Goal: Task Accomplishment & Management: Manage account settings

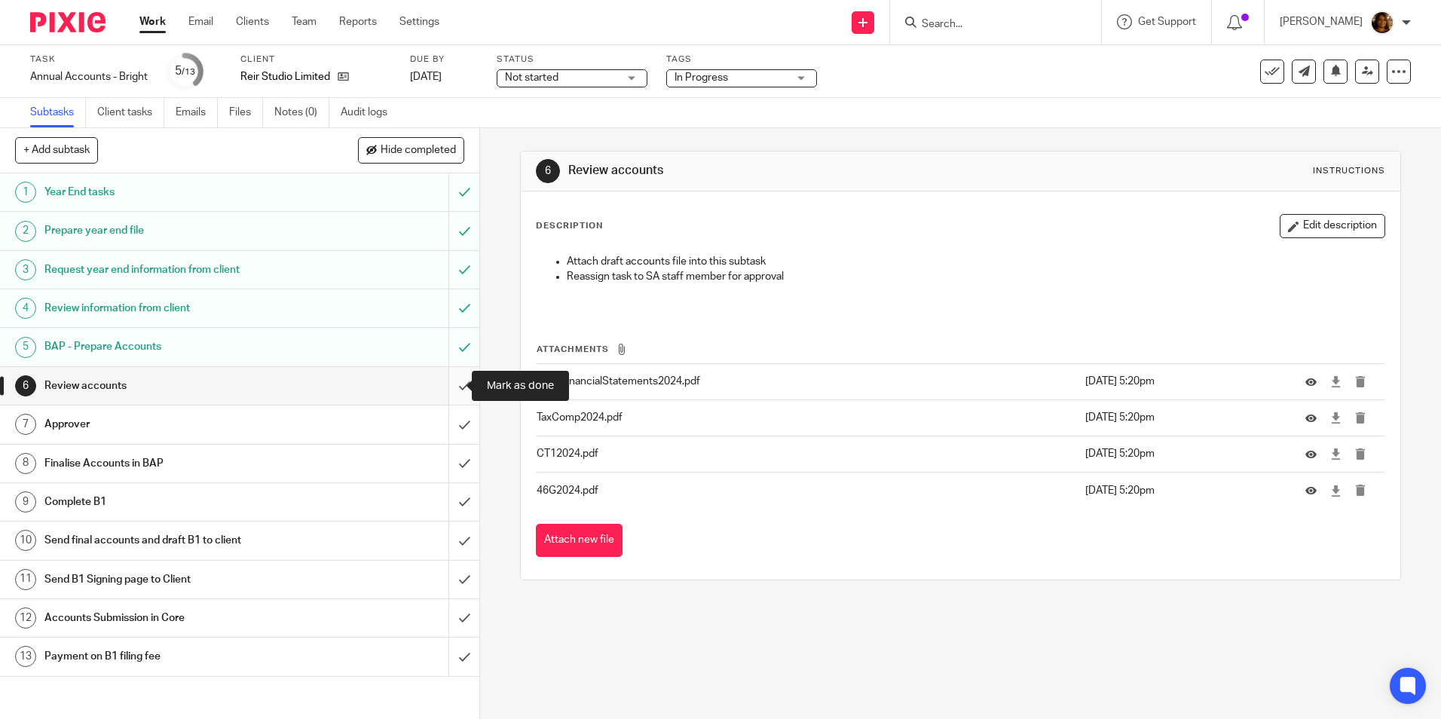
click at [451, 388] on input "submit" at bounding box center [239, 386] width 479 height 38
click at [346, 81] on icon at bounding box center [343, 76] width 11 height 11
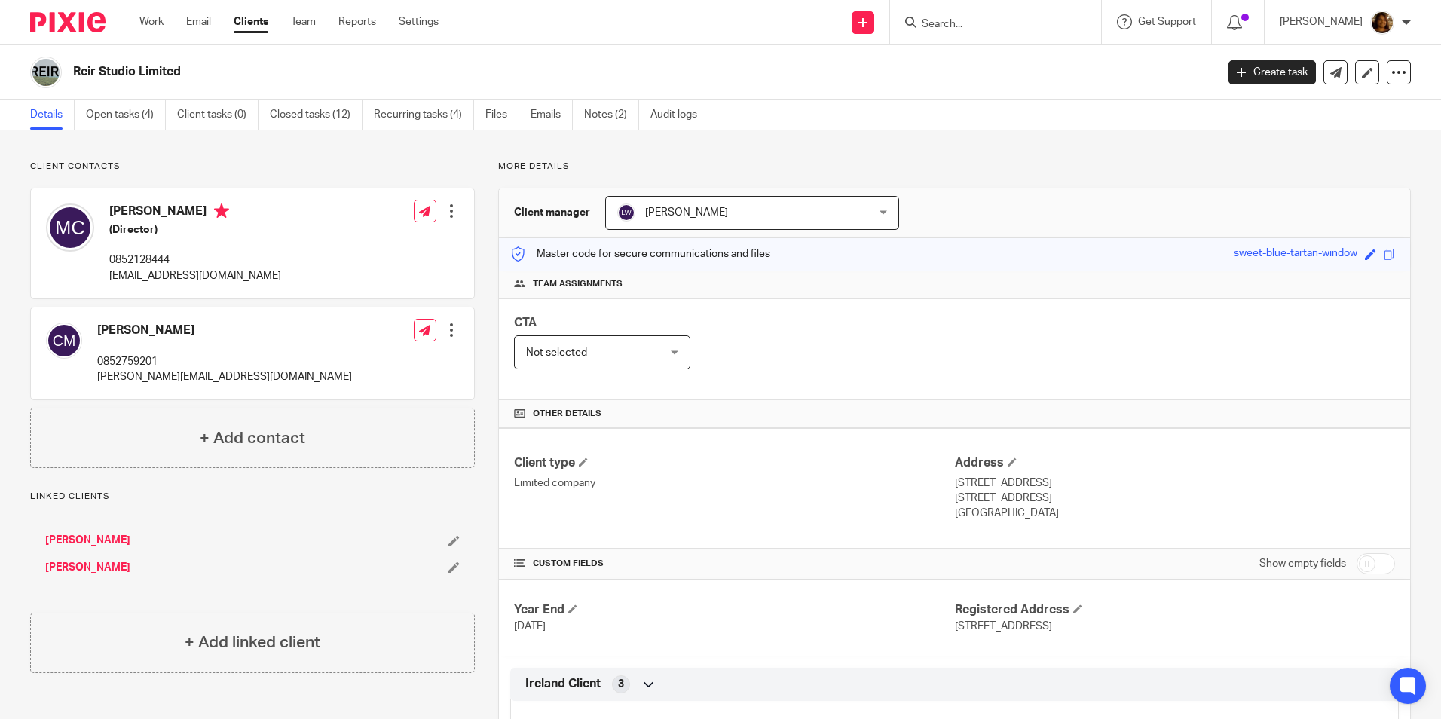
click at [106, 539] on link "Colin MacSuibhne" at bounding box center [87, 540] width 85 height 15
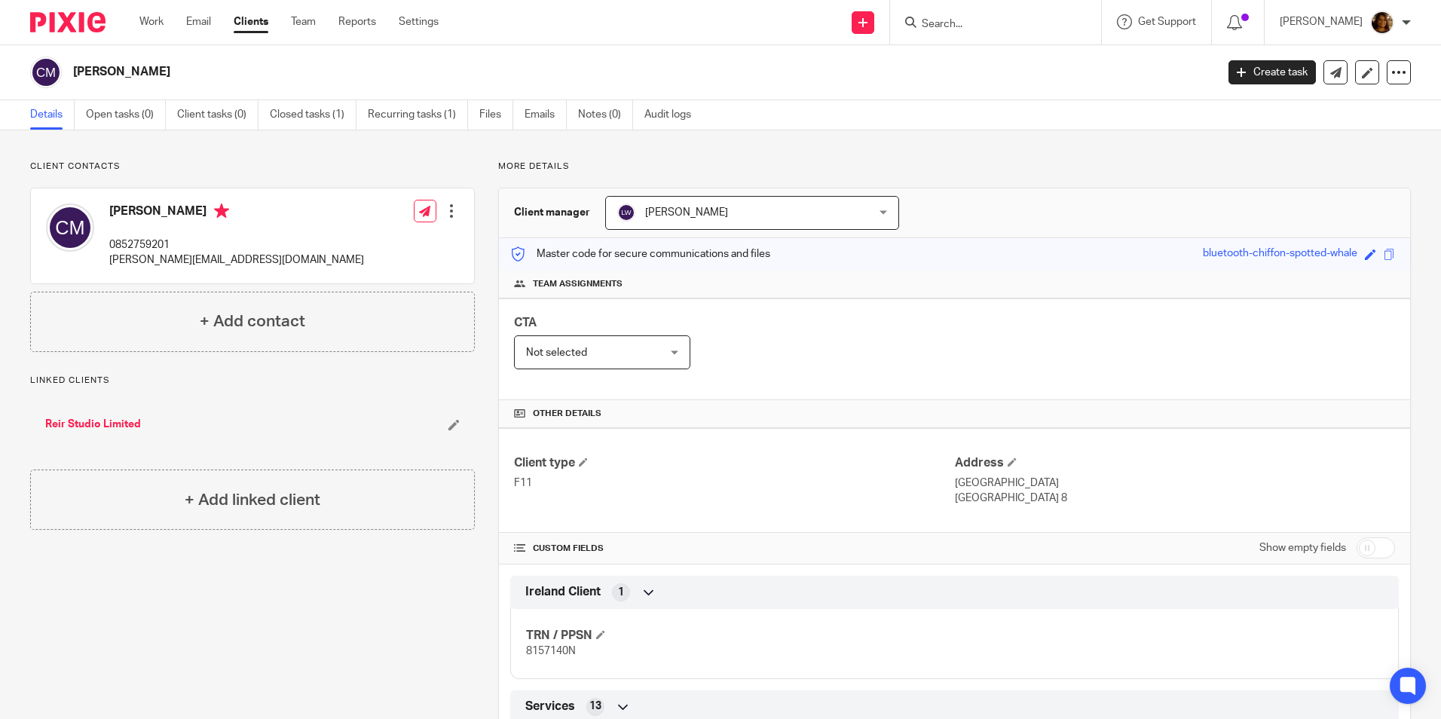
click at [104, 419] on link "Reir Studio Limited" at bounding box center [93, 424] width 96 height 15
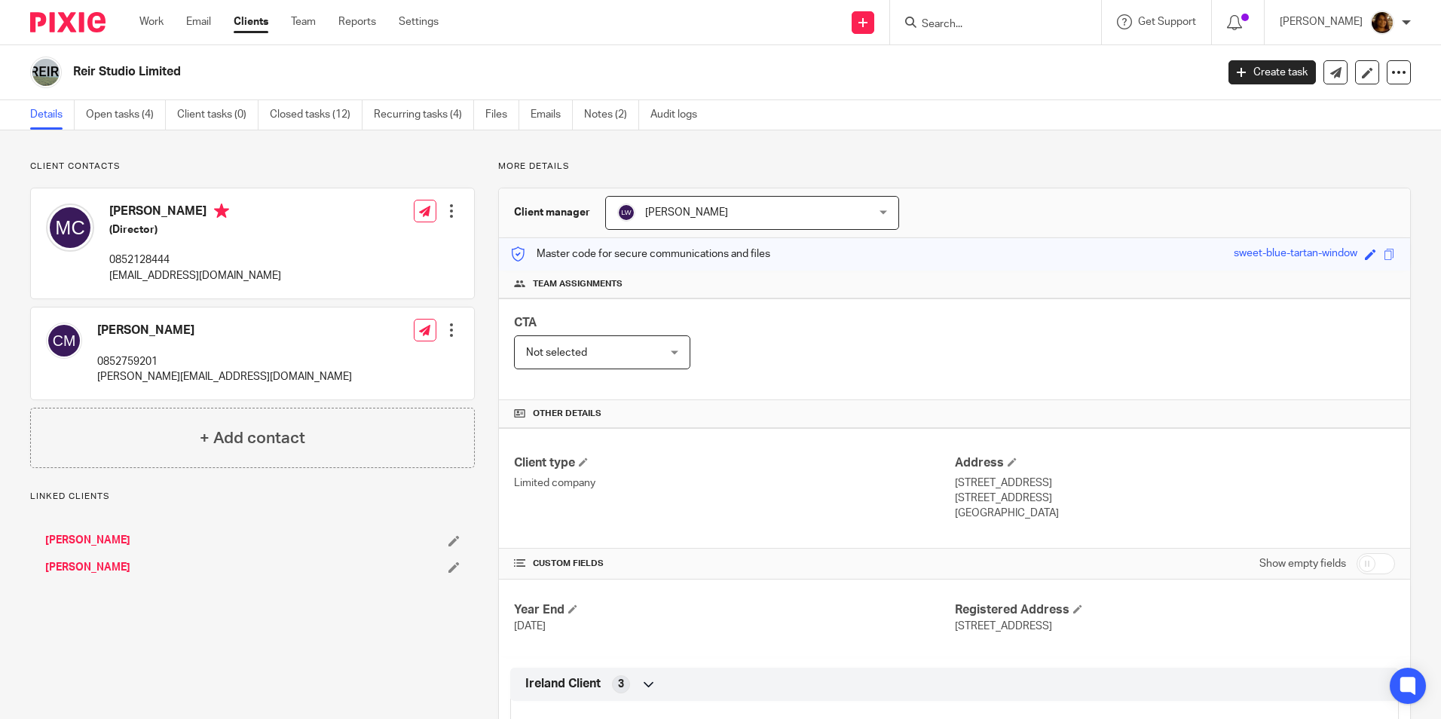
click at [107, 561] on link "Mandy Channon" at bounding box center [87, 567] width 85 height 15
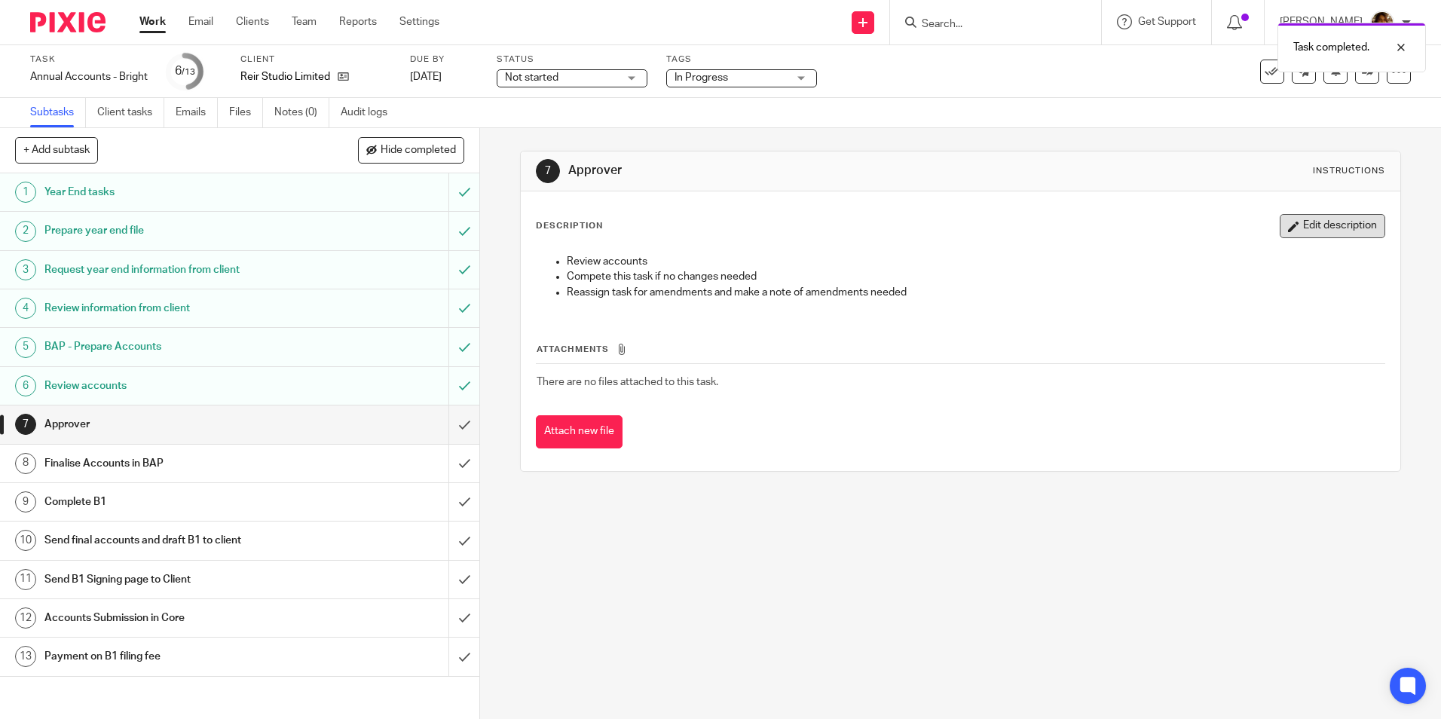
click at [1292, 228] on button "Edit description" at bounding box center [1333, 226] width 106 height 24
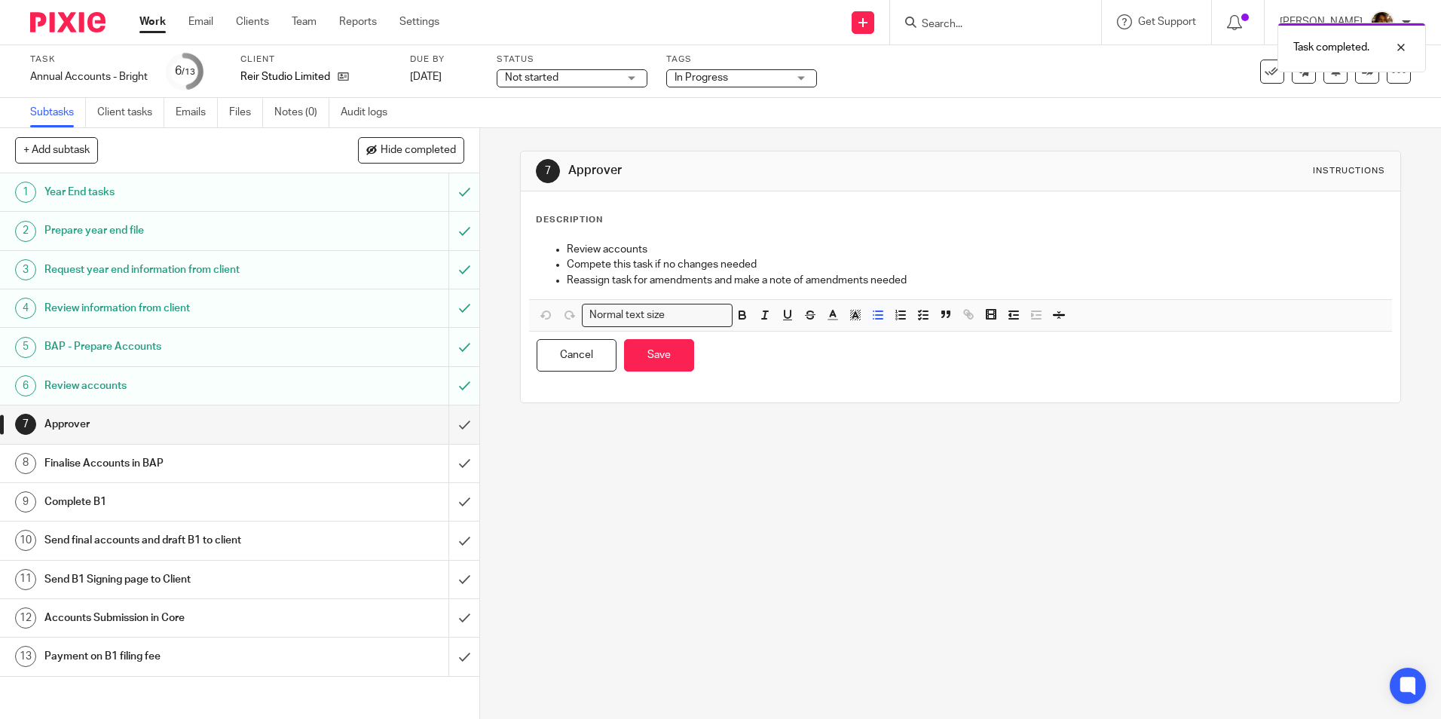
click at [760, 75] on span "In Progress" at bounding box center [731, 78] width 113 height 16
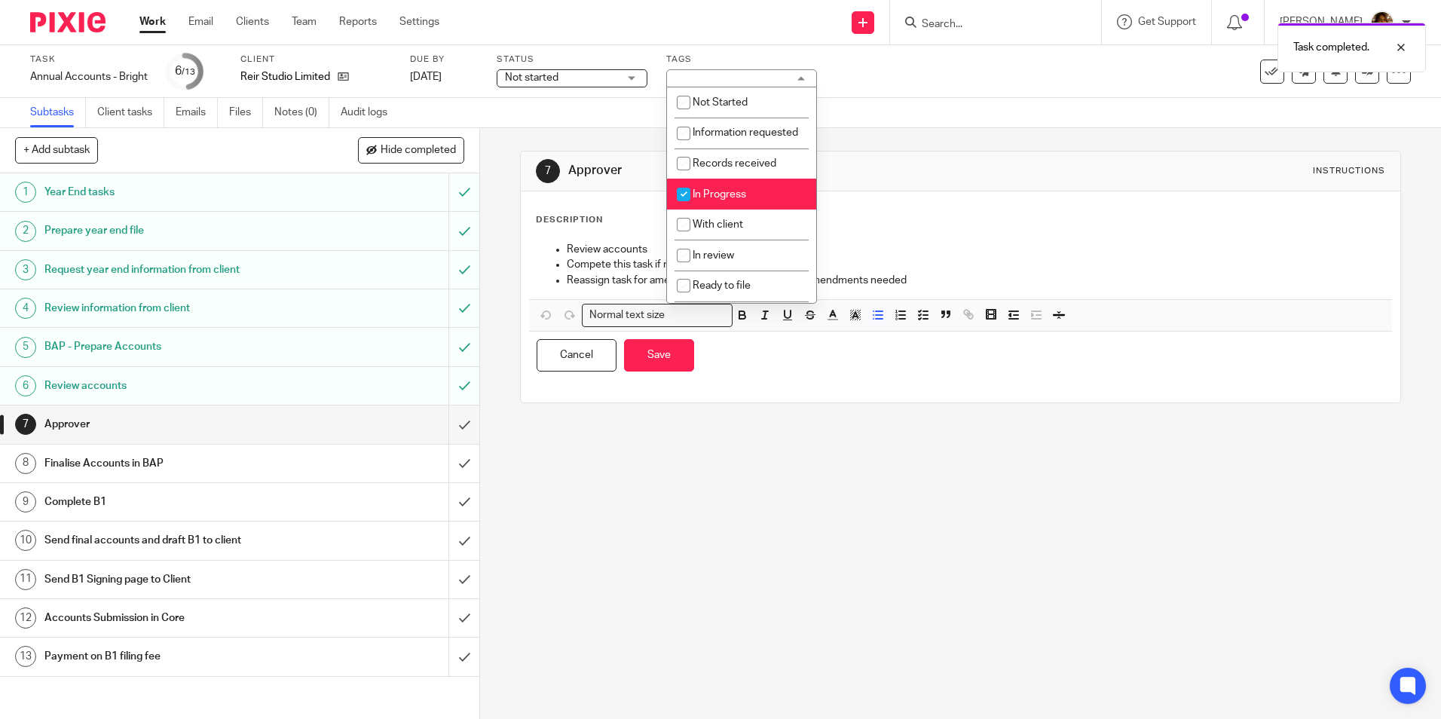
click at [712, 210] on li "In Progress" at bounding box center [741, 194] width 149 height 31
checkbox input "false"
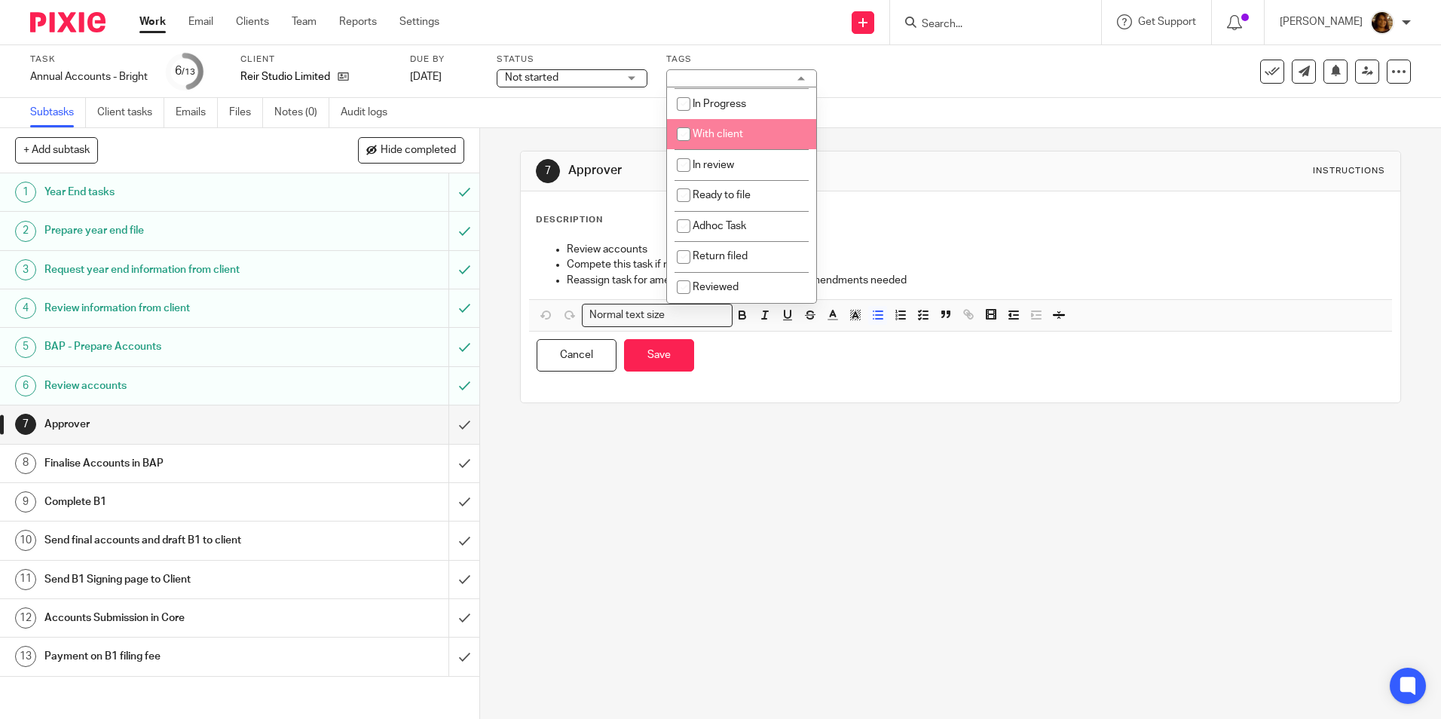
scroll to position [106, 0]
click at [708, 170] on li "In review" at bounding box center [741, 164] width 149 height 31
checkbox input "true"
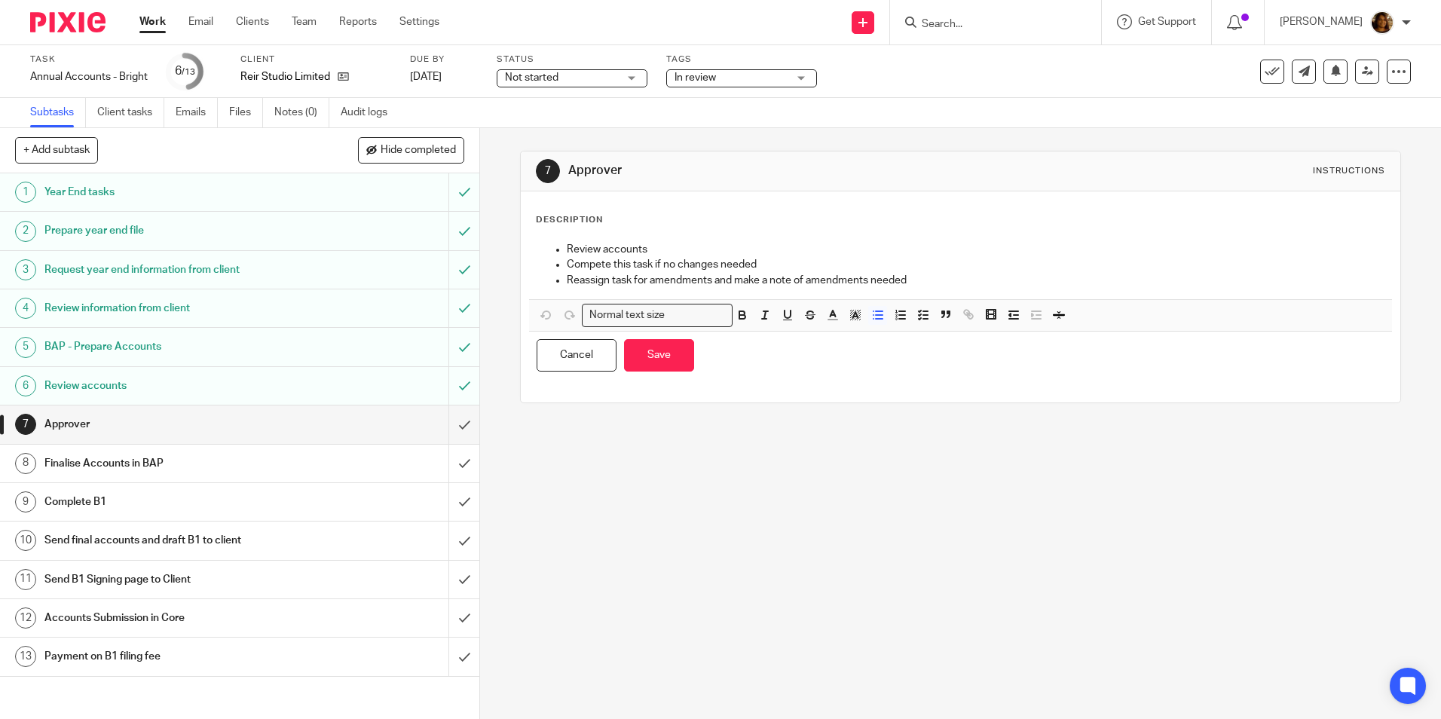
click at [838, 163] on h1 "Approver" at bounding box center [780, 171] width 424 height 16
click at [631, 251] on p "Review accounts" at bounding box center [975, 249] width 817 height 15
click at [567, 248] on p "Review accounts" at bounding box center [975, 249] width 817 height 15
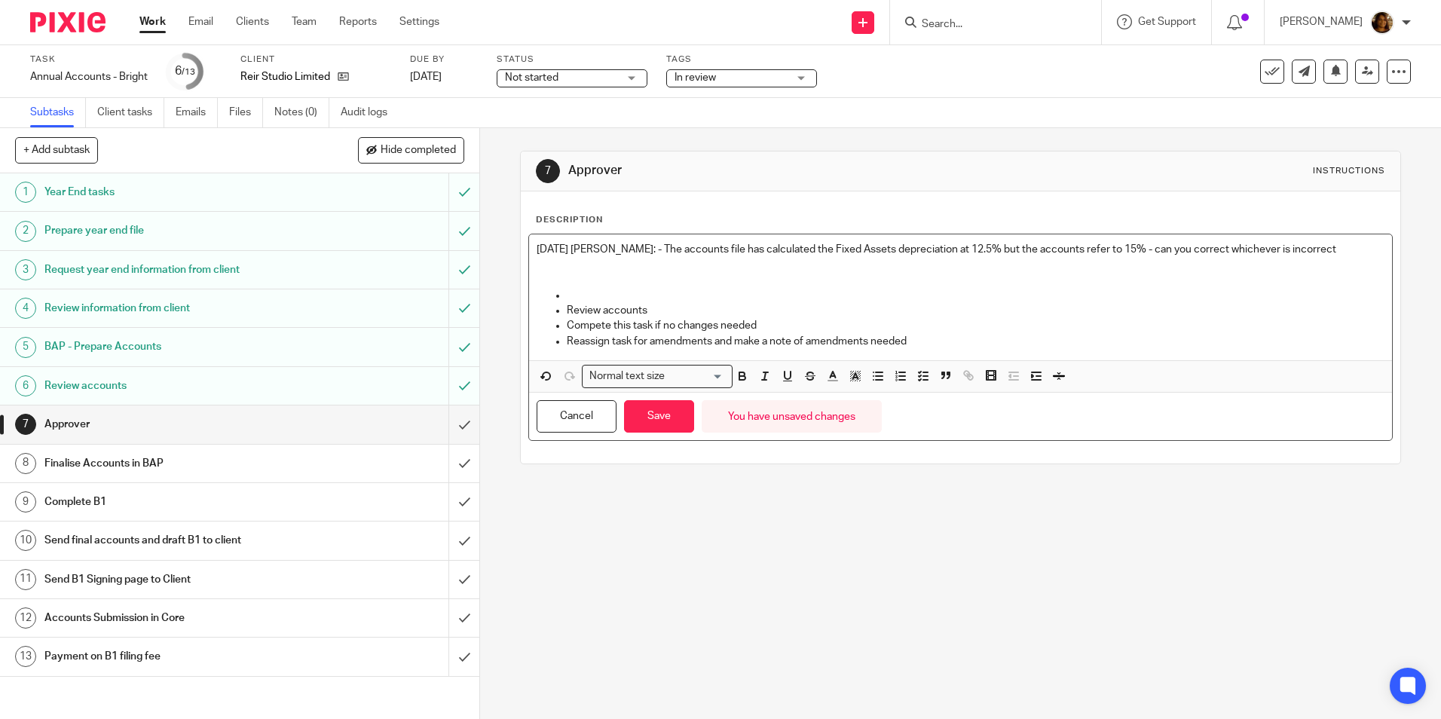
click at [588, 252] on p "2025 09 18 Arvinder: - The accounts file has calculated the Fixed Assets deprec…" at bounding box center [960, 249] width 847 height 15
click at [642, 252] on p "2025 09 18 - Arvinder: - The accounts file has calculated the Fixed Assets depr…" at bounding box center [960, 249] width 847 height 15
click at [1338, 248] on p "2025 09 18 - [PERSON_NAME]- The accounts file has calculated the Fixed Assets d…" at bounding box center [960, 249] width 847 height 15
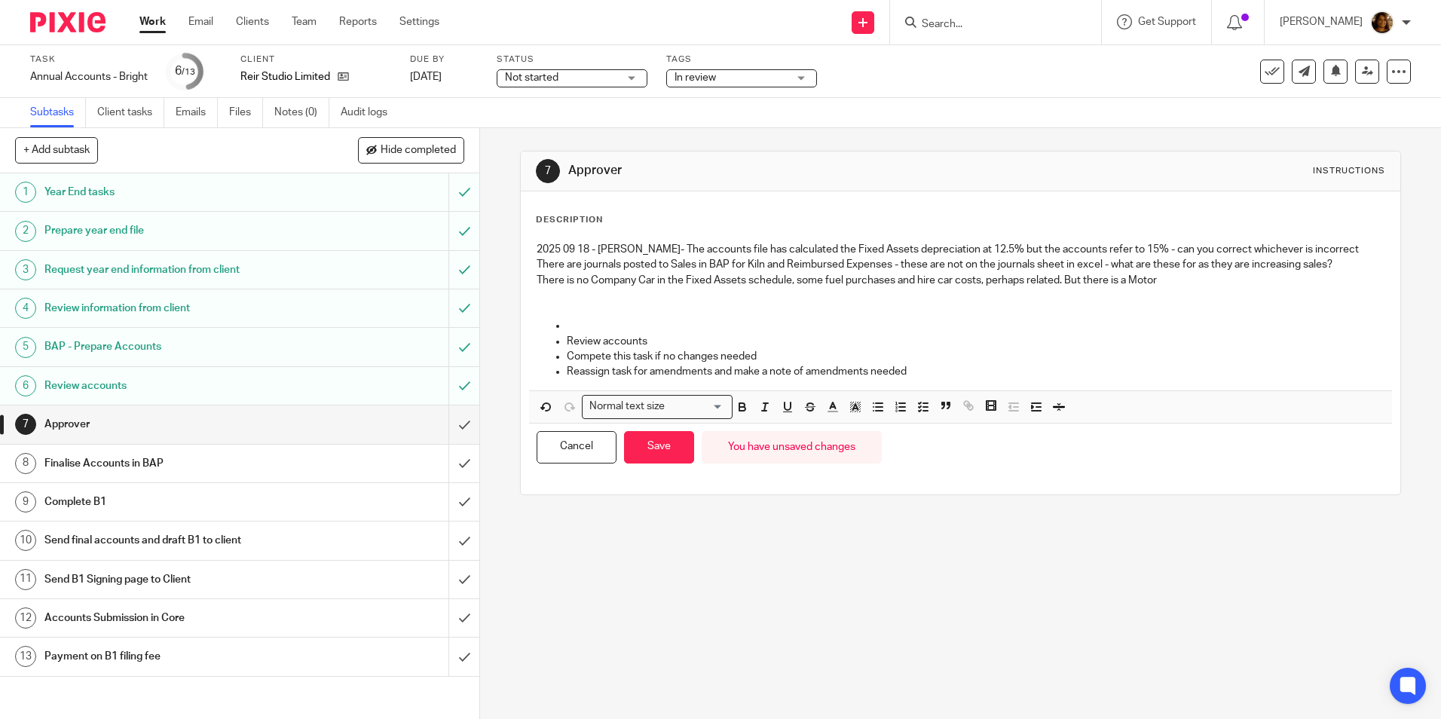
drag, startPoint x: 1128, startPoint y: 280, endPoint x: 1136, endPoint y: 280, distance: 8.3
click at [1128, 280] on p "There is no Company Car in the Fixed Assets schedule, some fuel purchases and h…" at bounding box center [960, 280] width 847 height 15
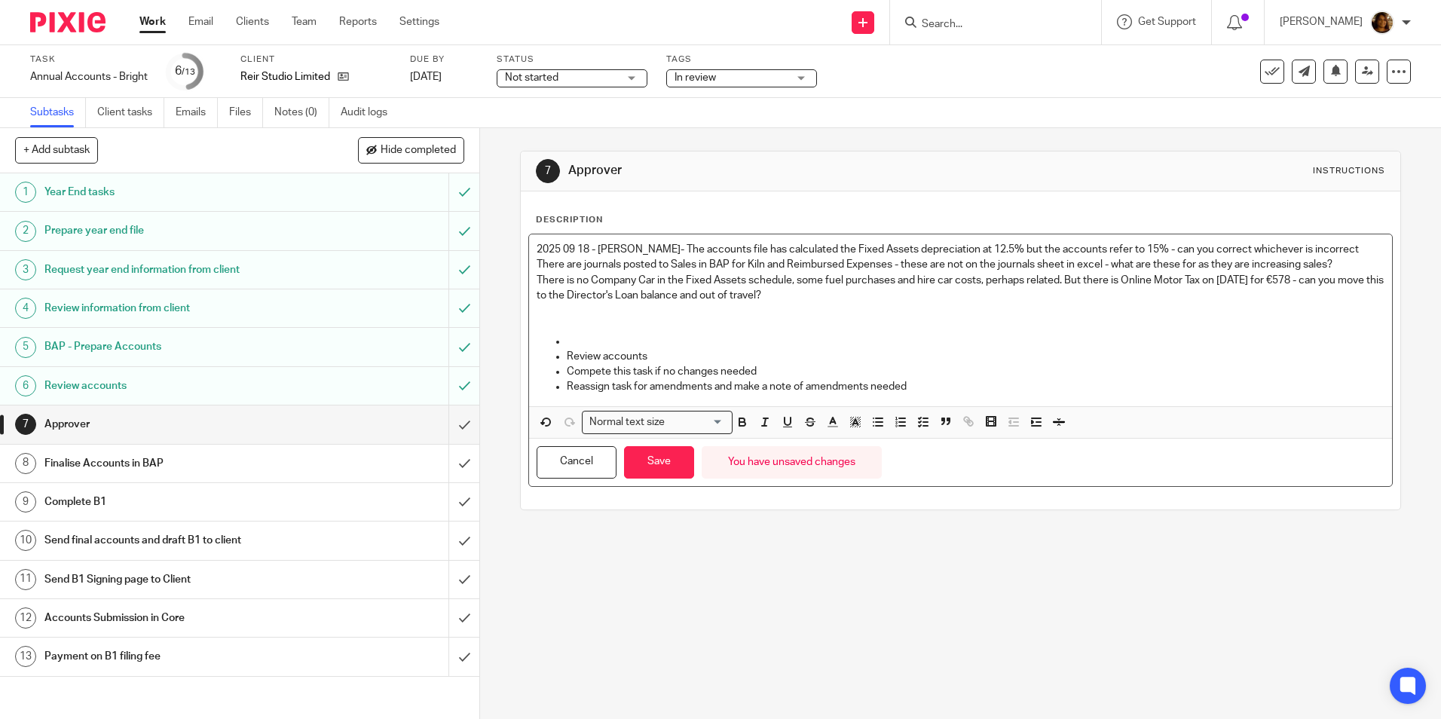
click at [537, 261] on p "There are journals posted to Sales in BAP for Kiln and Reimbursed Expenses - th…" at bounding box center [960, 264] width 847 height 15
click at [642, 467] on button "Save" at bounding box center [659, 462] width 70 height 32
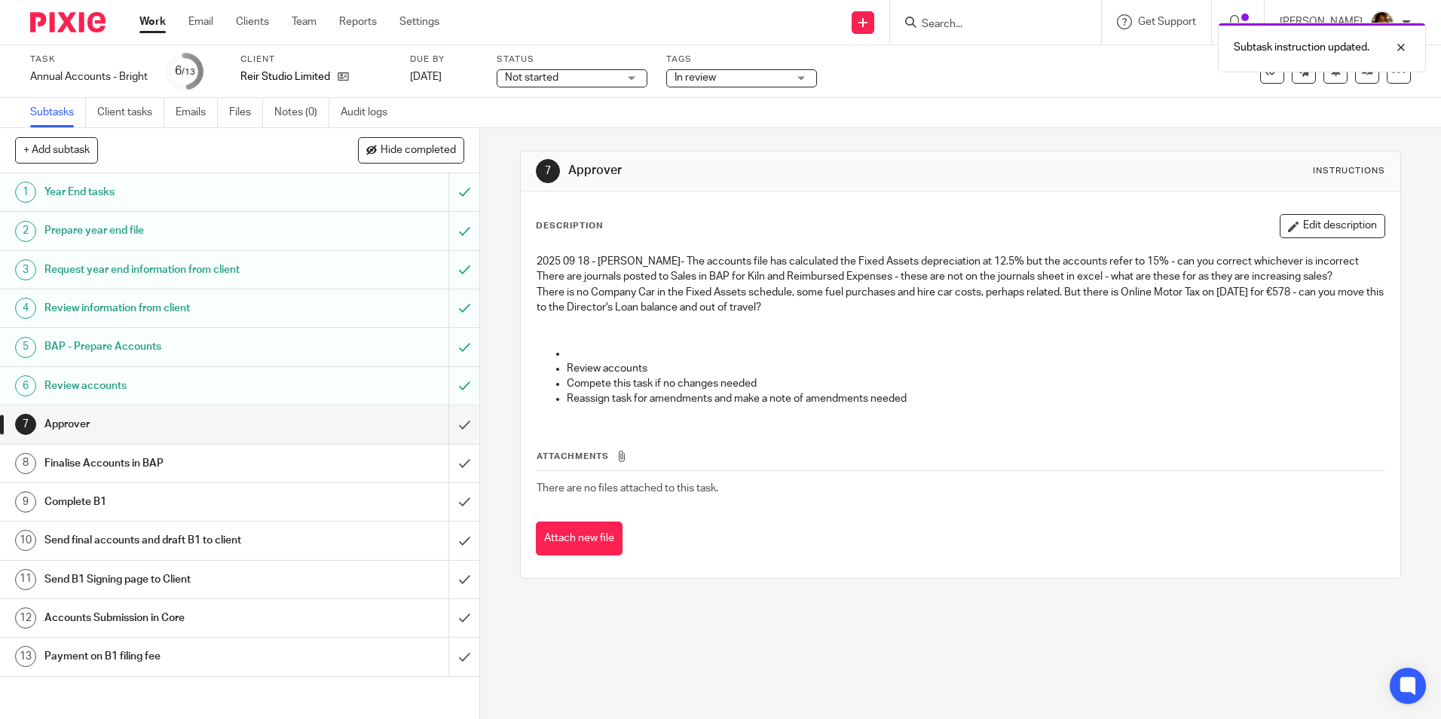
click at [316, 382] on div "Review accounts" at bounding box center [239, 386] width 390 height 23
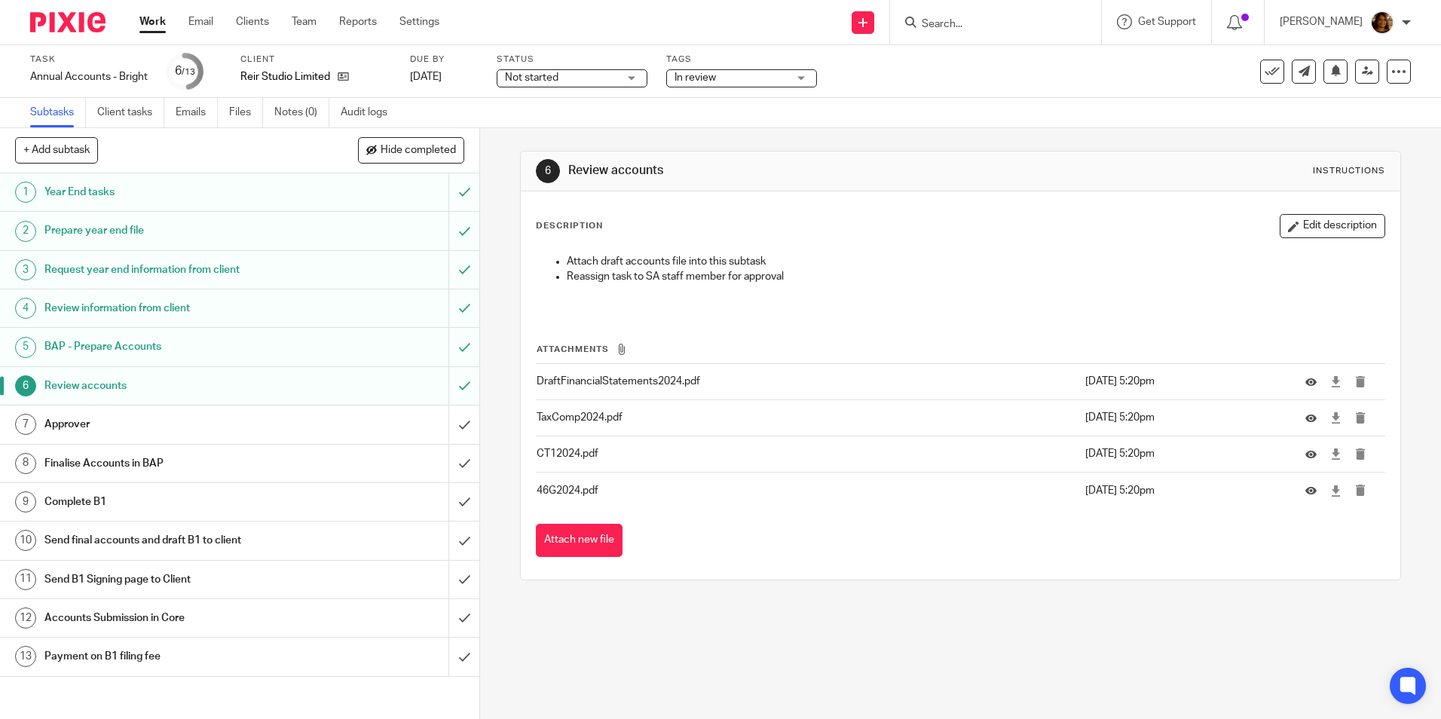
click at [204, 412] on link "7 Approver" at bounding box center [224, 425] width 448 height 38
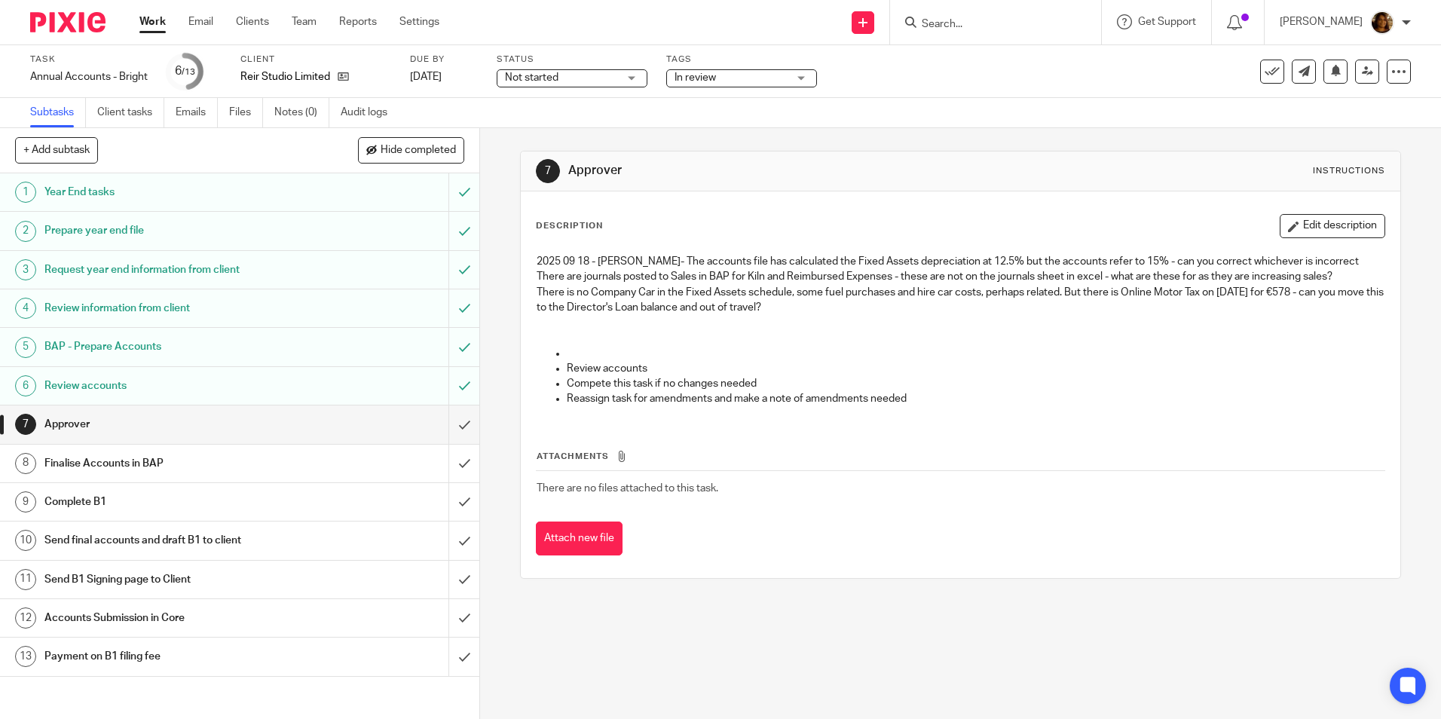
click at [826, 311] on p "There is no Company Car in the Fixed Assets schedule, some fuel purchases and h…" at bounding box center [960, 300] width 847 height 31
click at [644, 258] on p "2025 09 18 - Arvinder- The accounts file has calculated the Fixed Assets deprec…" at bounding box center [960, 261] width 847 height 15
click at [1314, 232] on button "Edit description" at bounding box center [1333, 226] width 106 height 24
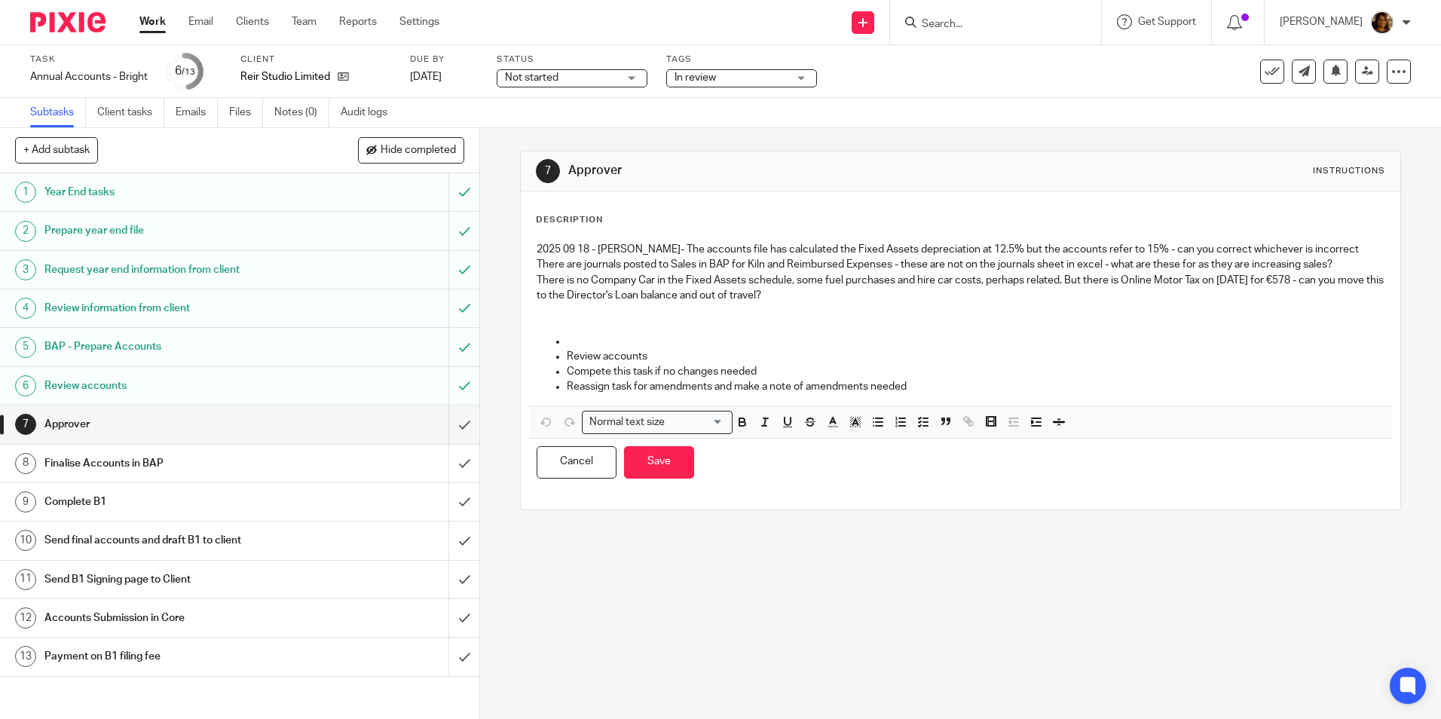
click at [642, 248] on p "2025 09 18 - Arvinder- The accounts file has calculated the Fixed Assets deprec…" at bounding box center [960, 249] width 847 height 15
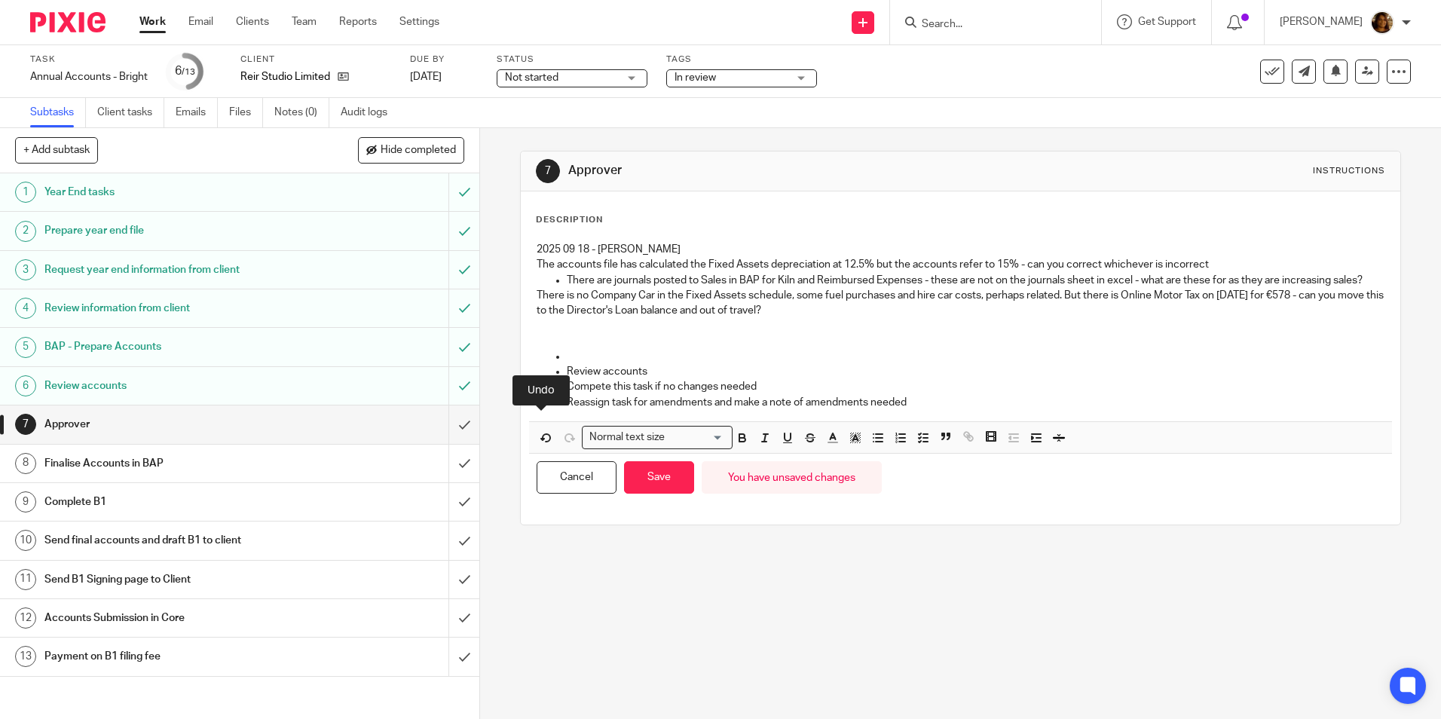
click at [537, 265] on p "The accounts file has calculated the Fixed Assets depreciation at 12.5% but the…" at bounding box center [960, 264] width 847 height 15
click at [877, 438] on line "button" at bounding box center [879, 438] width 7 height 0
click at [919, 435] on polyline "button" at bounding box center [920, 434] width 2 height 2
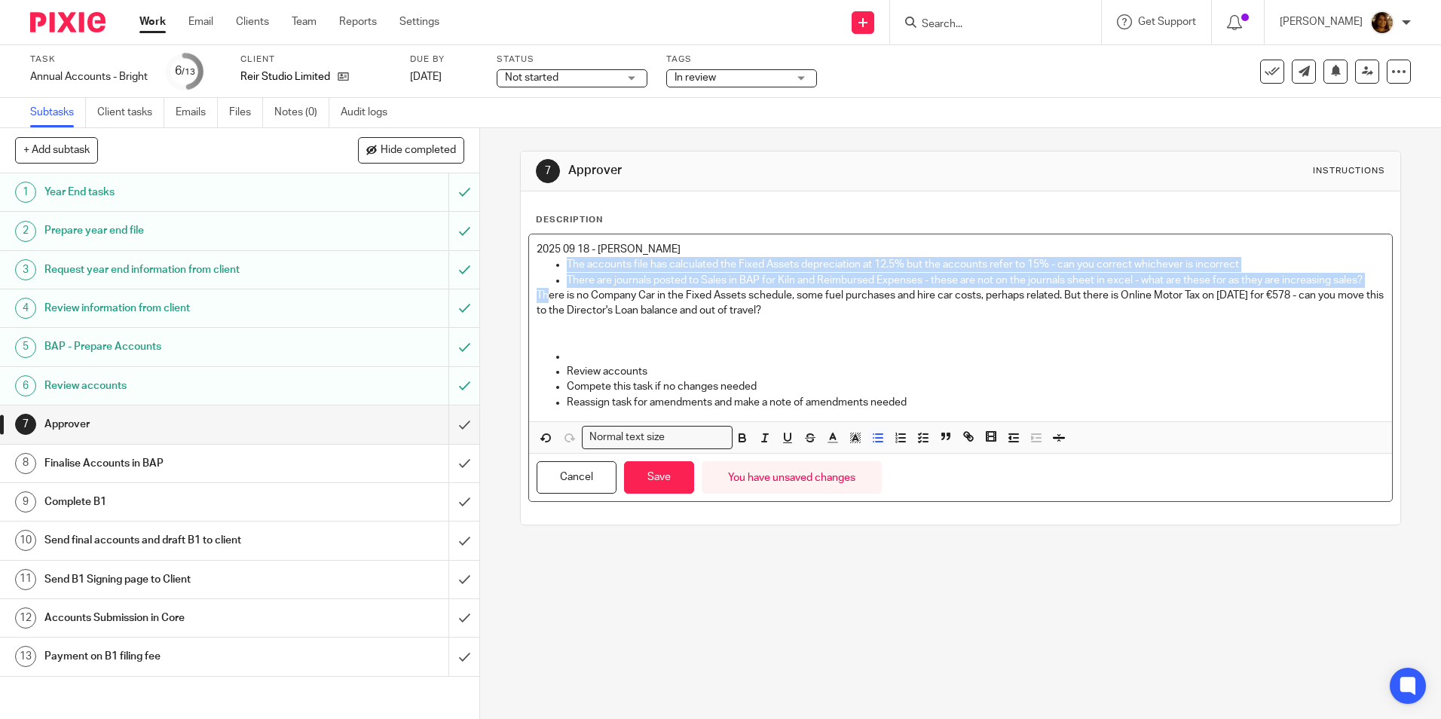
drag, startPoint x: 543, startPoint y: 263, endPoint x: 545, endPoint y: 294, distance: 31.0
click at [545, 294] on div "2025 09 18 - Arvinder The accounts file has calculated the Fixed Assets depreci…" at bounding box center [960, 327] width 862 height 187
click at [920, 433] on icon "button" at bounding box center [924, 438] width 14 height 14
click at [586, 267] on p "The accounts file has calculated the Fixed Assets depreciation at 12.5% but the…" at bounding box center [975, 264] width 817 height 15
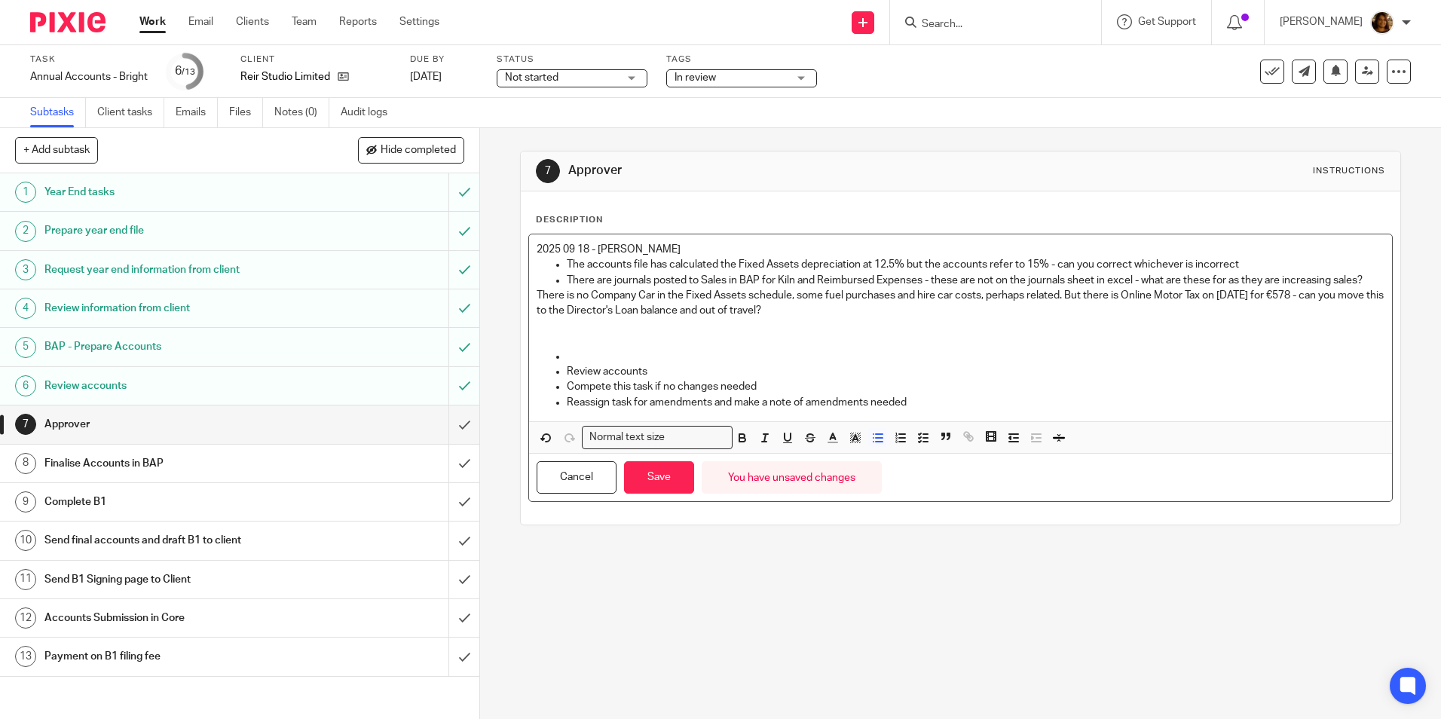
click at [562, 268] on ul "The accounts file has calculated the Fixed Assets depreciation at 12.5% but the…" at bounding box center [960, 264] width 847 height 15
click at [919, 441] on polyline "button" at bounding box center [920, 442] width 2 height 2
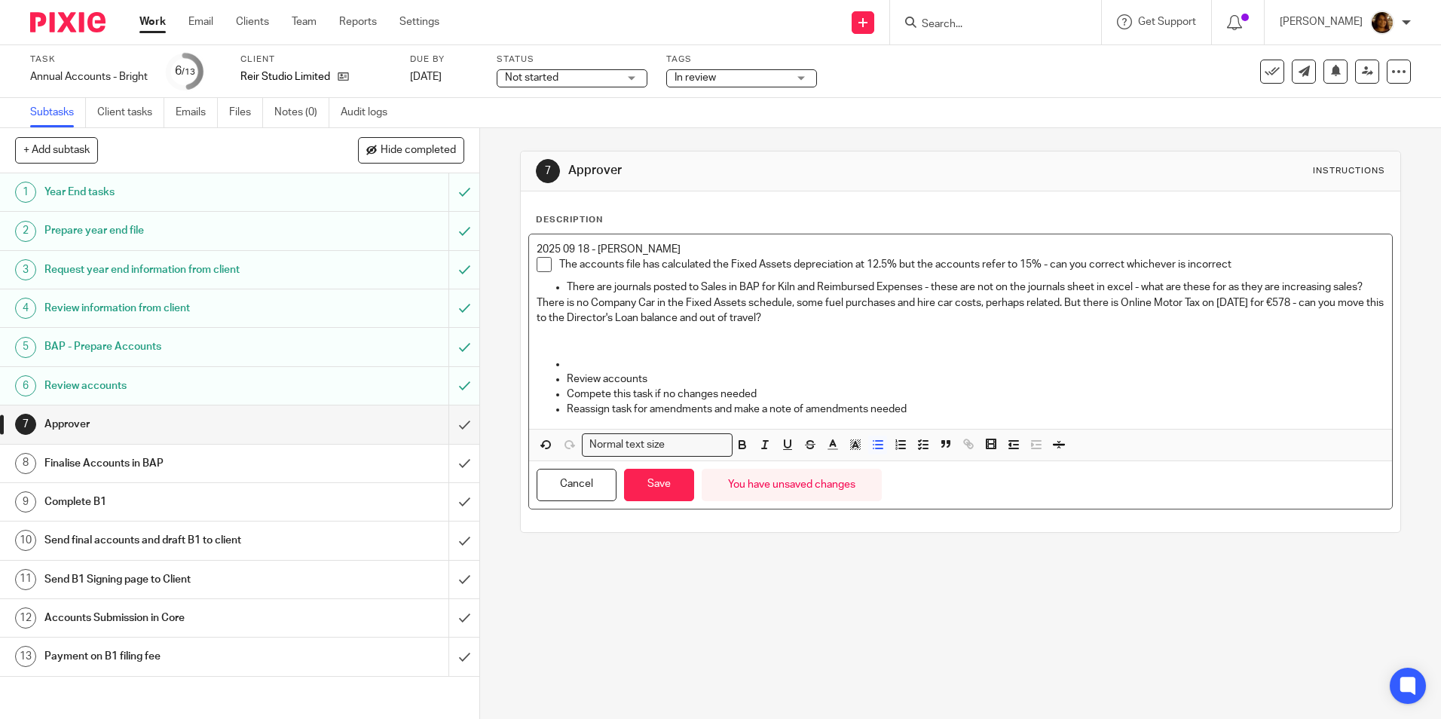
click at [567, 283] on p "There are journals posted to Sales in BAP for Kiln and Reimbursed Expenses - th…" at bounding box center [975, 287] width 817 height 15
click at [917, 447] on icon "button" at bounding box center [924, 445] width 14 height 14
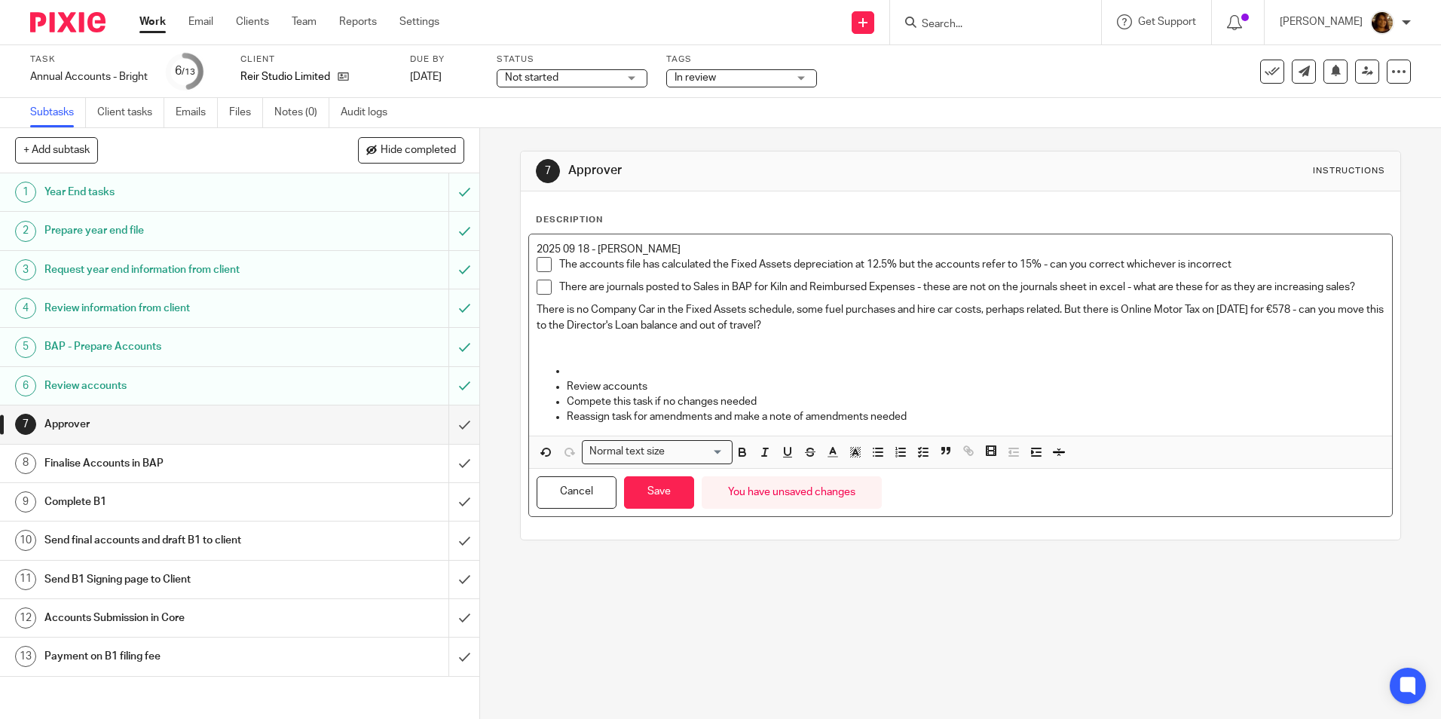
click at [537, 311] on p "There is no Company Car in the Fixed Assets schedule, some fuel purchases and h…" at bounding box center [960, 317] width 847 height 31
click at [914, 450] on button "button" at bounding box center [923, 452] width 19 height 19
click at [892, 326] on p "There is no Company Car in the Fixed Assets schedule, some fuel purchases and h…" at bounding box center [971, 317] width 825 height 31
click at [1048, 263] on p "The accounts file has calculated the Fixed Assets depreciation at 12.5% but the…" at bounding box center [971, 264] width 825 height 15
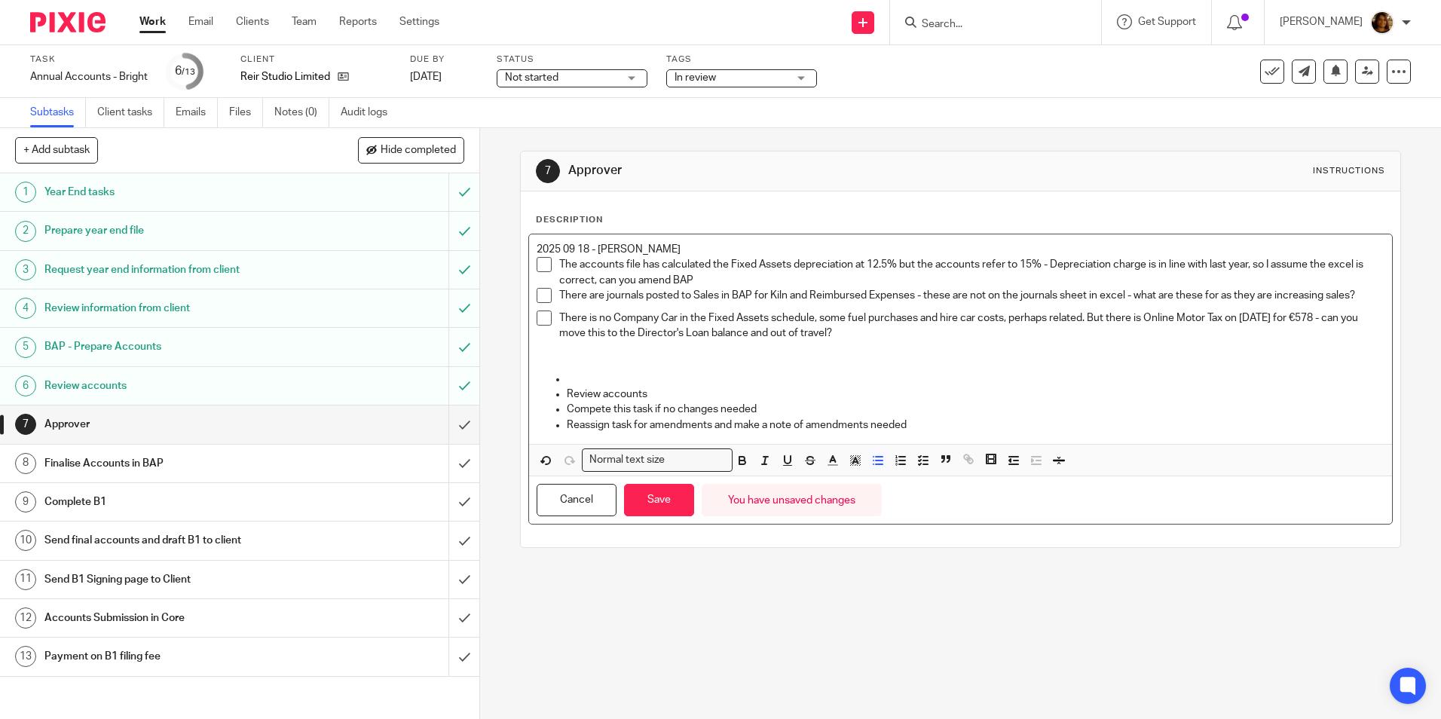
click at [590, 379] on p at bounding box center [975, 379] width 817 height 15
click at [657, 248] on p "2025 09 18 - Arvinder" at bounding box center [960, 249] width 847 height 15
click at [555, 360] on p at bounding box center [960, 356] width 847 height 31
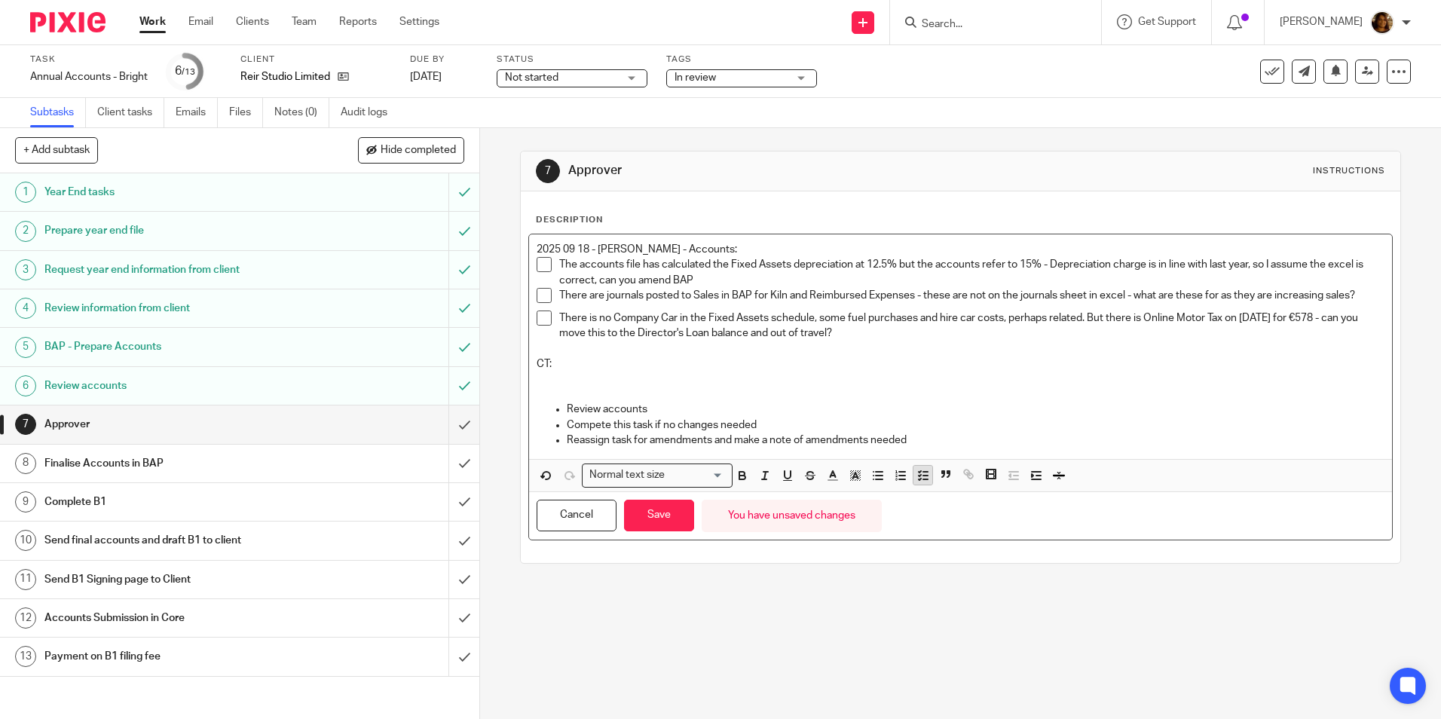
click at [919, 473] on icon "button" at bounding box center [924, 476] width 14 height 14
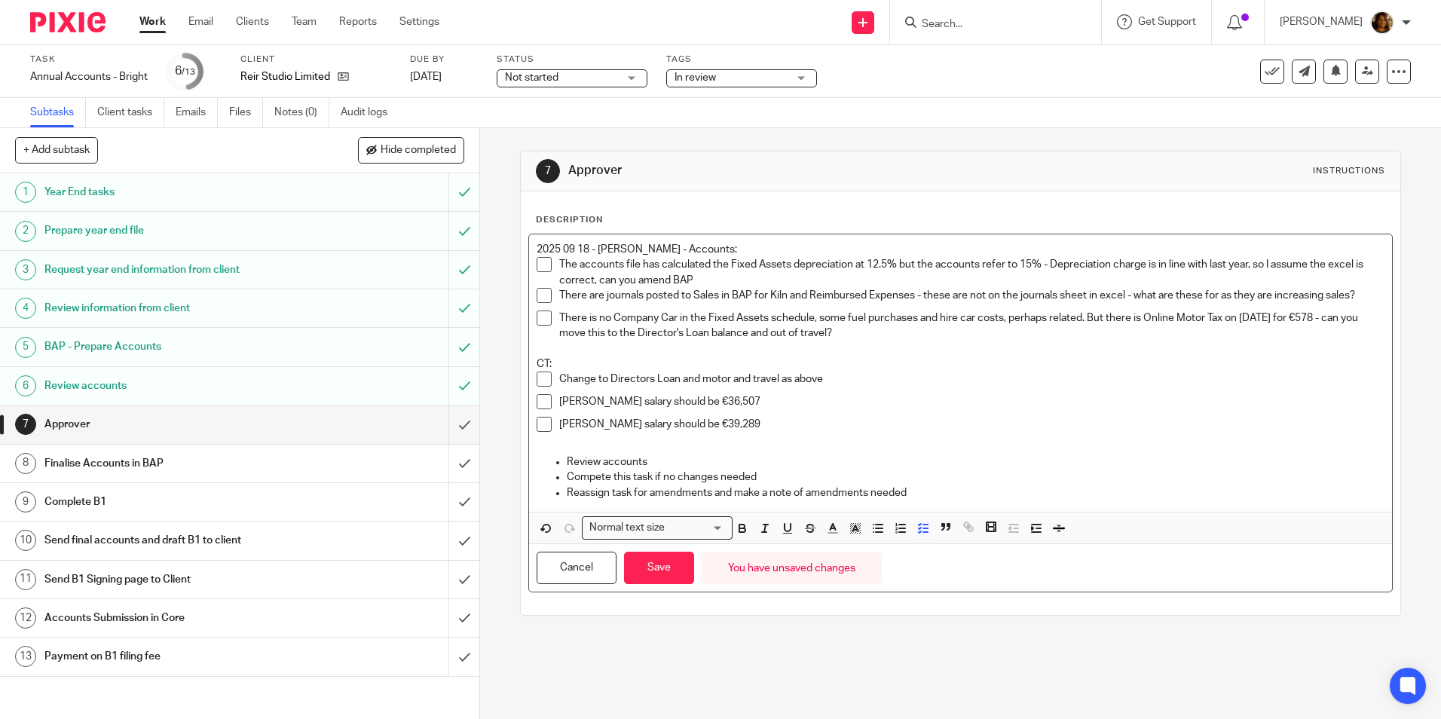
click at [781, 429] on p "Mandy Channon's salary should be €39,289" at bounding box center [971, 424] width 825 height 15
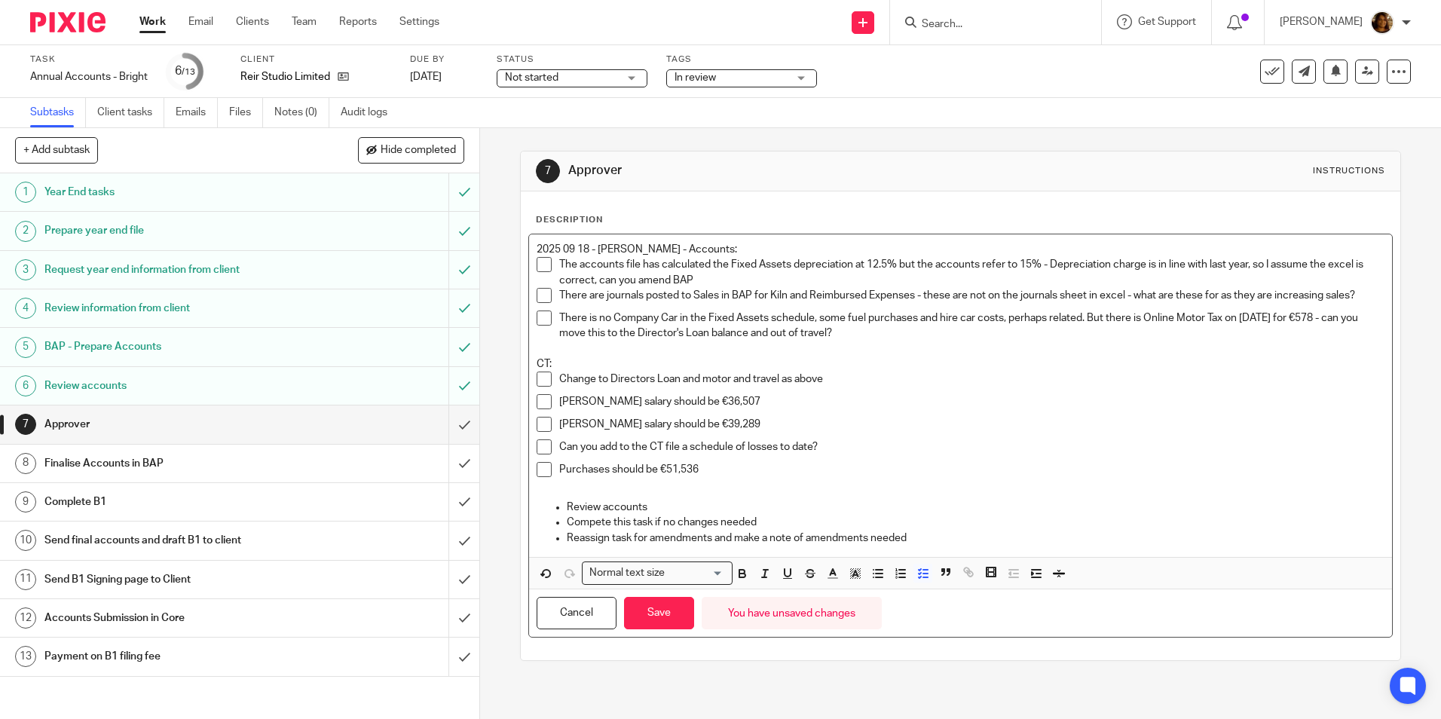
drag, startPoint x: 706, startPoint y: 468, endPoint x: 744, endPoint y: 480, distance: 39.6
click at [714, 467] on p "Purchases should be €51,536" at bounding box center [971, 469] width 825 height 15
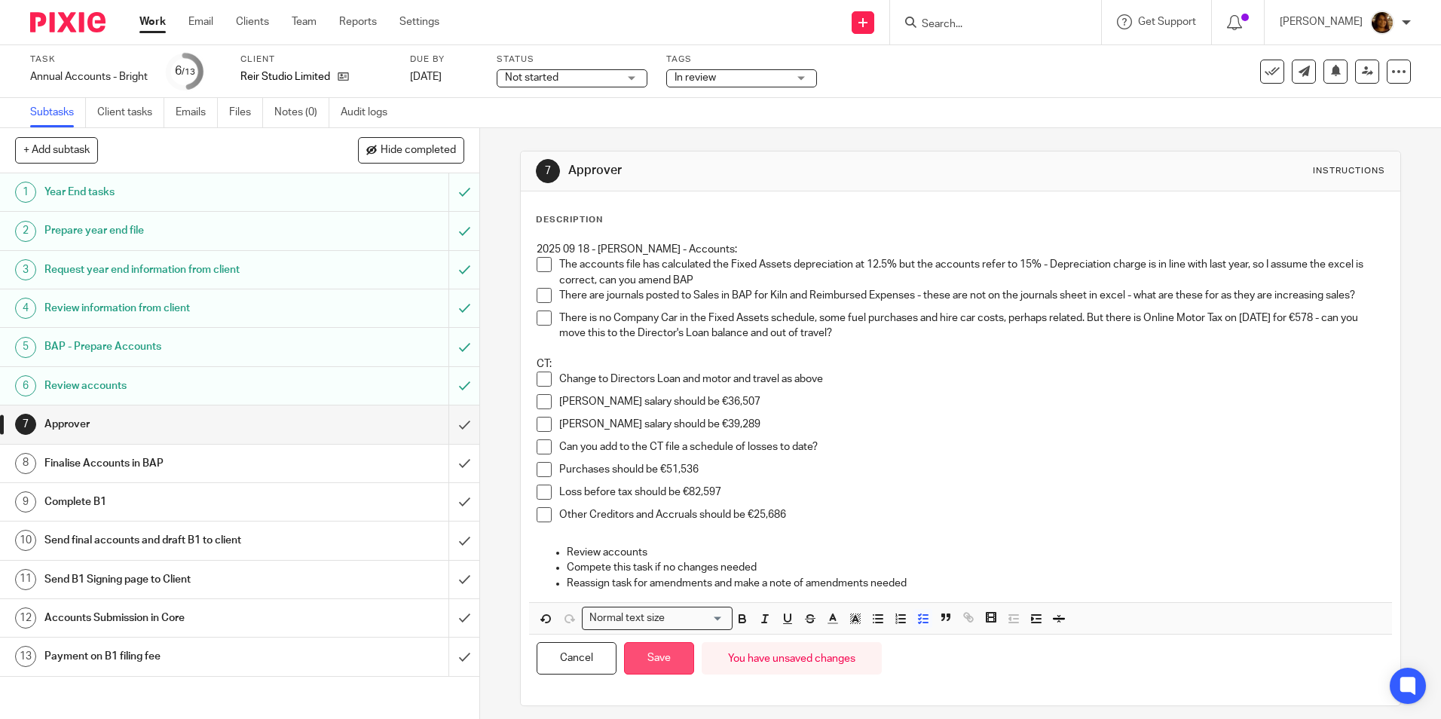
click at [663, 664] on button "Save" at bounding box center [659, 658] width 70 height 32
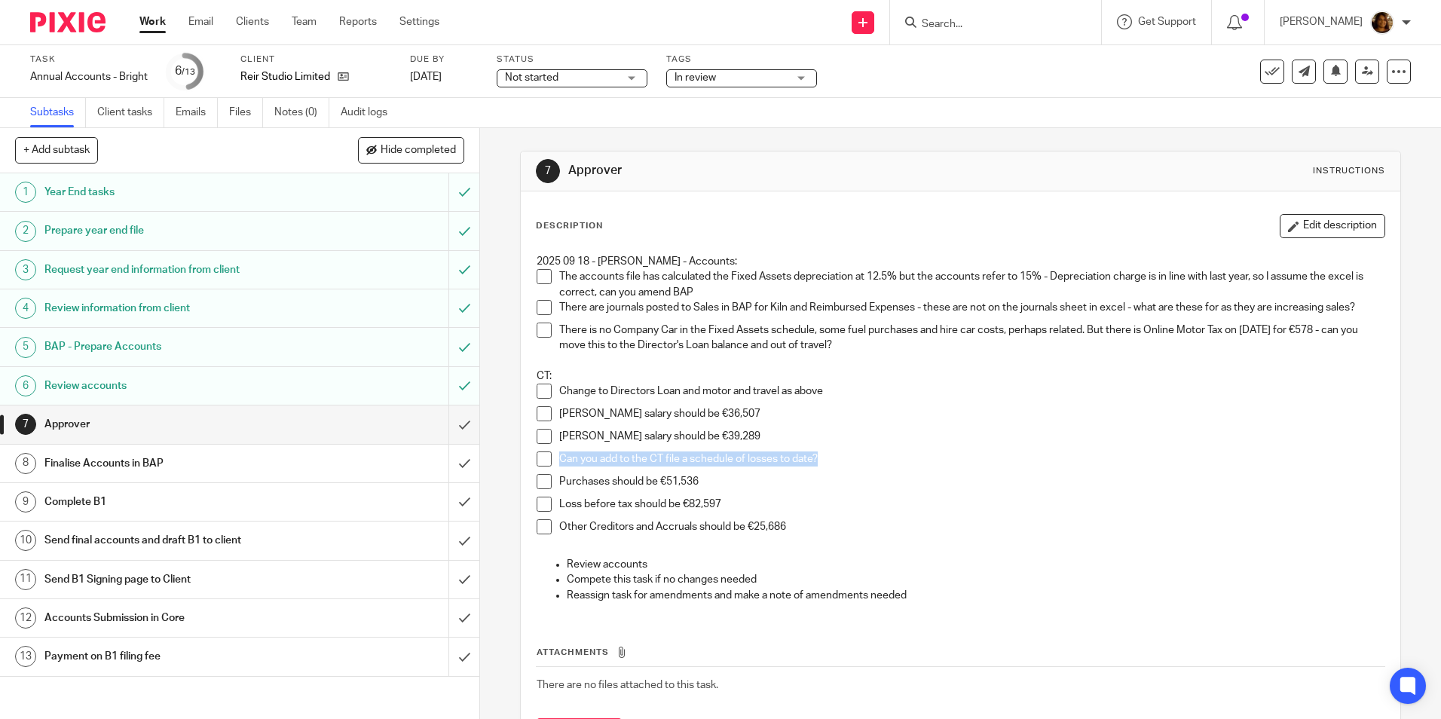
drag, startPoint x: 835, startPoint y: 454, endPoint x: 548, endPoint y: 457, distance: 287.2
click at [548, 457] on li "Can you add to the CT file a schedule of losses to date?" at bounding box center [960, 462] width 847 height 23
click at [1303, 215] on button "Edit description" at bounding box center [1333, 226] width 106 height 24
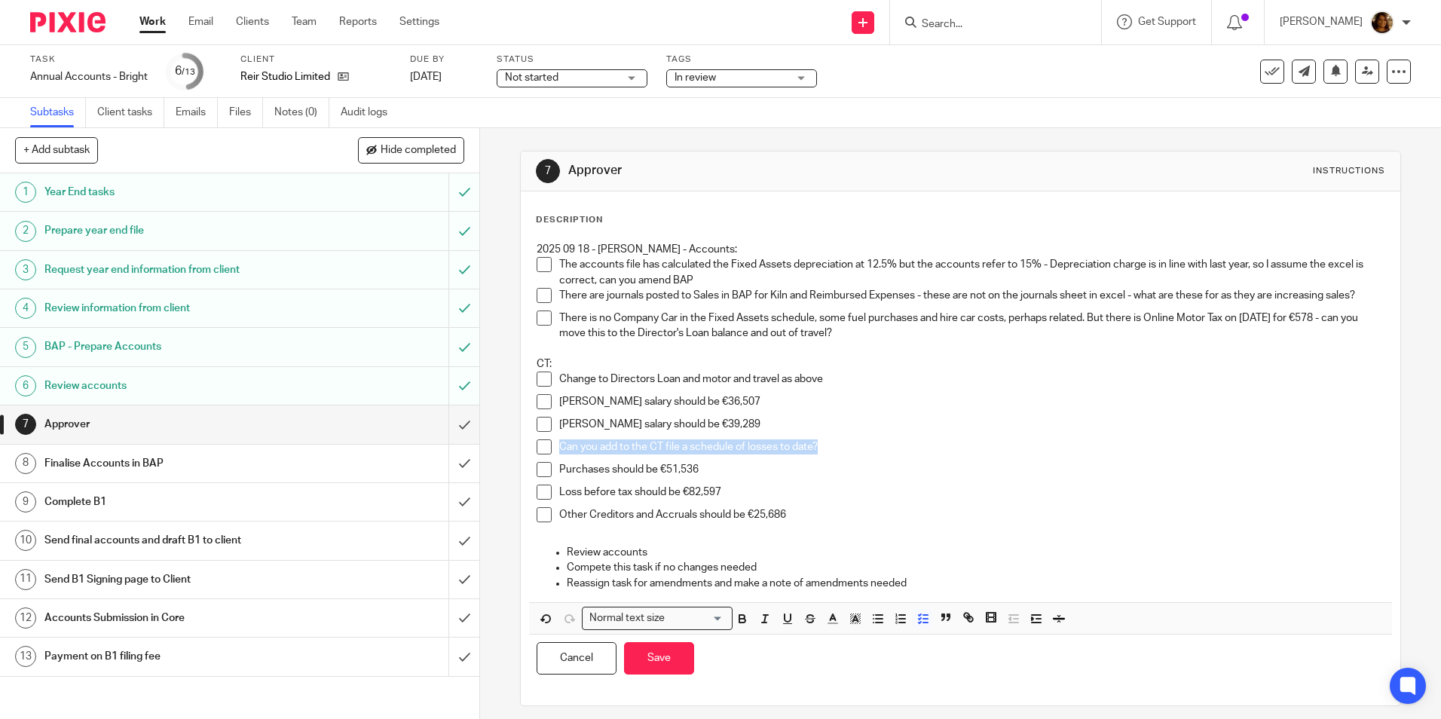
click at [840, 452] on p "Can you add to the CT file a schedule of losses to date?" at bounding box center [971, 446] width 825 height 15
drag, startPoint x: 836, startPoint y: 448, endPoint x: 556, endPoint y: 452, distance: 279.7
click at [559, 452] on p "Can you add to the CT file a schedule of losses to date?" at bounding box center [971, 446] width 825 height 15
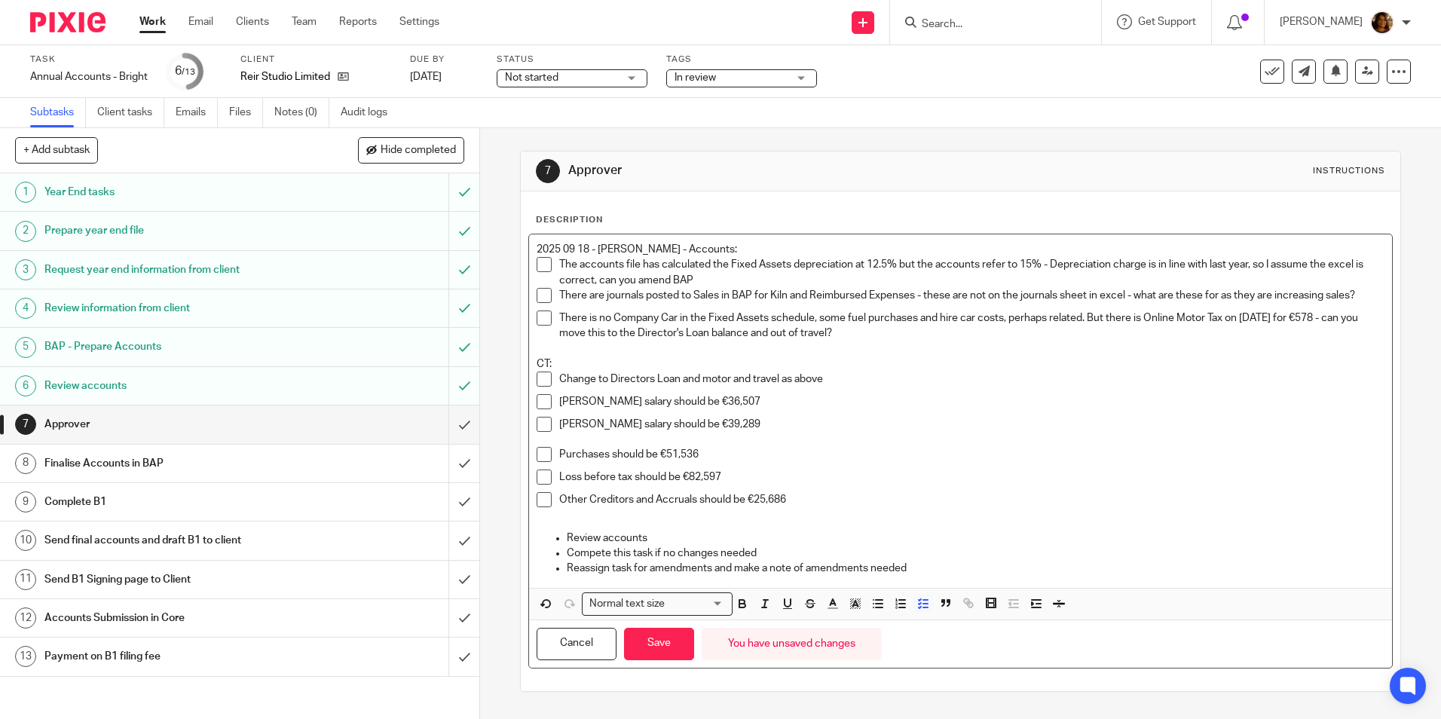
click at [811, 421] on p "Mandy Channon's salary should be €39,289" at bounding box center [971, 424] width 825 height 15
click at [619, 431] on p "Mandy Channon's salary should be €39,289" at bounding box center [971, 424] width 825 height 15
click at [608, 442] on p at bounding box center [971, 439] width 825 height 15
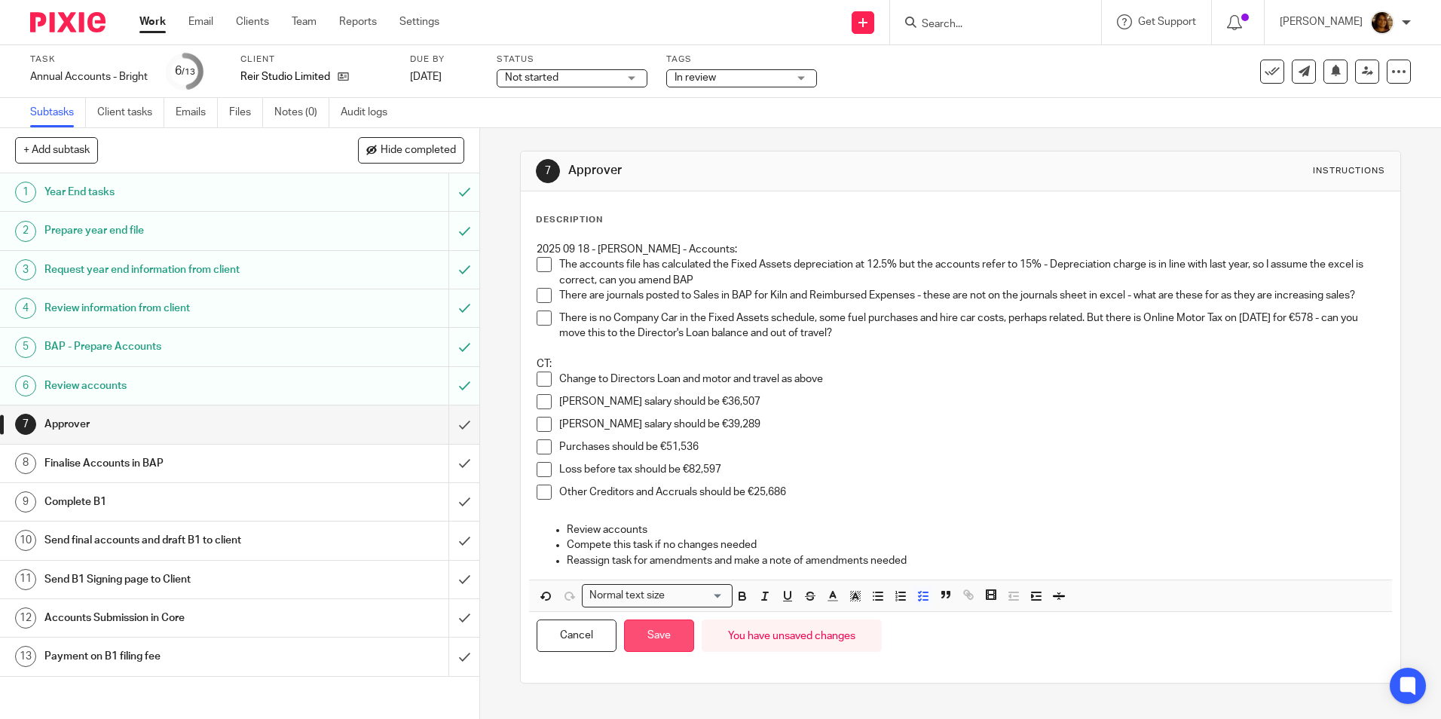
click at [671, 644] on button "Save" at bounding box center [659, 636] width 70 height 32
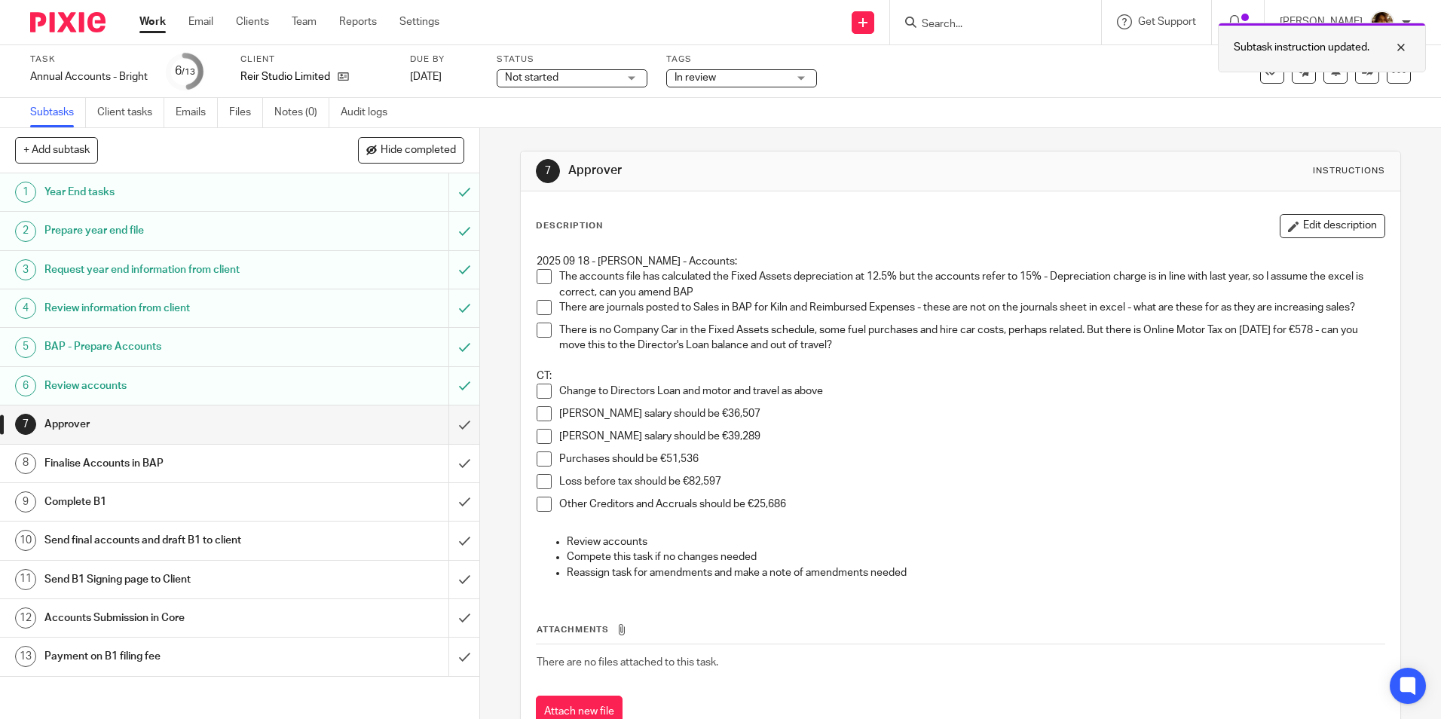
click at [1398, 44] on div at bounding box center [1390, 47] width 41 height 18
click at [604, 75] on span "Not started" at bounding box center [561, 78] width 113 height 16
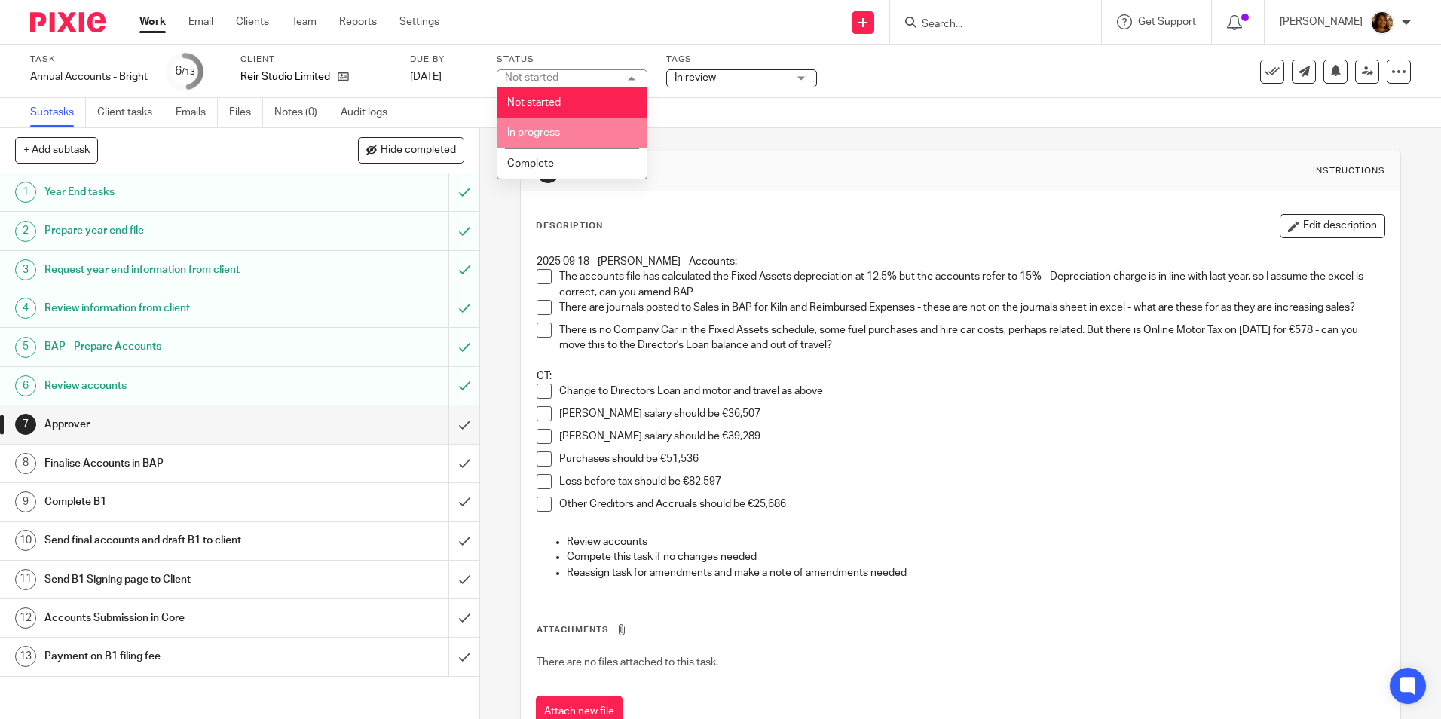
click at [564, 126] on li "In progress" at bounding box center [571, 133] width 149 height 31
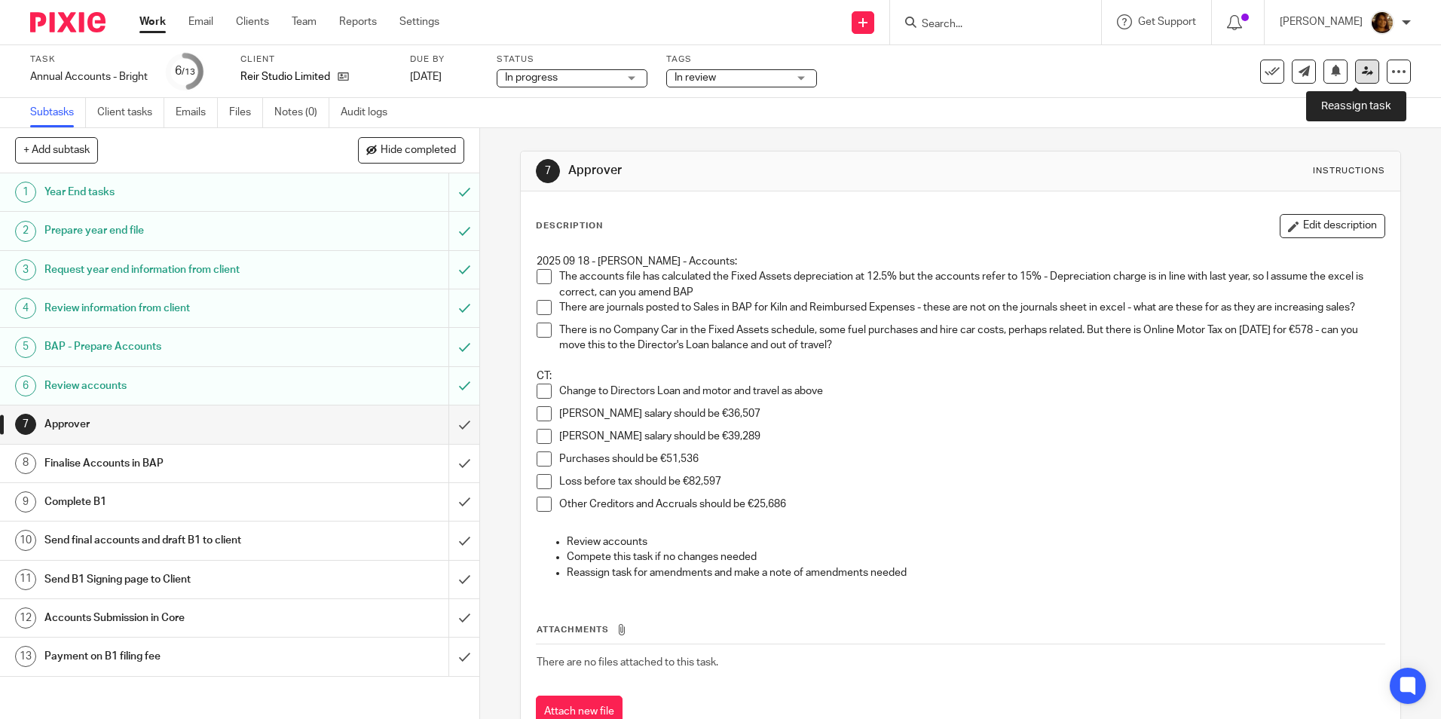
click at [1362, 75] on icon at bounding box center [1367, 71] width 11 height 11
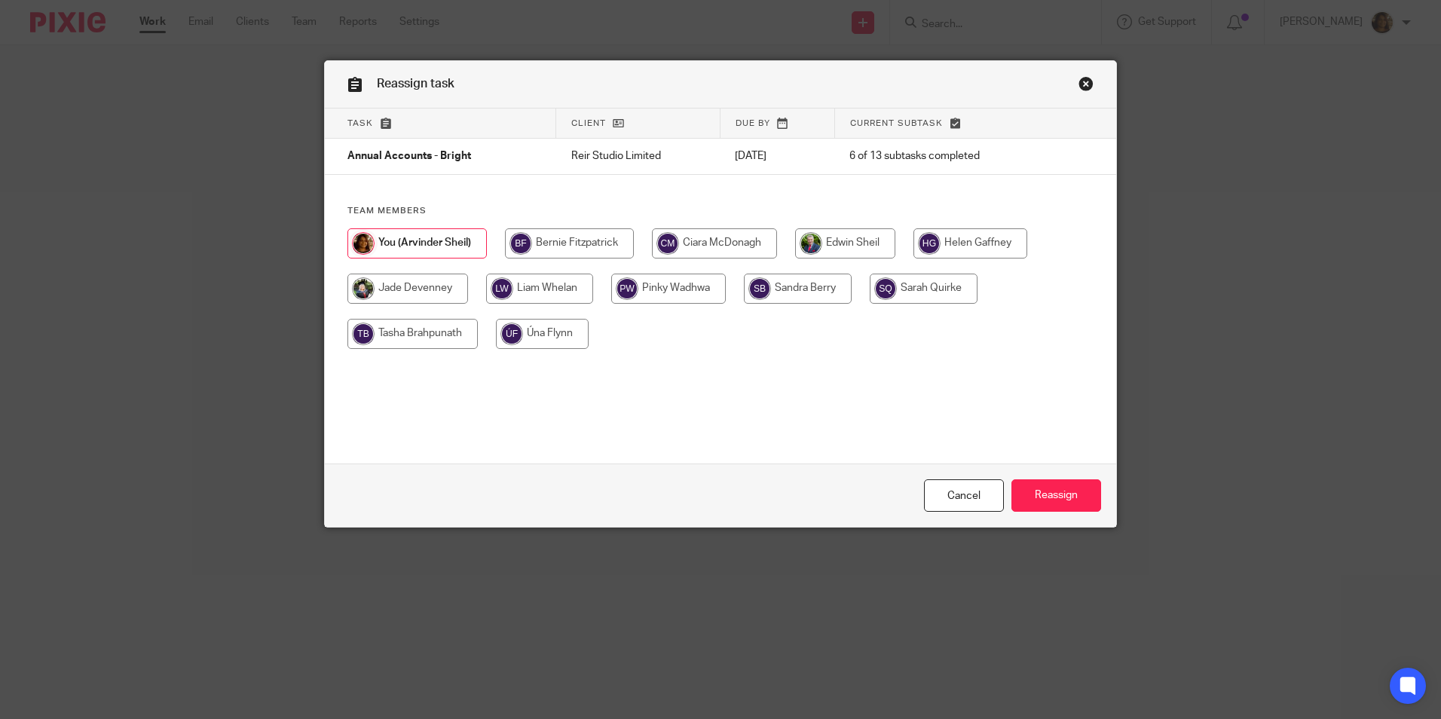
click at [516, 286] on input "radio" at bounding box center [539, 289] width 107 height 30
radio input "true"
click at [1036, 498] on input "Reassign" at bounding box center [1056, 495] width 90 height 32
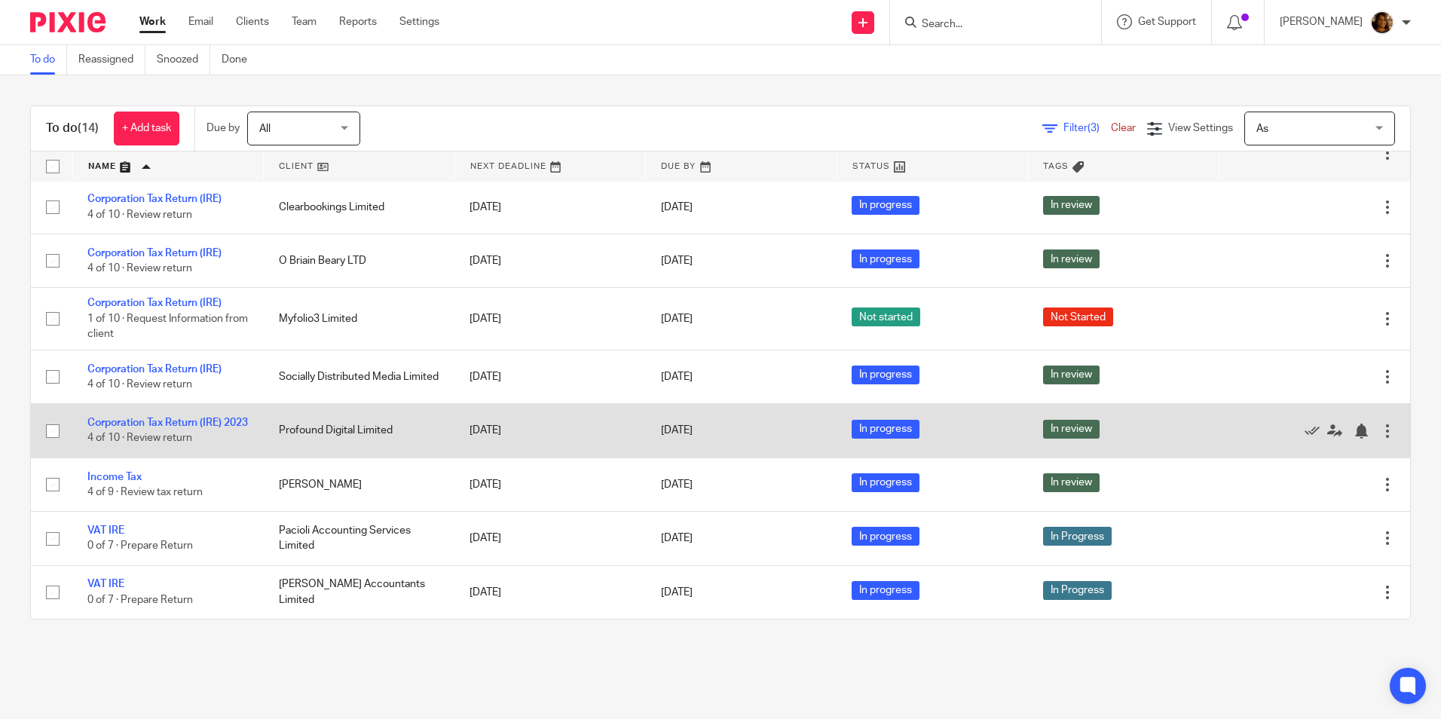
scroll to position [349, 0]
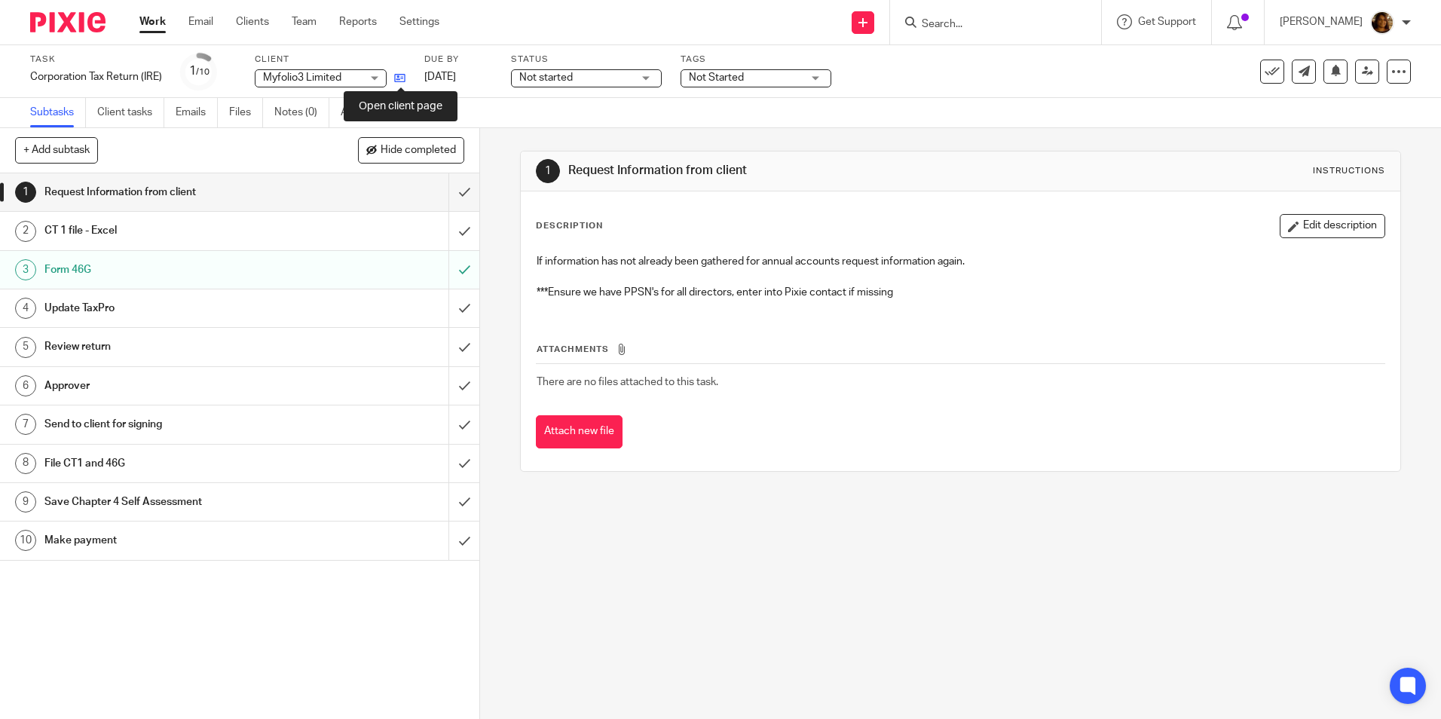
click at [402, 78] on icon at bounding box center [399, 77] width 11 height 11
click at [447, 188] on input "submit" at bounding box center [239, 192] width 479 height 38
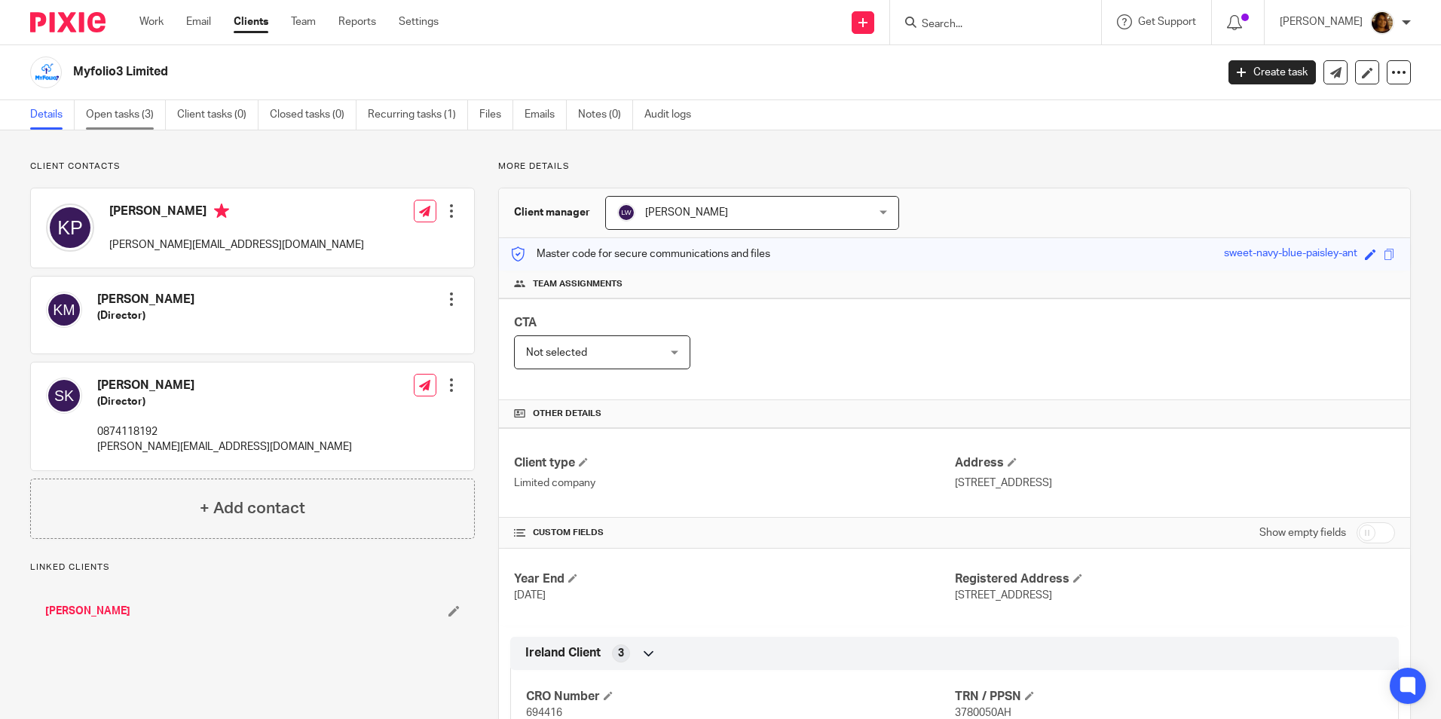
click at [118, 121] on link "Open tasks (3)" at bounding box center [126, 114] width 80 height 29
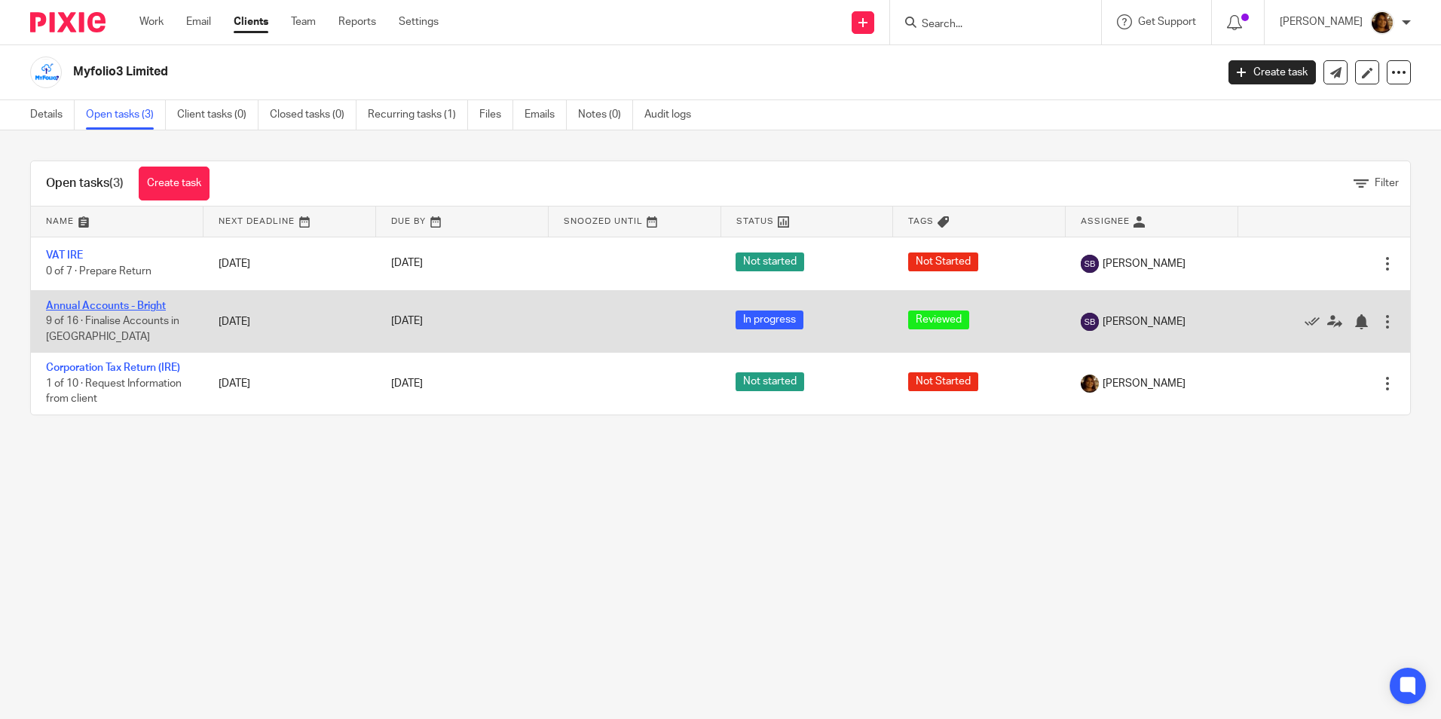
click at [130, 301] on link "Annual Accounts - Bright" at bounding box center [106, 306] width 120 height 11
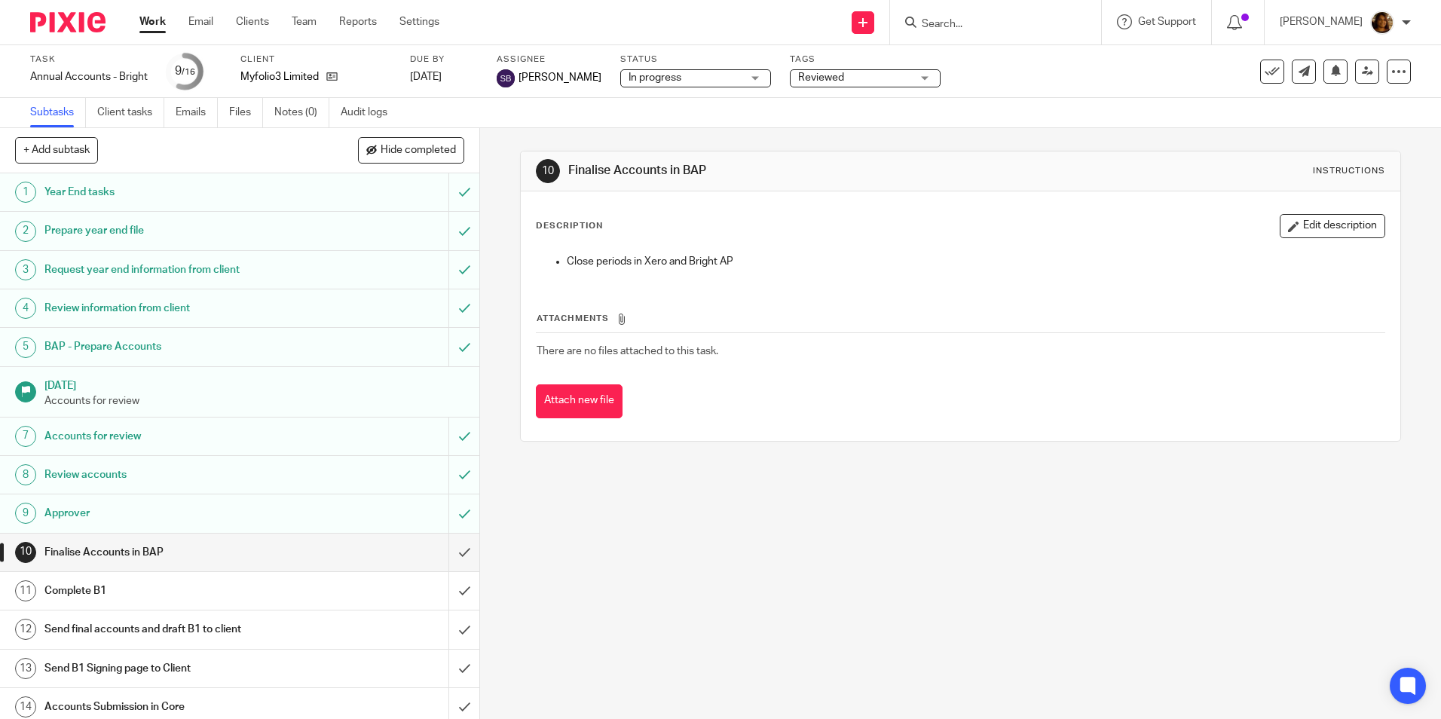
click at [197, 503] on h1 "Approver" at bounding box center [173, 513] width 259 height 23
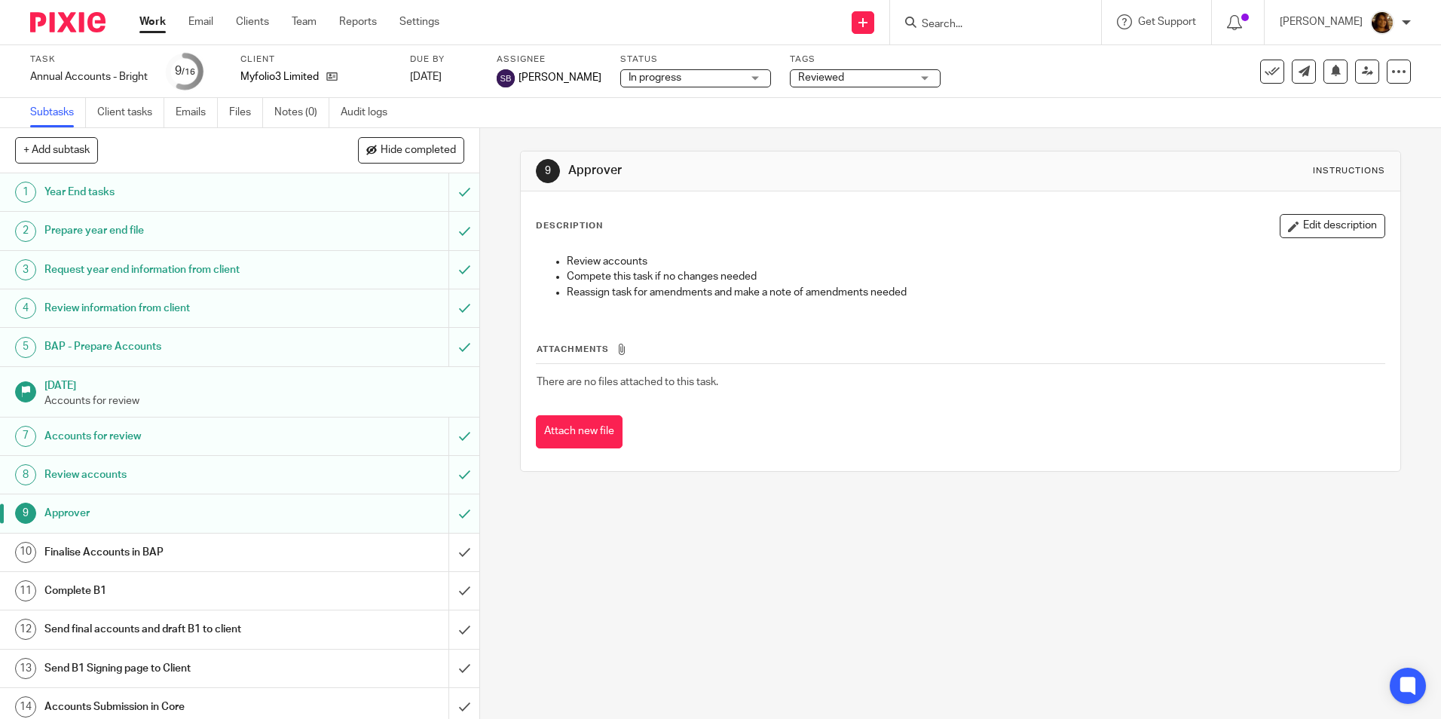
click at [168, 552] on h1 "Finalise Accounts in BAP" at bounding box center [173, 552] width 259 height 23
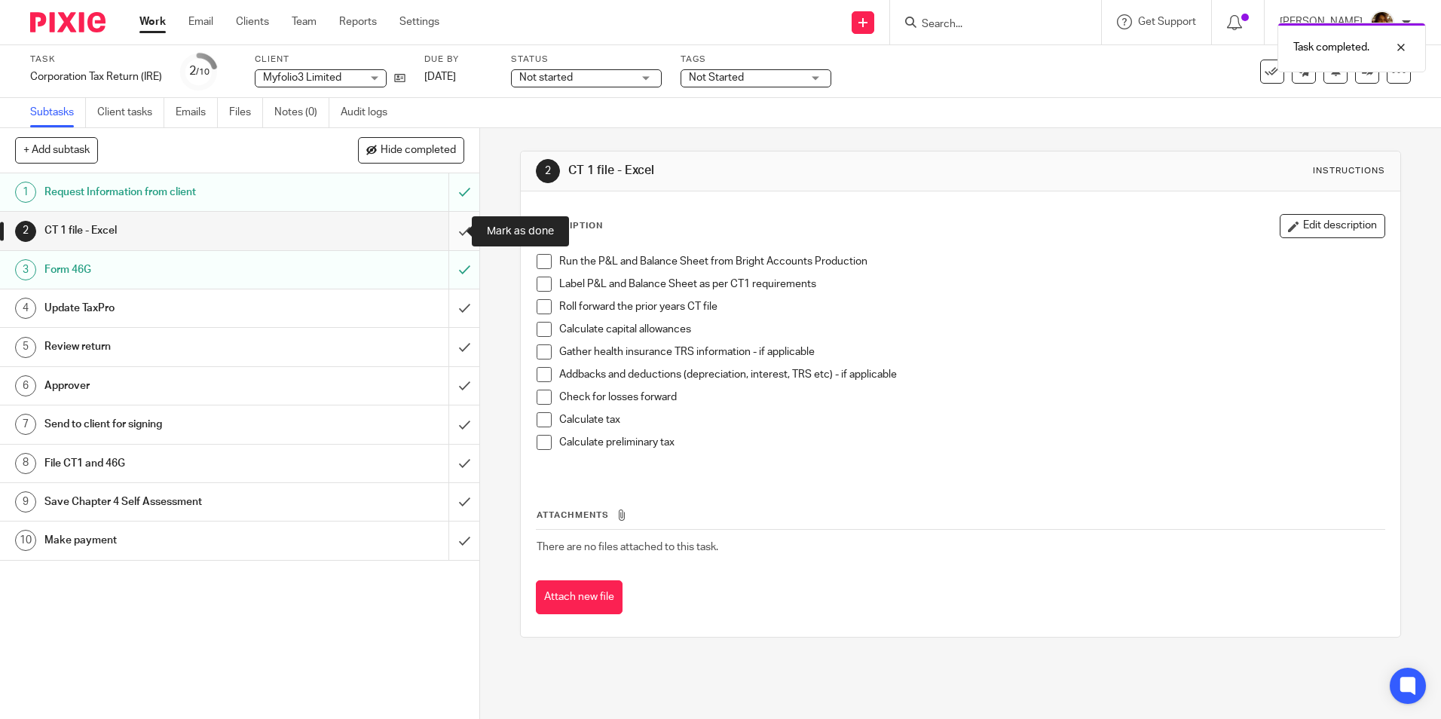
click at [449, 227] on input "submit" at bounding box center [239, 231] width 479 height 38
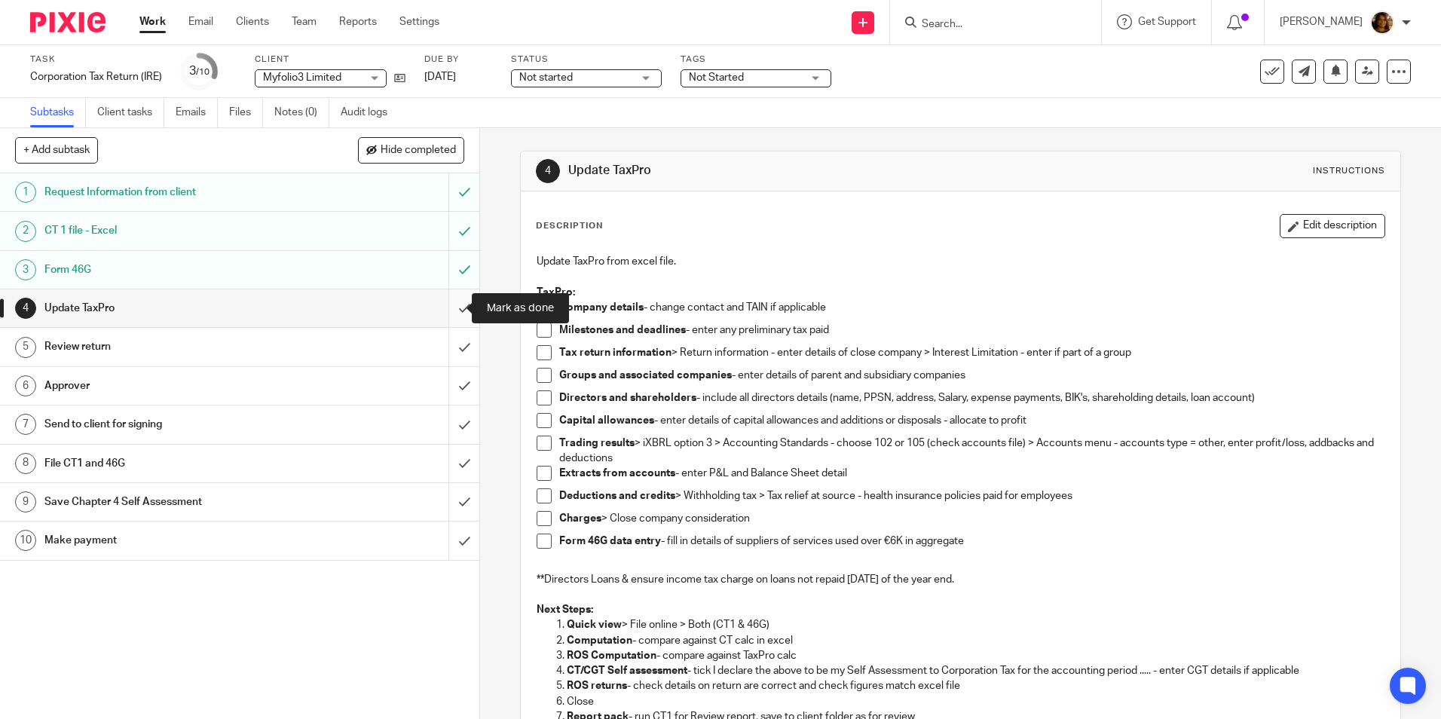
click at [447, 306] on input "submit" at bounding box center [239, 308] width 479 height 38
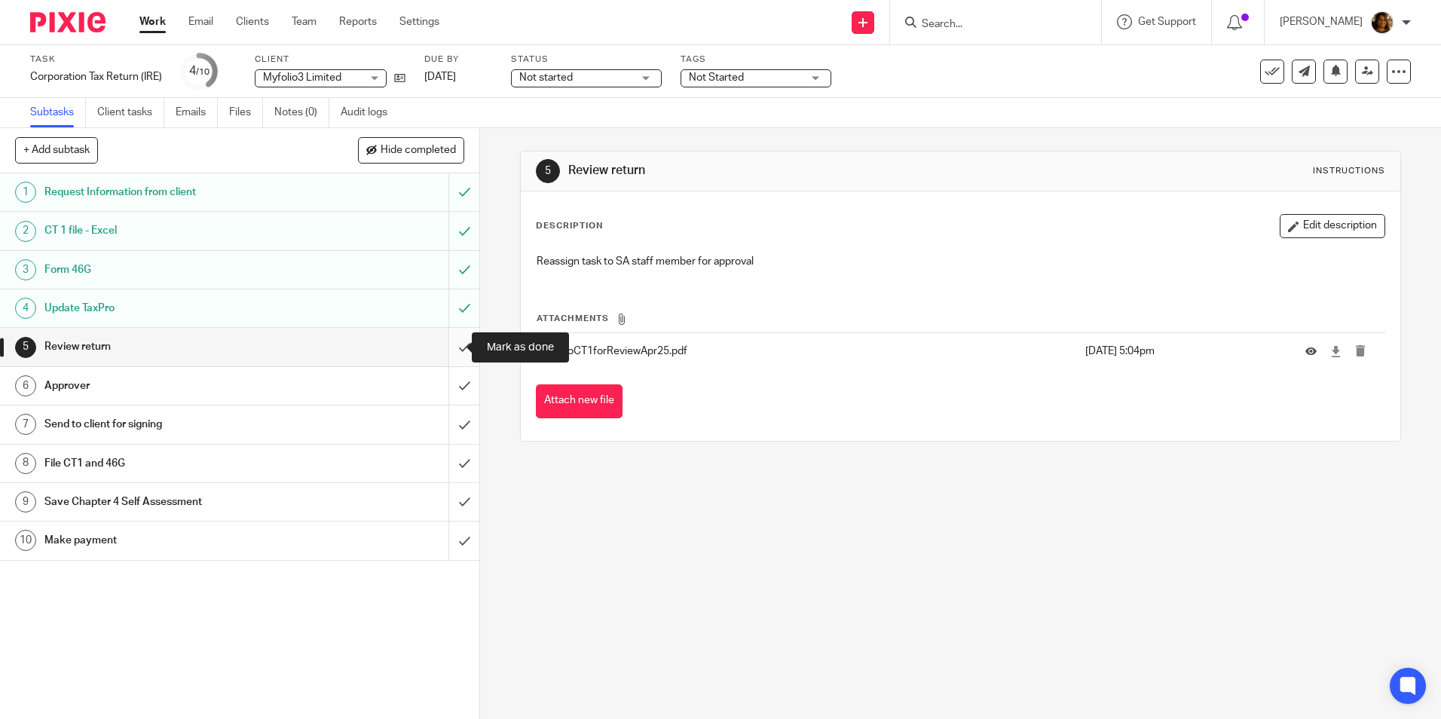
click at [451, 341] on input "submit" at bounding box center [239, 347] width 479 height 38
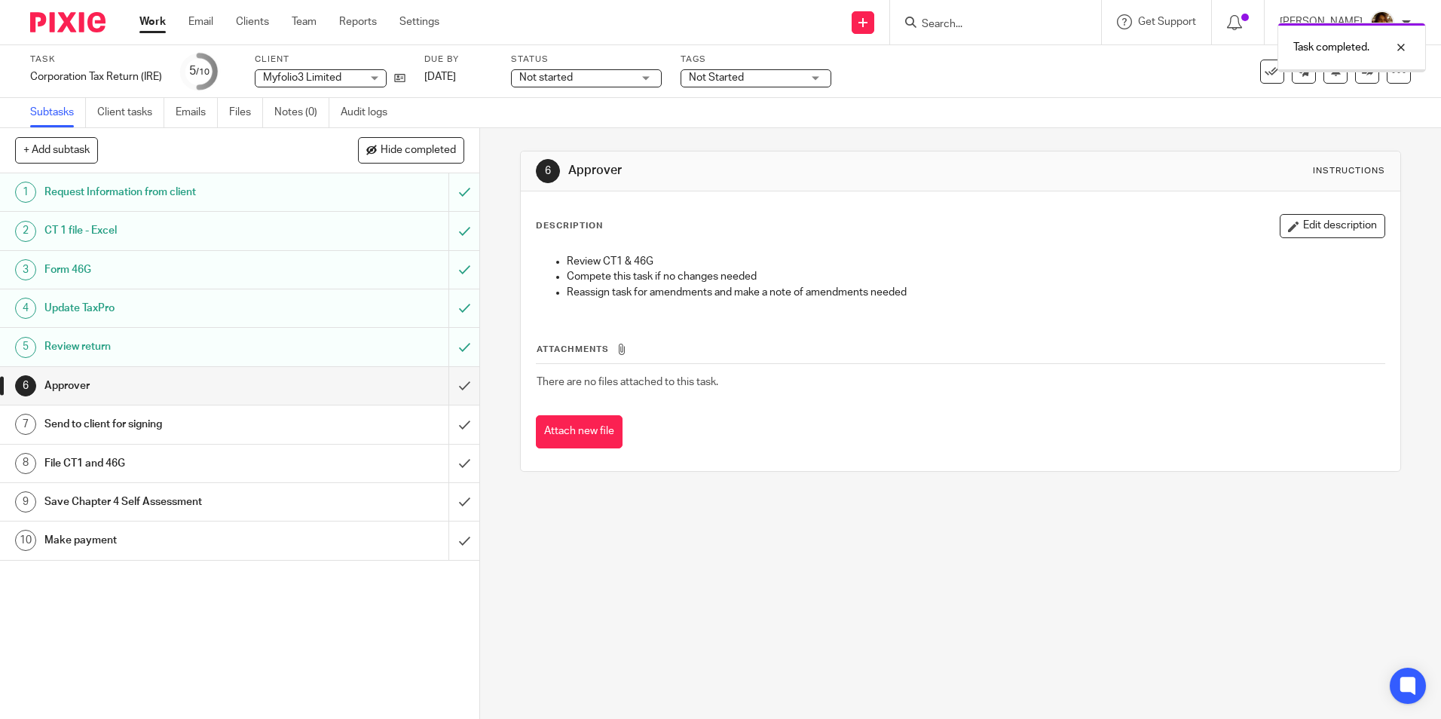
click at [618, 79] on span "Not started" at bounding box center [575, 78] width 113 height 16
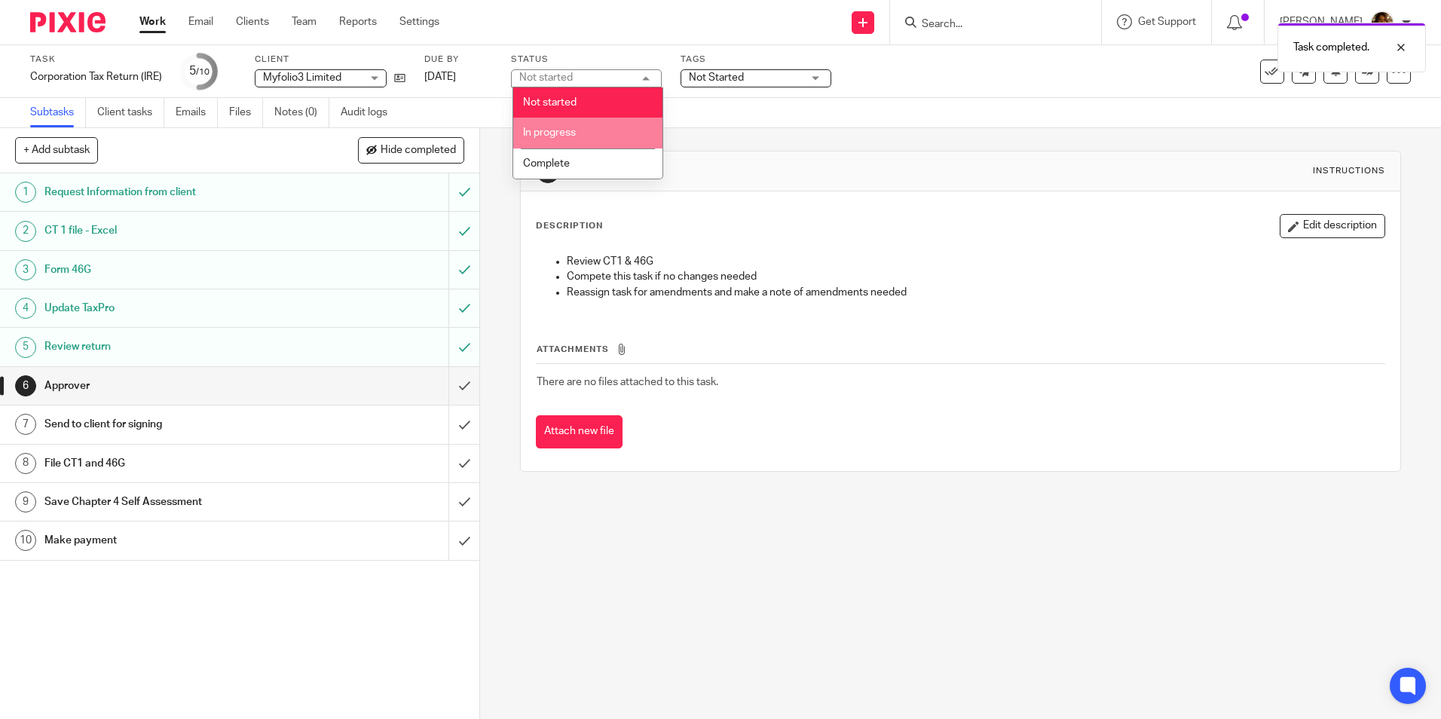
click at [603, 130] on li "In progress" at bounding box center [587, 133] width 149 height 31
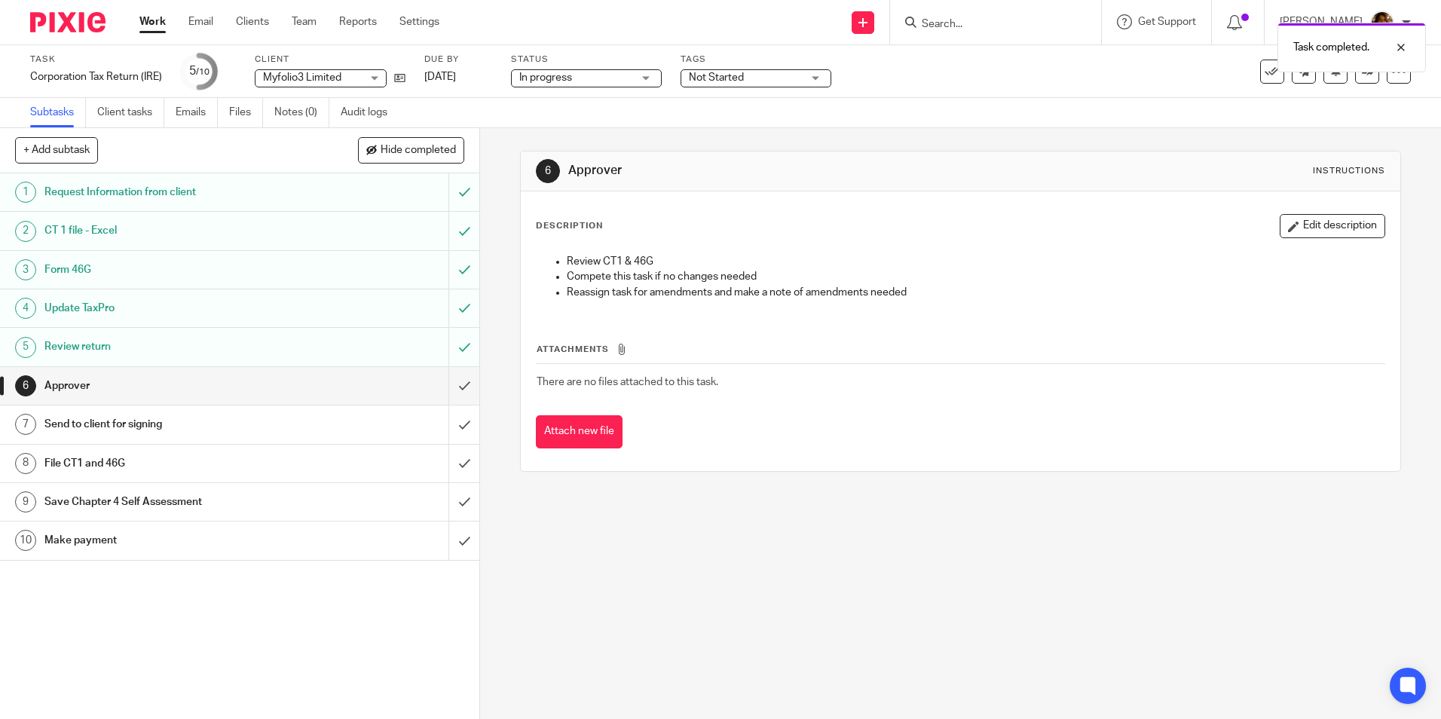
click at [775, 77] on span "Not Started" at bounding box center [745, 78] width 113 height 16
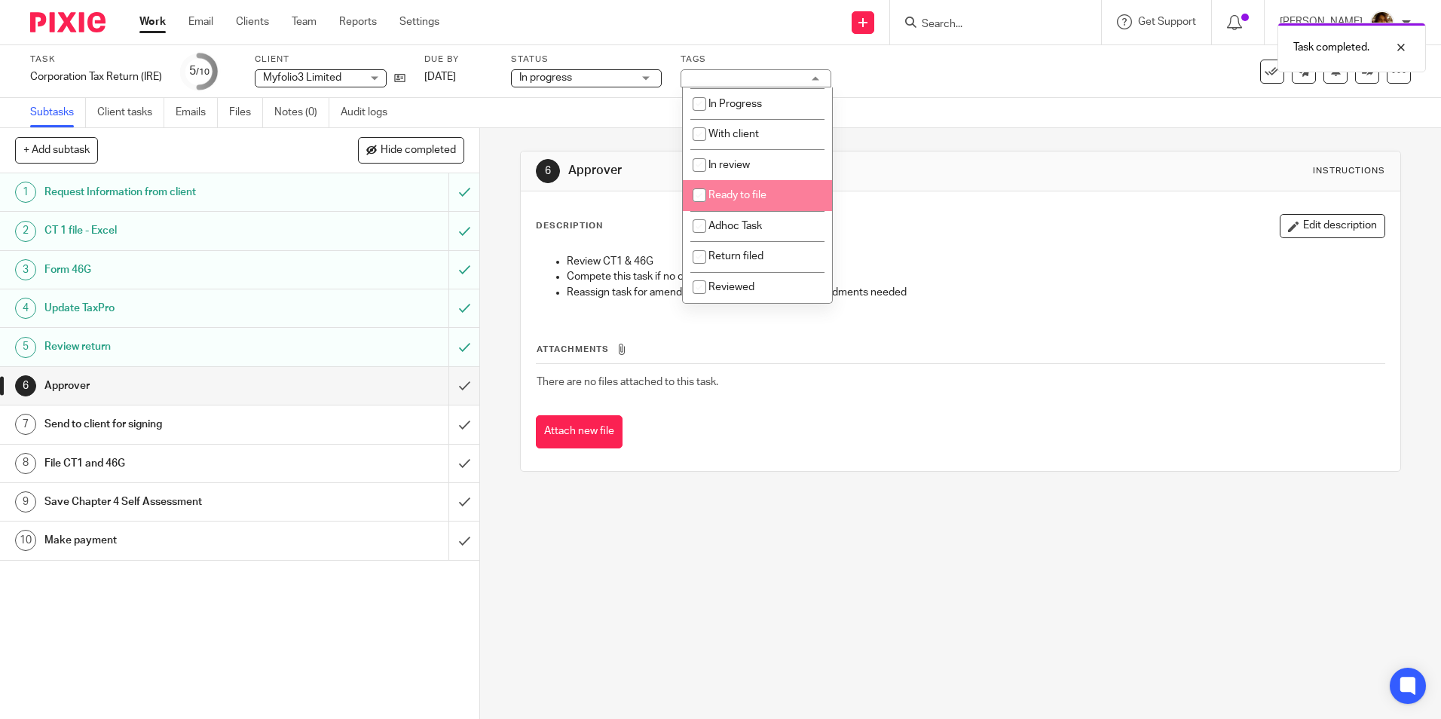
scroll to position [106, 0]
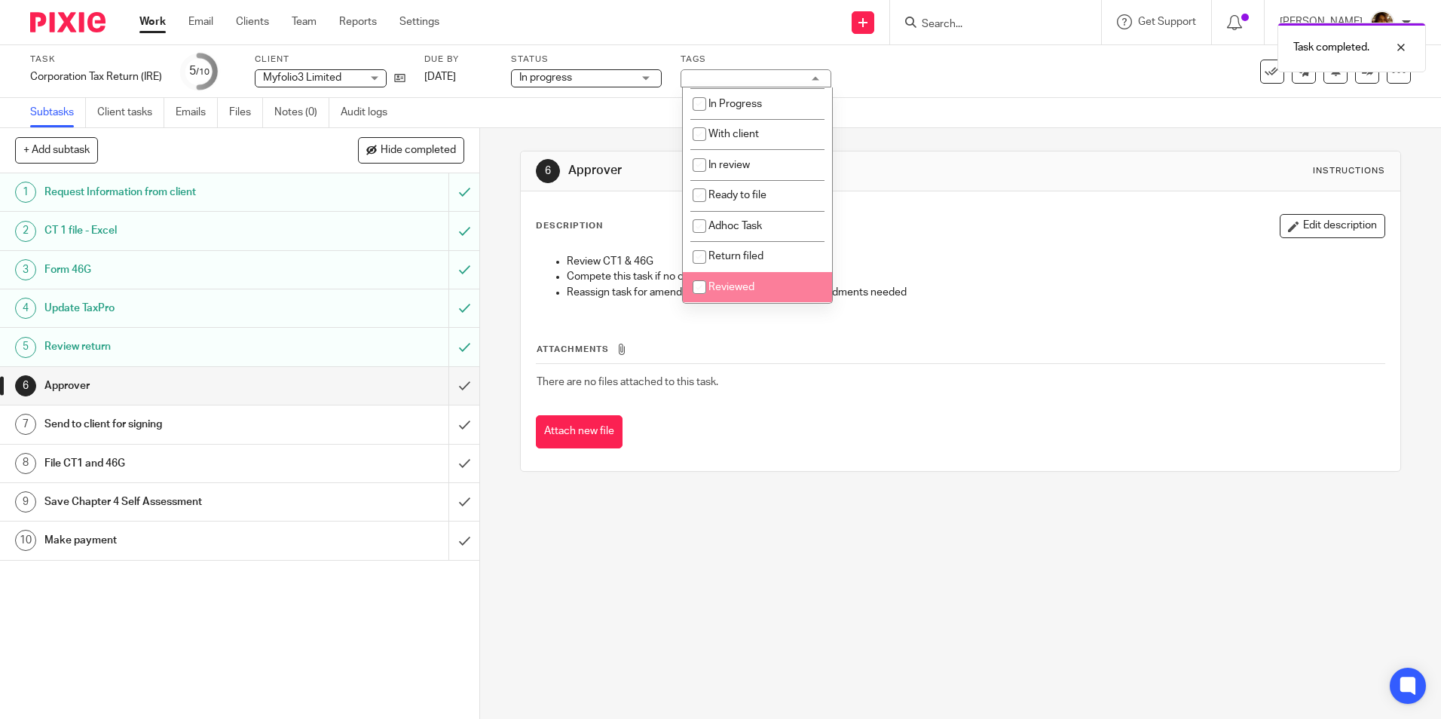
click at [737, 281] on li "Reviewed" at bounding box center [757, 287] width 149 height 31
checkbox input "true"
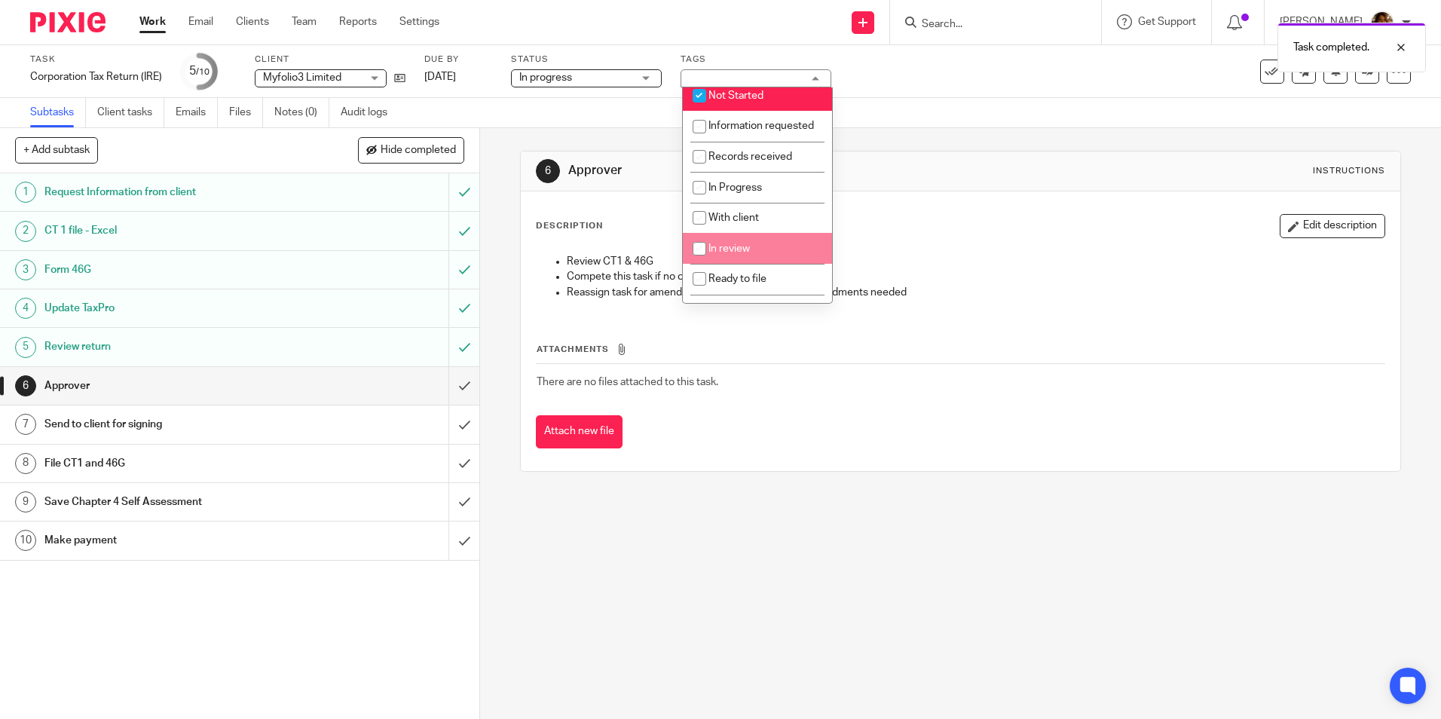
scroll to position [0, 0]
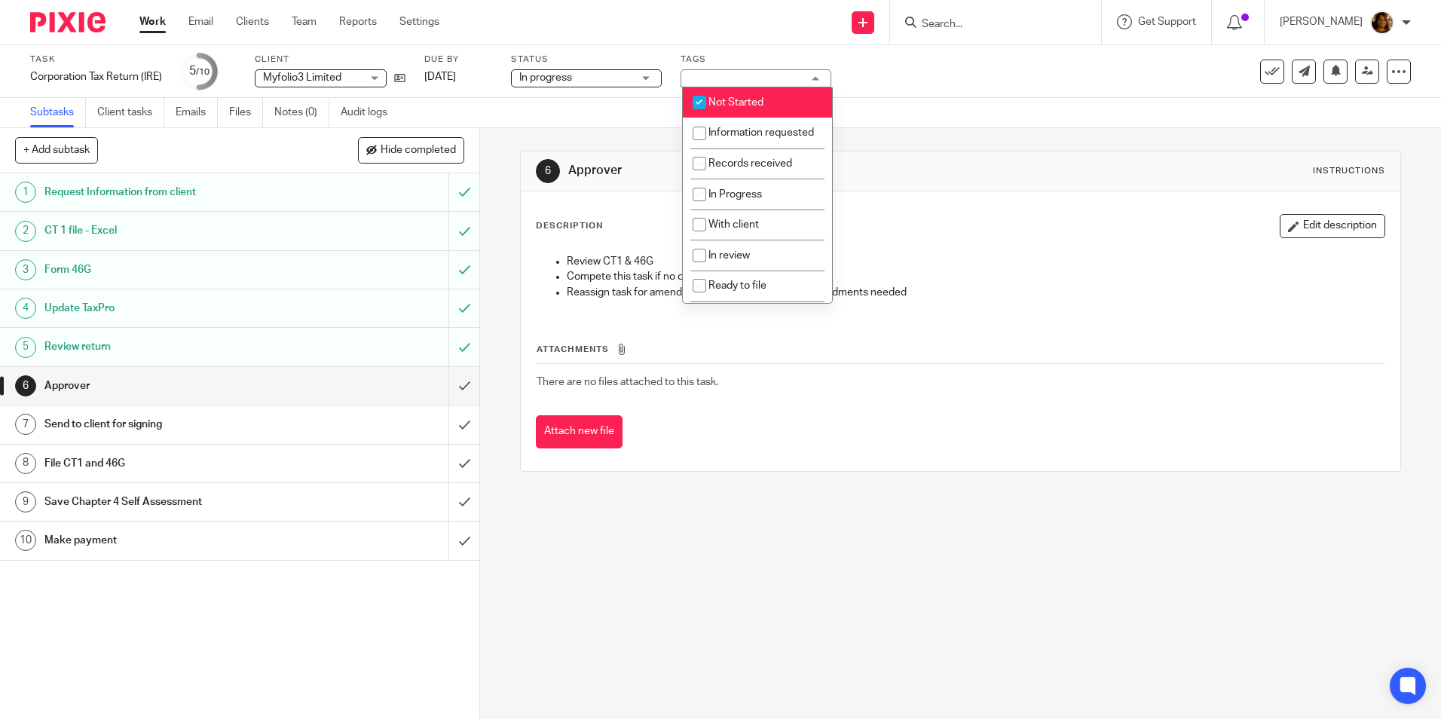
click at [736, 94] on li "Not Started" at bounding box center [757, 102] width 149 height 31
checkbox input "false"
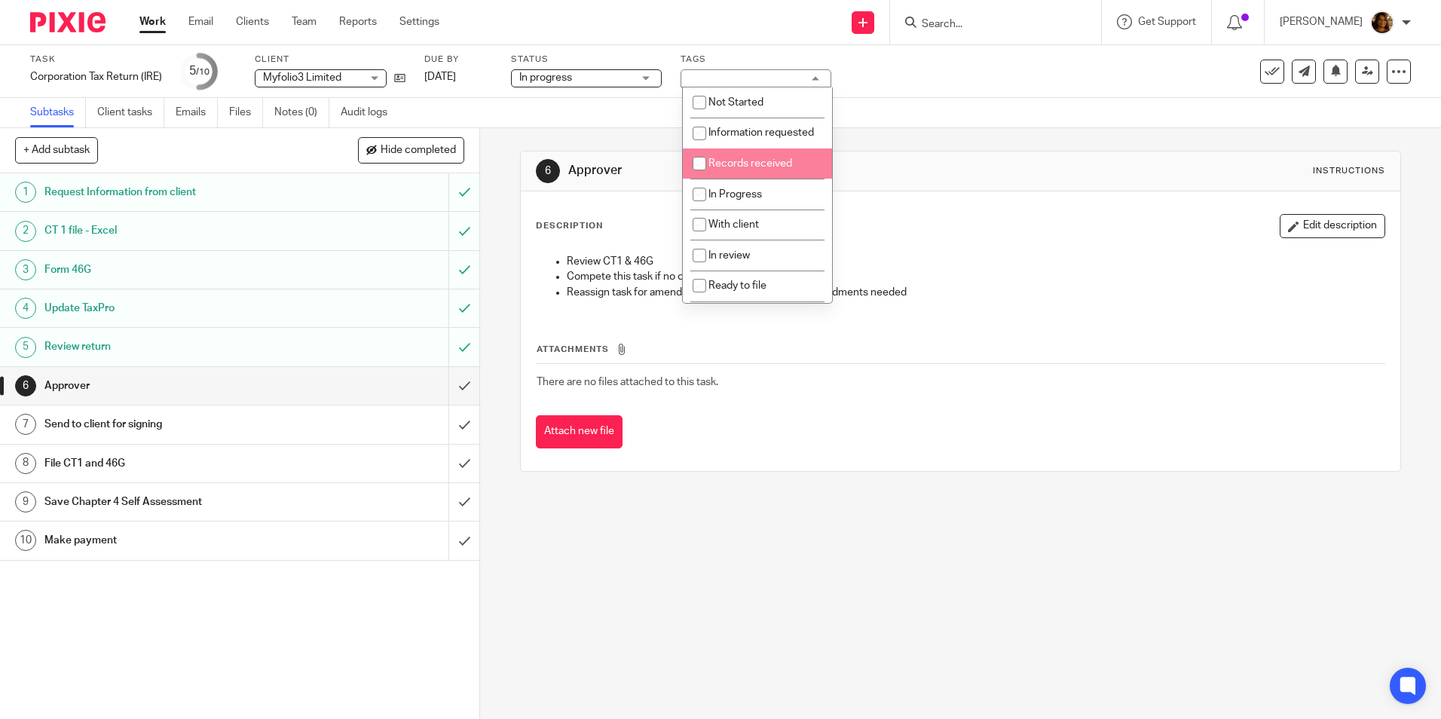
click at [827, 410] on div "Attachments There are no files attached to this task. Attach new file" at bounding box center [960, 380] width 849 height 137
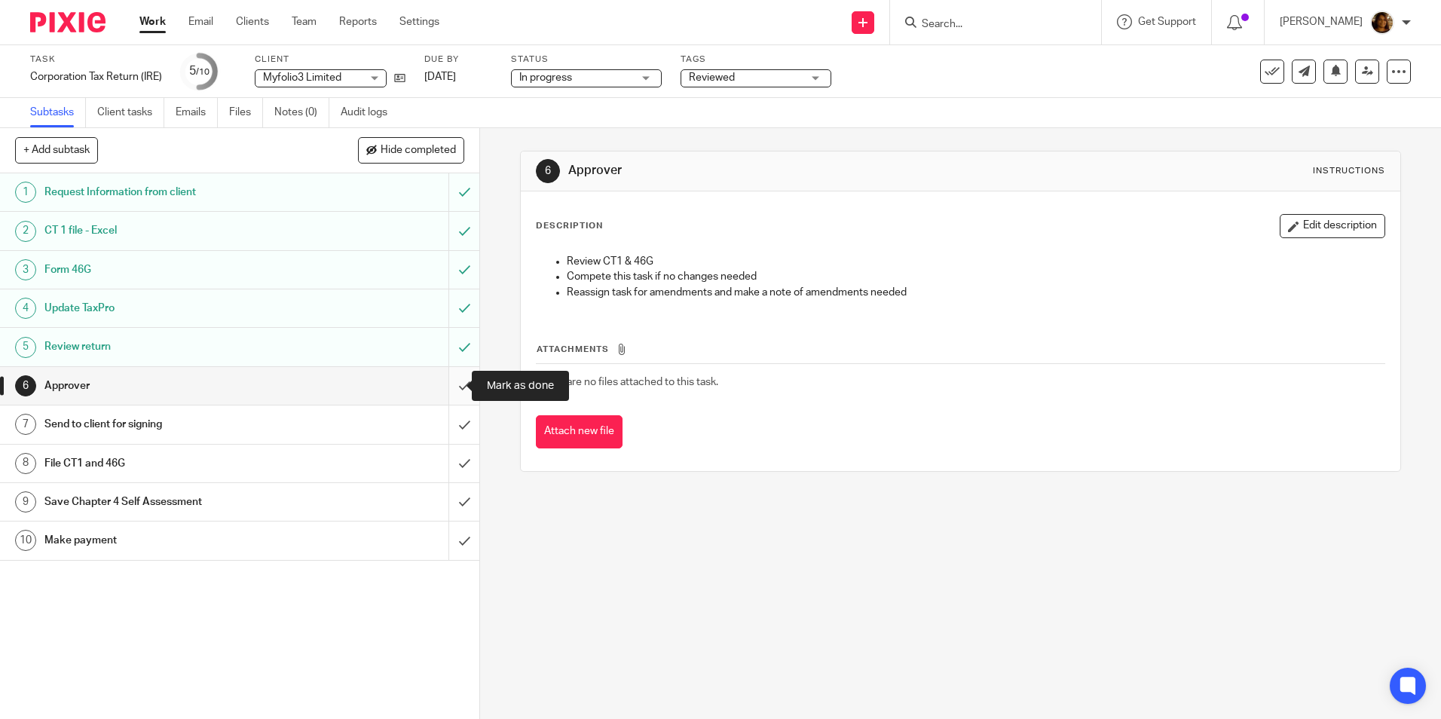
click at [448, 379] on input "submit" at bounding box center [239, 386] width 479 height 38
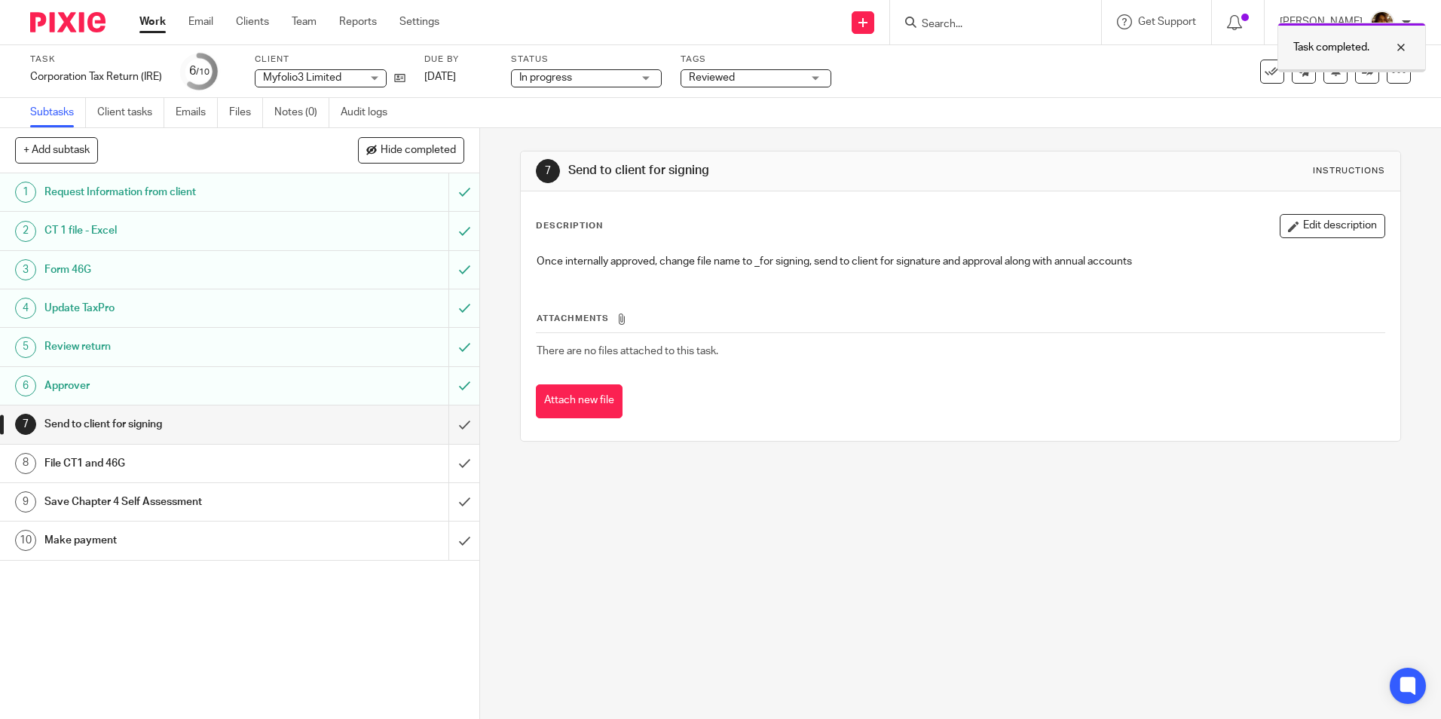
click at [1400, 46] on div at bounding box center [1390, 47] width 41 height 18
click at [342, 385] on div "Approver" at bounding box center [239, 386] width 390 height 23
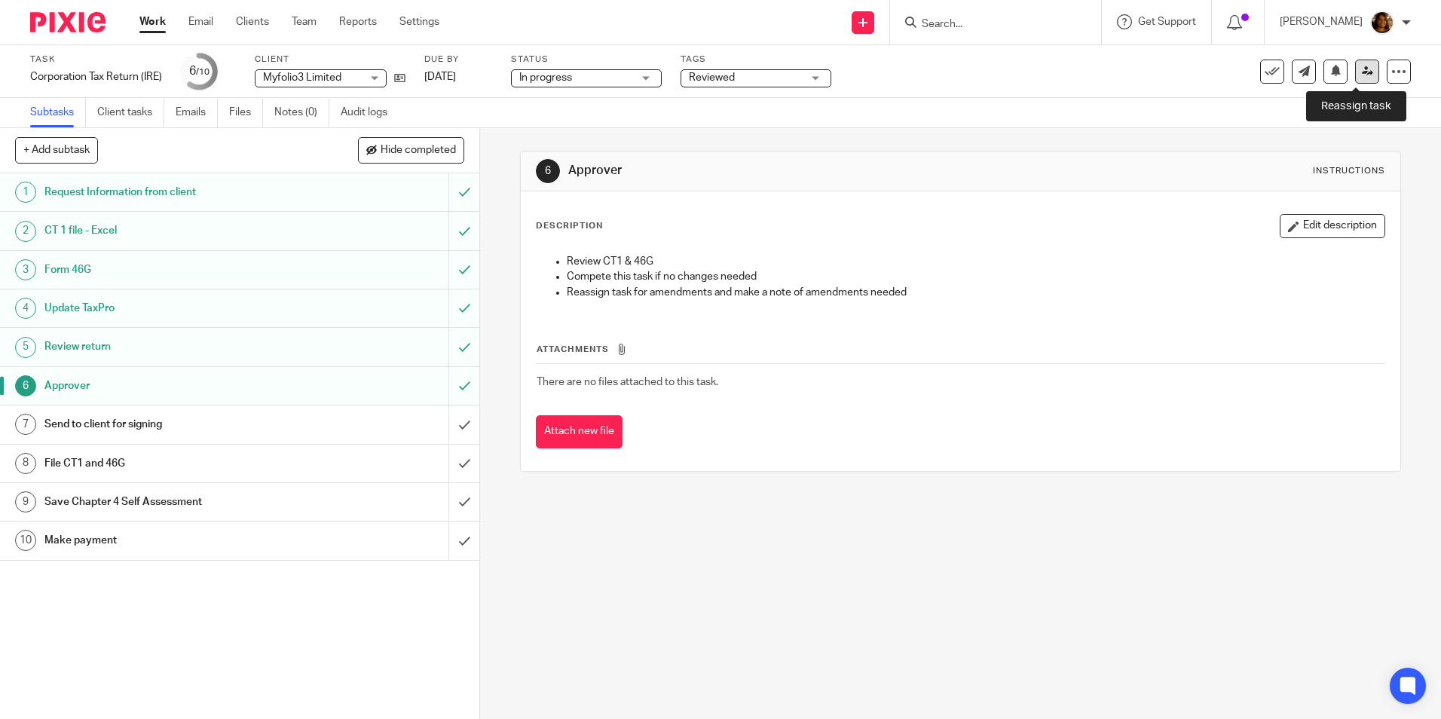
click at [1362, 74] on icon at bounding box center [1367, 71] width 11 height 11
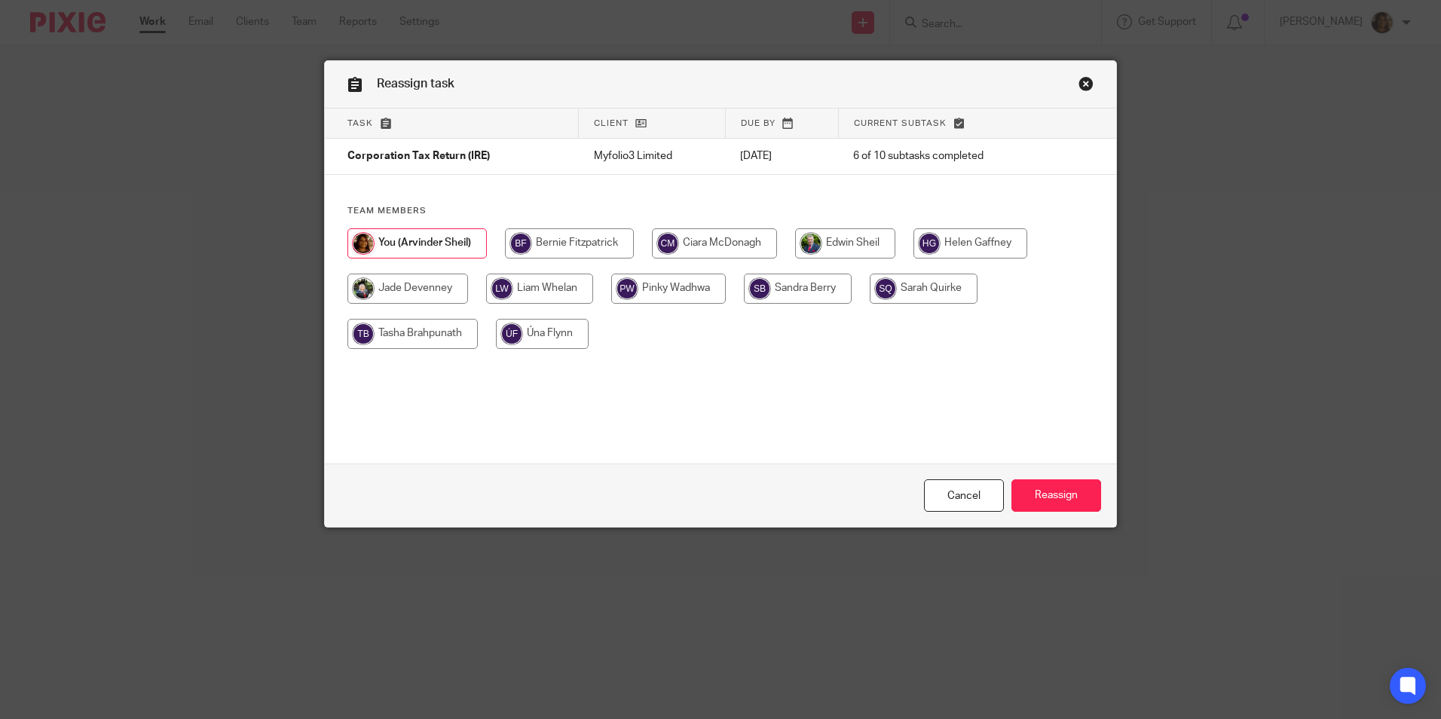
click at [787, 286] on input "radio" at bounding box center [798, 289] width 108 height 30
radio input "true"
click at [1044, 488] on input "Reassign" at bounding box center [1056, 495] width 90 height 32
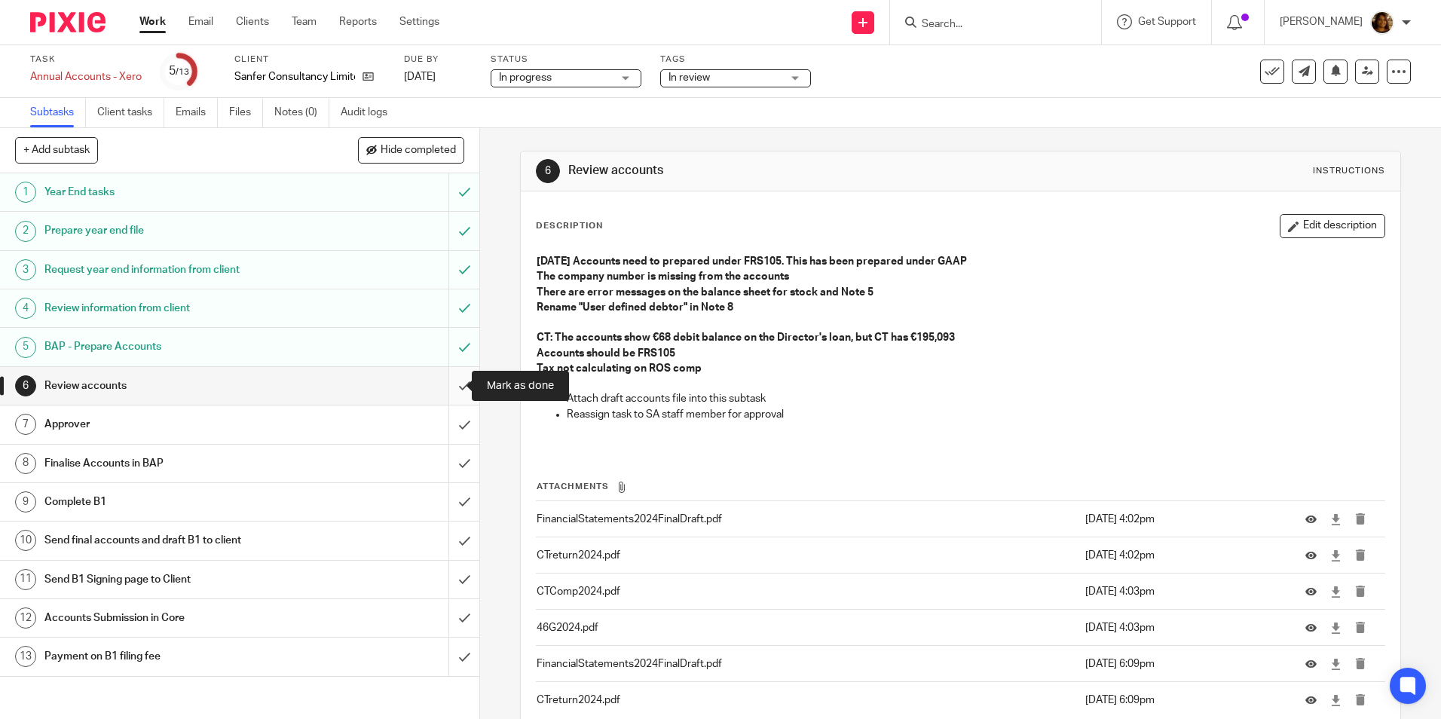
click at [448, 381] on input "submit" at bounding box center [239, 386] width 479 height 38
click at [948, 14] on form at bounding box center [1000, 22] width 161 height 19
click at [943, 21] on input "Search" at bounding box center [988, 25] width 136 height 14
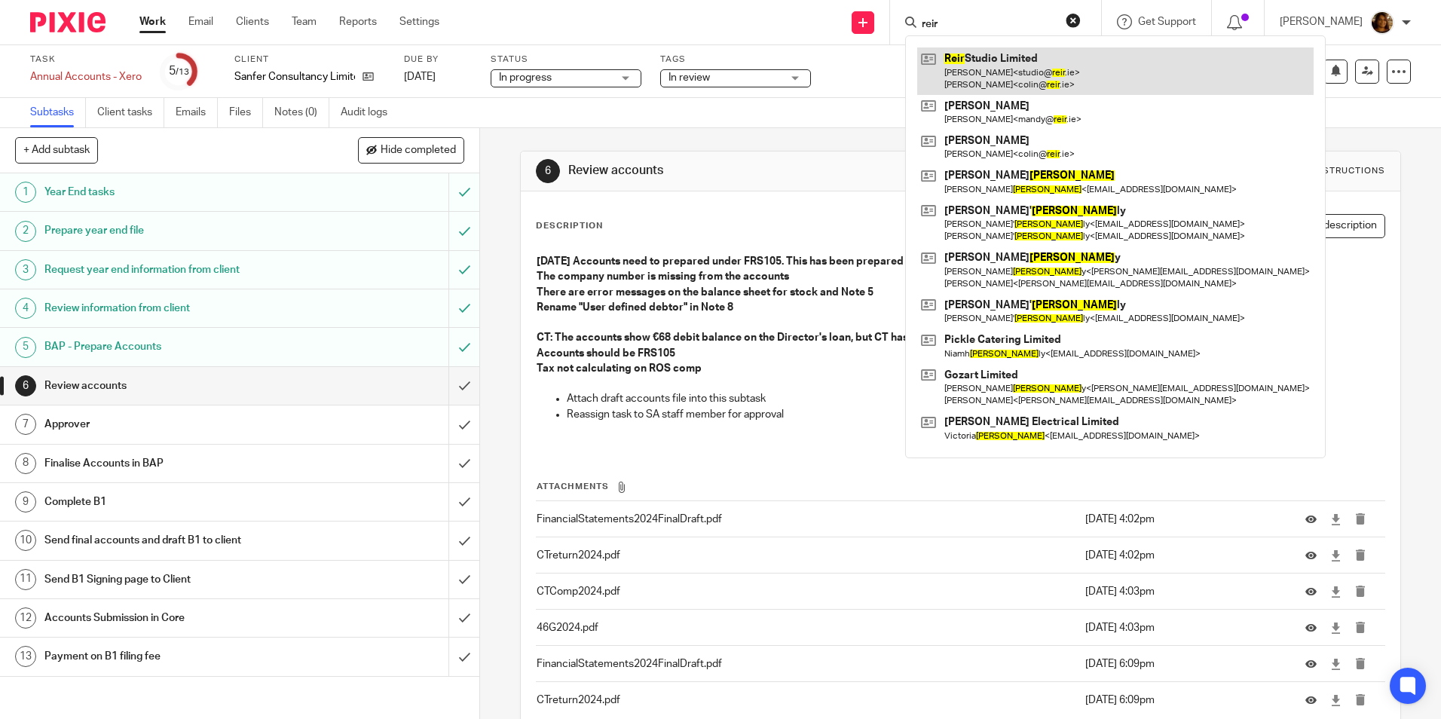
type input "reir"
click at [1027, 63] on link at bounding box center [1115, 70] width 396 height 47
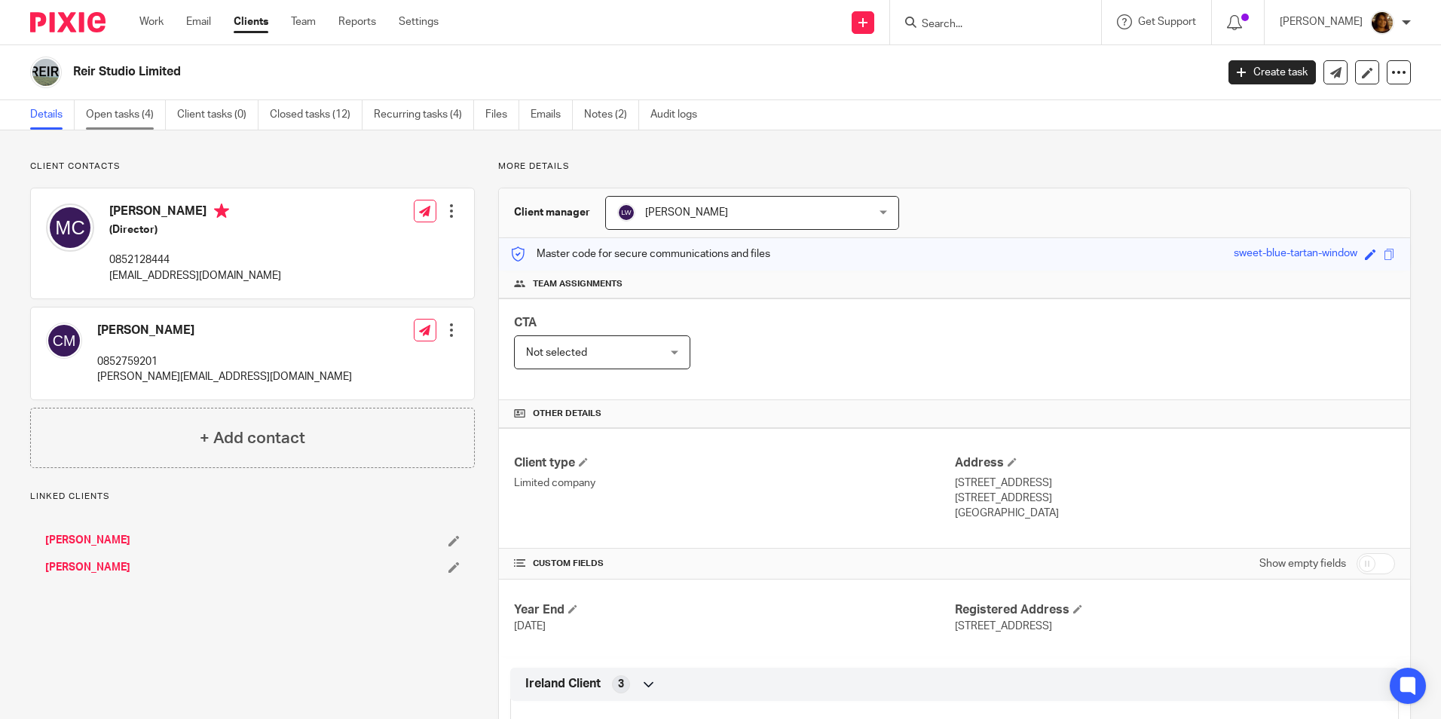
click at [143, 106] on link "Open tasks (4)" at bounding box center [126, 114] width 80 height 29
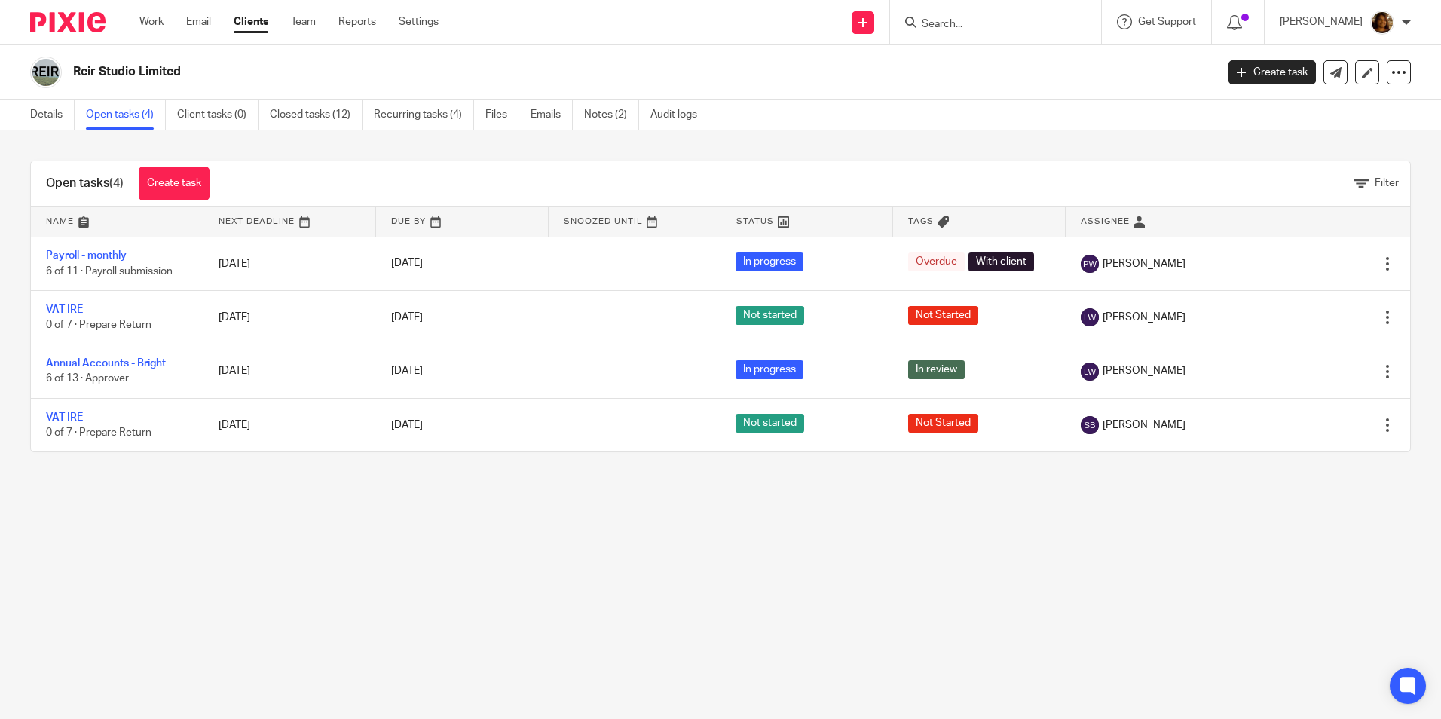
click at [995, 18] on input "Search" at bounding box center [988, 25] width 136 height 14
type input "sanfer"
click button "submit" at bounding box center [0, 0] width 0 height 0
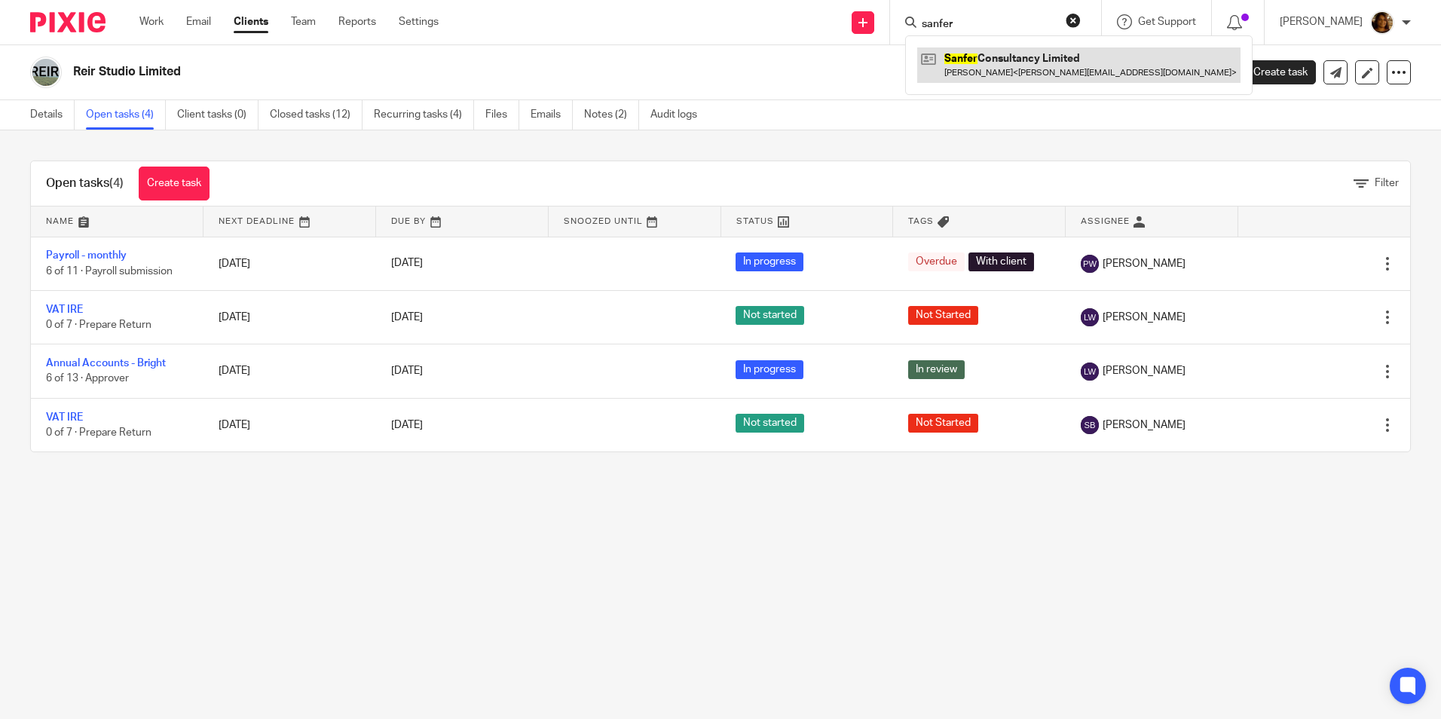
click at [1003, 52] on link at bounding box center [1078, 64] width 323 height 35
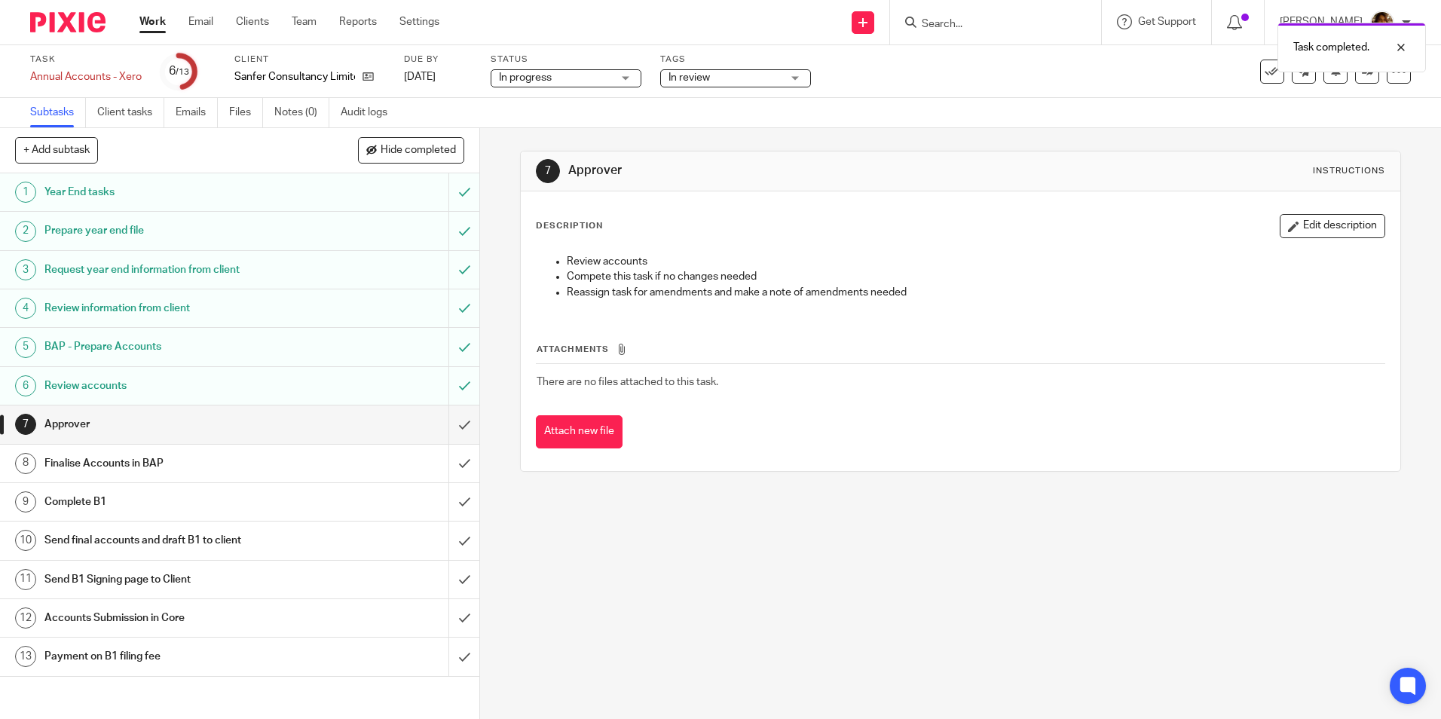
click at [347, 375] on div "Review accounts" at bounding box center [239, 386] width 390 height 23
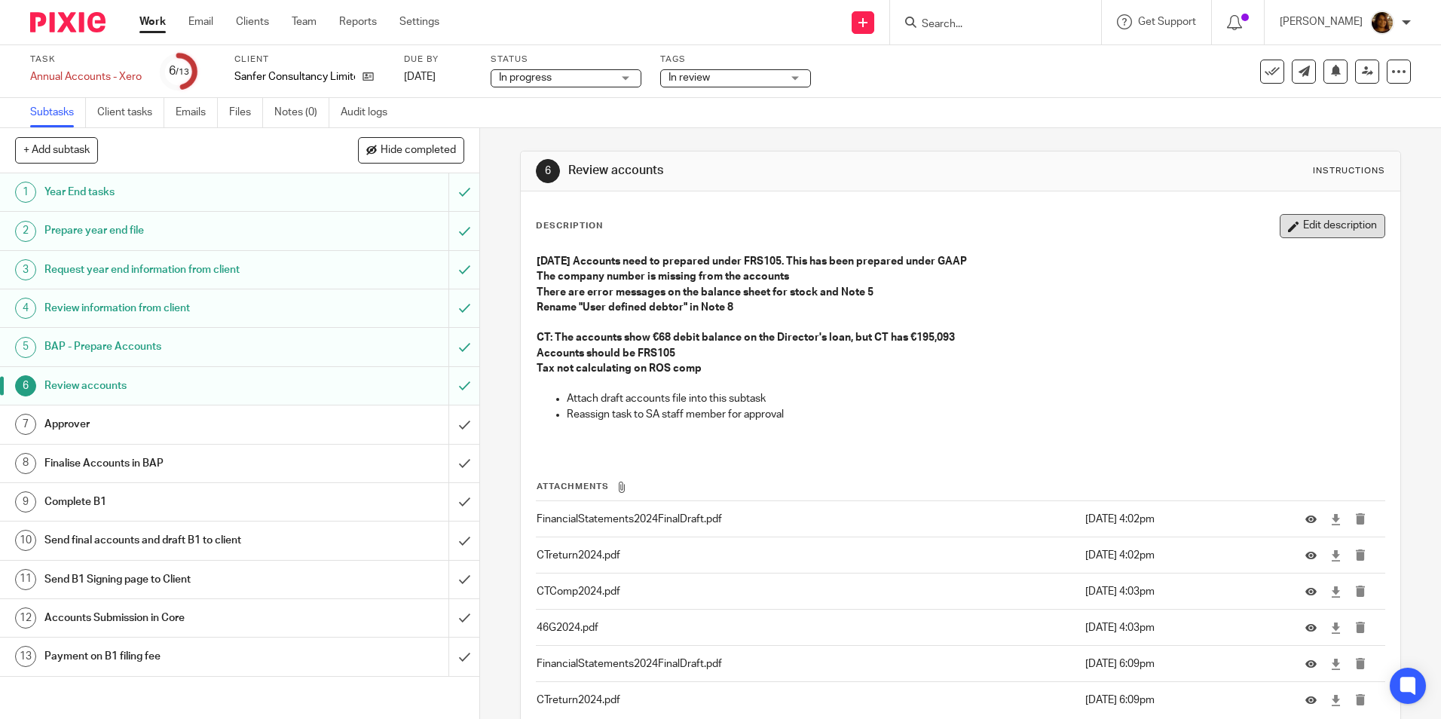
click at [1315, 231] on button "Edit description" at bounding box center [1333, 226] width 106 height 24
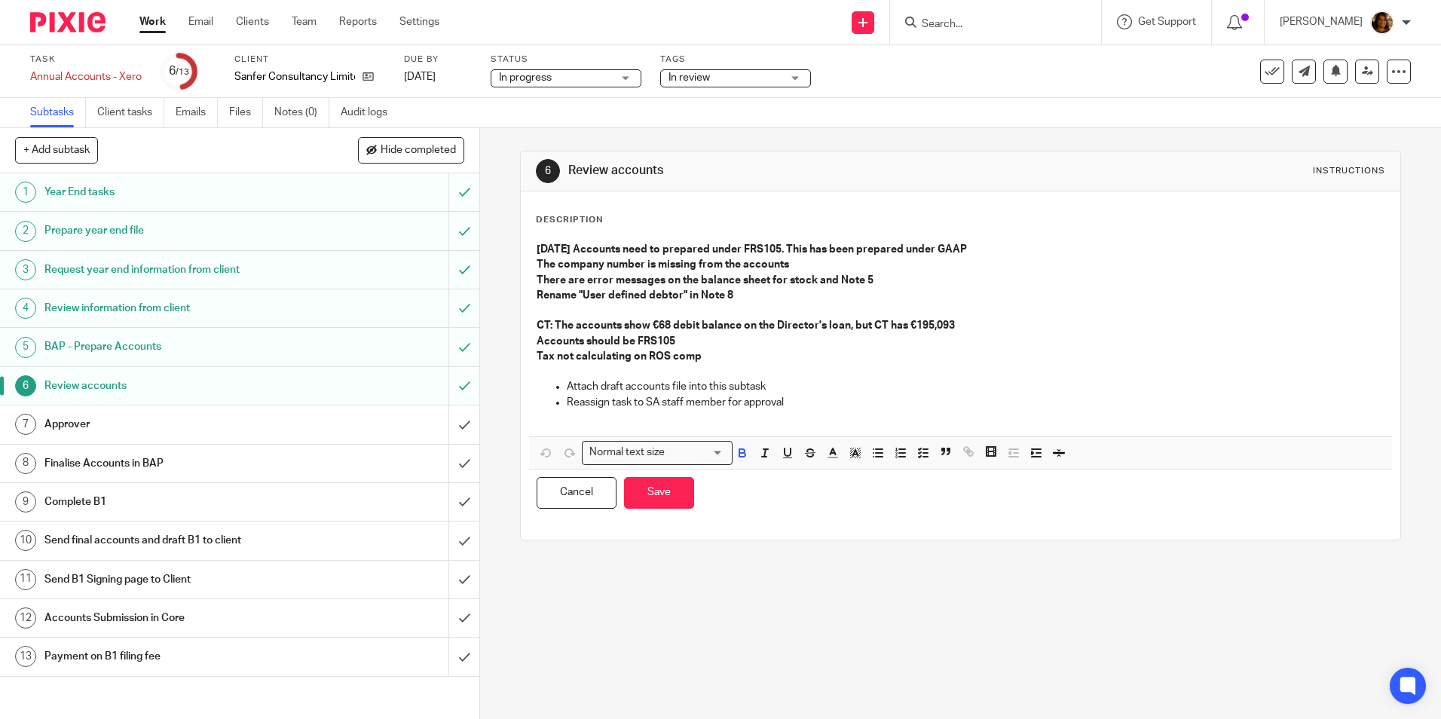
click at [529, 252] on div "2025 09 11 Accounts need to prepared under FRS105. This has been prepared under…" at bounding box center [960, 335] width 862 height 202
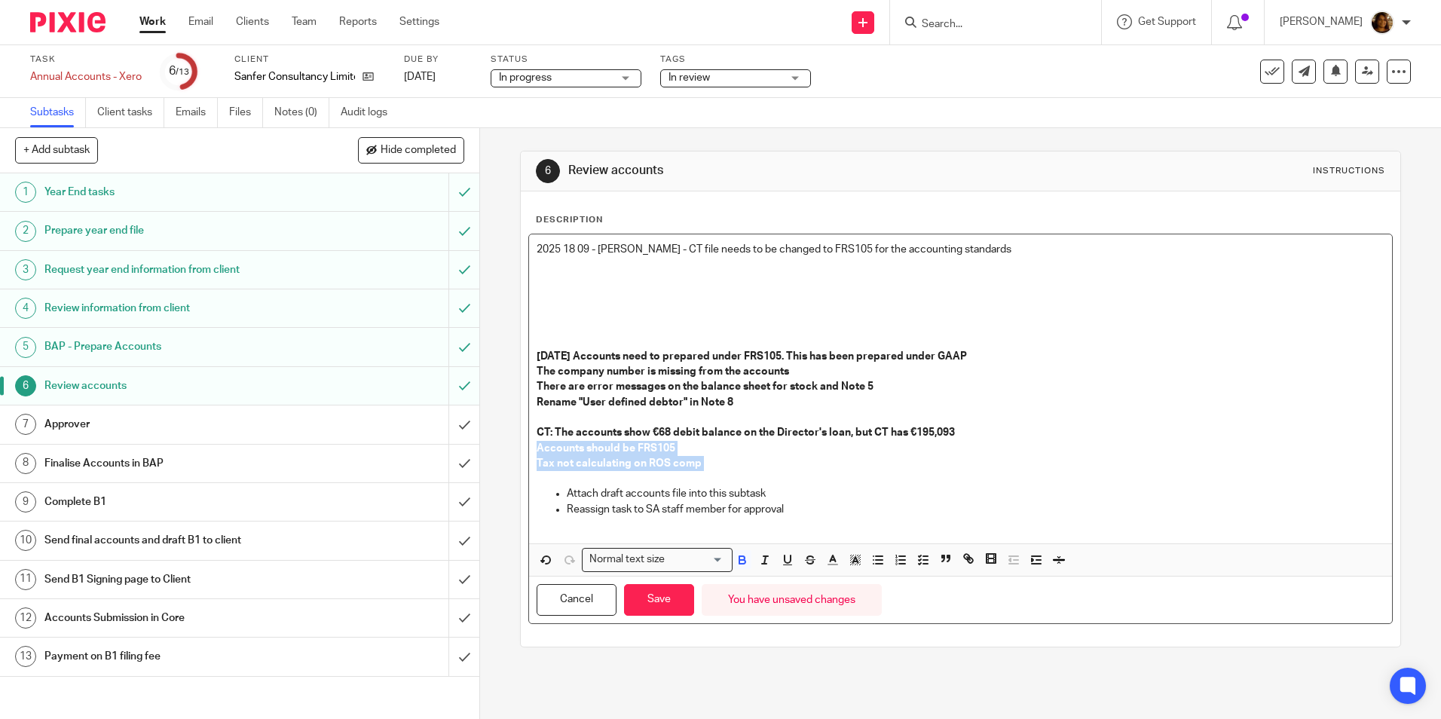
drag, startPoint x: 708, startPoint y: 465, endPoint x: 531, endPoint y: 454, distance: 176.7
click at [531, 454] on div "2025 18 09 - Arvinder - CT file needs to be changed to FRS105 for the accountin…" at bounding box center [960, 388] width 862 height 309
copy div "Accounts should be FRS105 Tax not calculating on ROS comp"
click at [541, 265] on p at bounding box center [960, 264] width 847 height 15
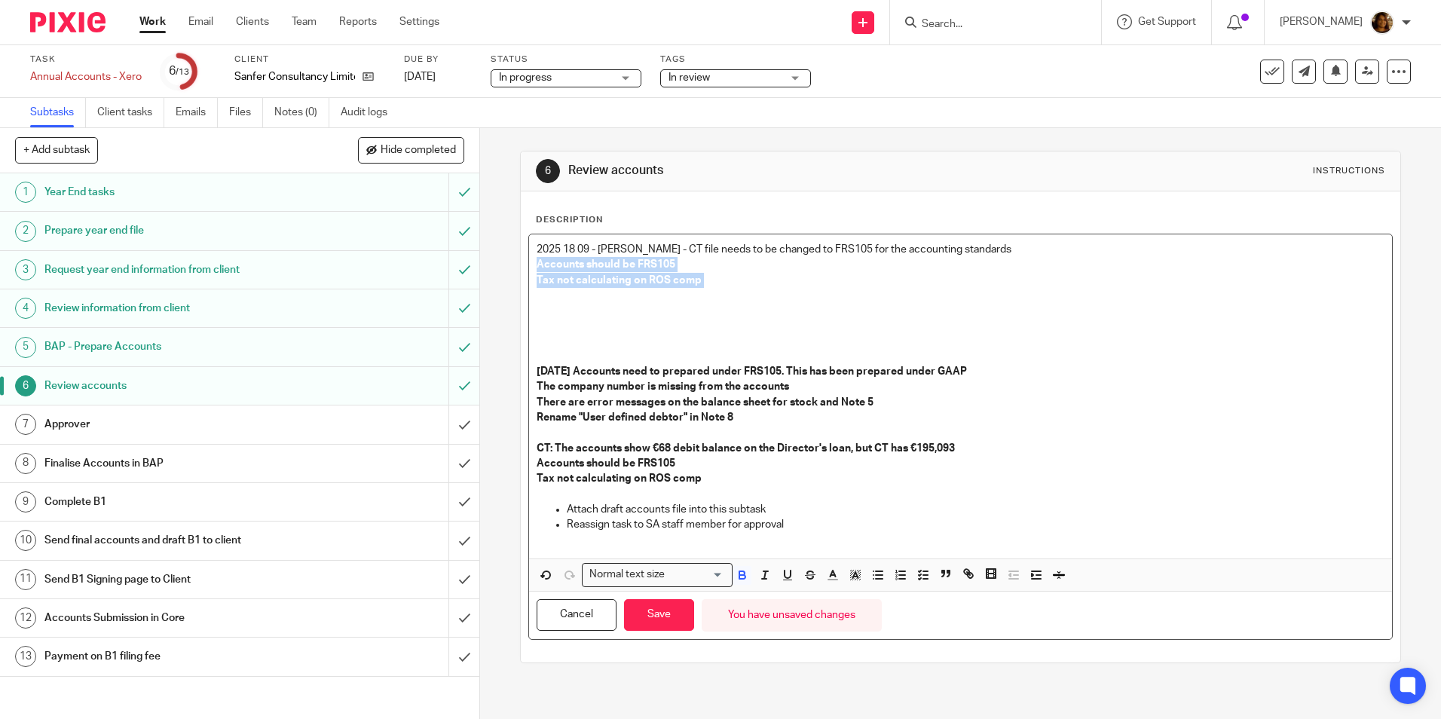
drag, startPoint x: 709, startPoint y: 284, endPoint x: 529, endPoint y: 265, distance: 181.2
click at [529, 265] on div "2025 18 09 - Arvinder - CT file needs to be changed to FRS105 for the accountin…" at bounding box center [960, 396] width 862 height 324
drag, startPoint x: 706, startPoint y: 283, endPoint x: 503, endPoint y: 260, distance: 204.8
click at [503, 260] on div "6 Review accounts Instructions Description 2025 18 09 - Arvinder - CT file need…" at bounding box center [960, 423] width 961 height 591
click at [800, 275] on p "Tax not calculating on ROS comp" at bounding box center [960, 280] width 847 height 15
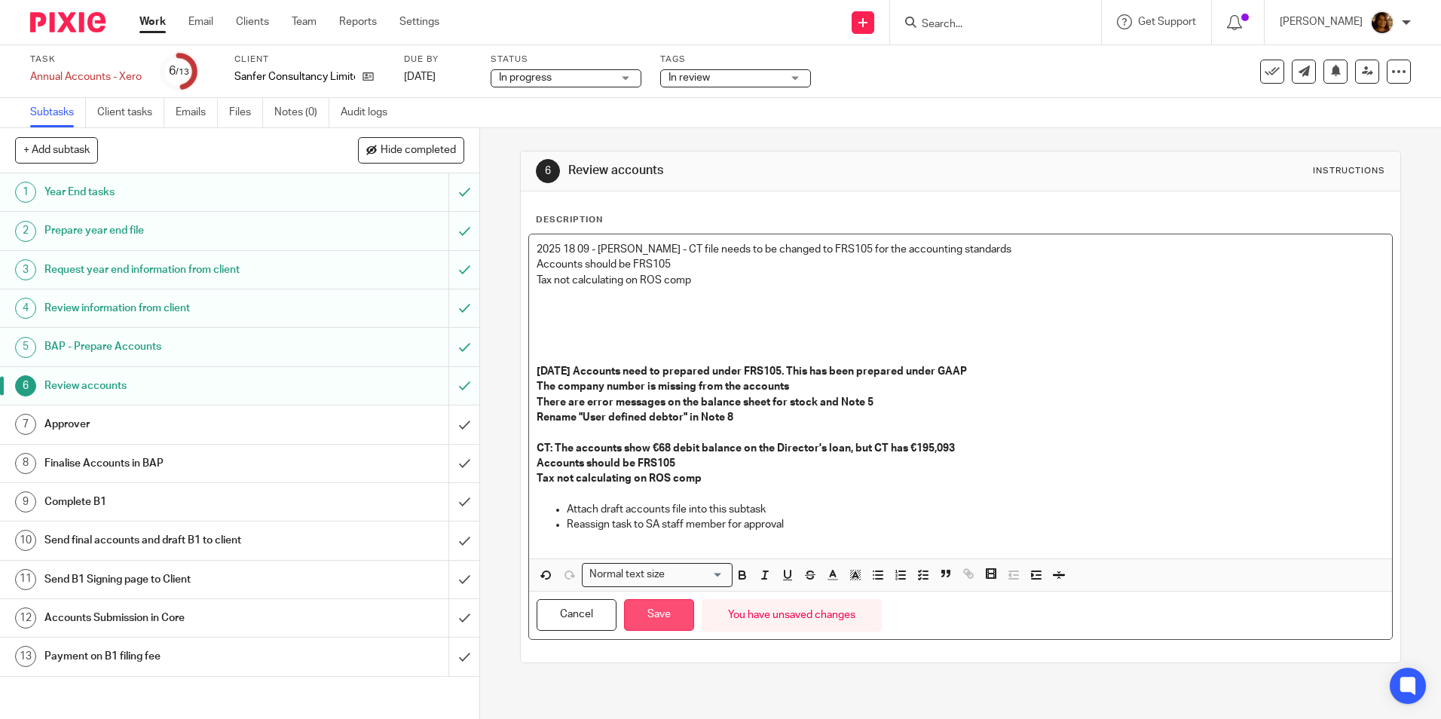
click at [669, 613] on button "Save" at bounding box center [659, 615] width 70 height 32
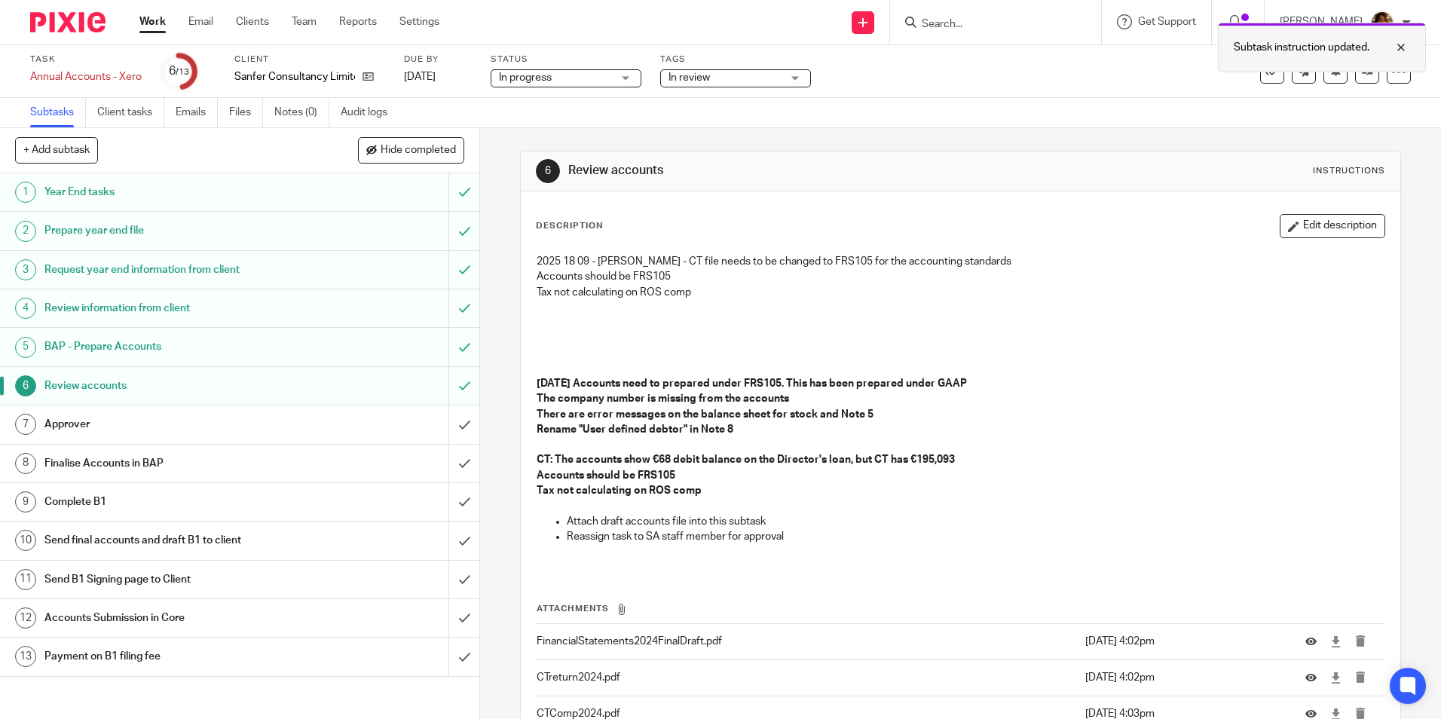
drag, startPoint x: 1399, startPoint y: 44, endPoint x: 1379, endPoint y: 52, distance: 21.3
click at [1399, 43] on div at bounding box center [1390, 47] width 41 height 18
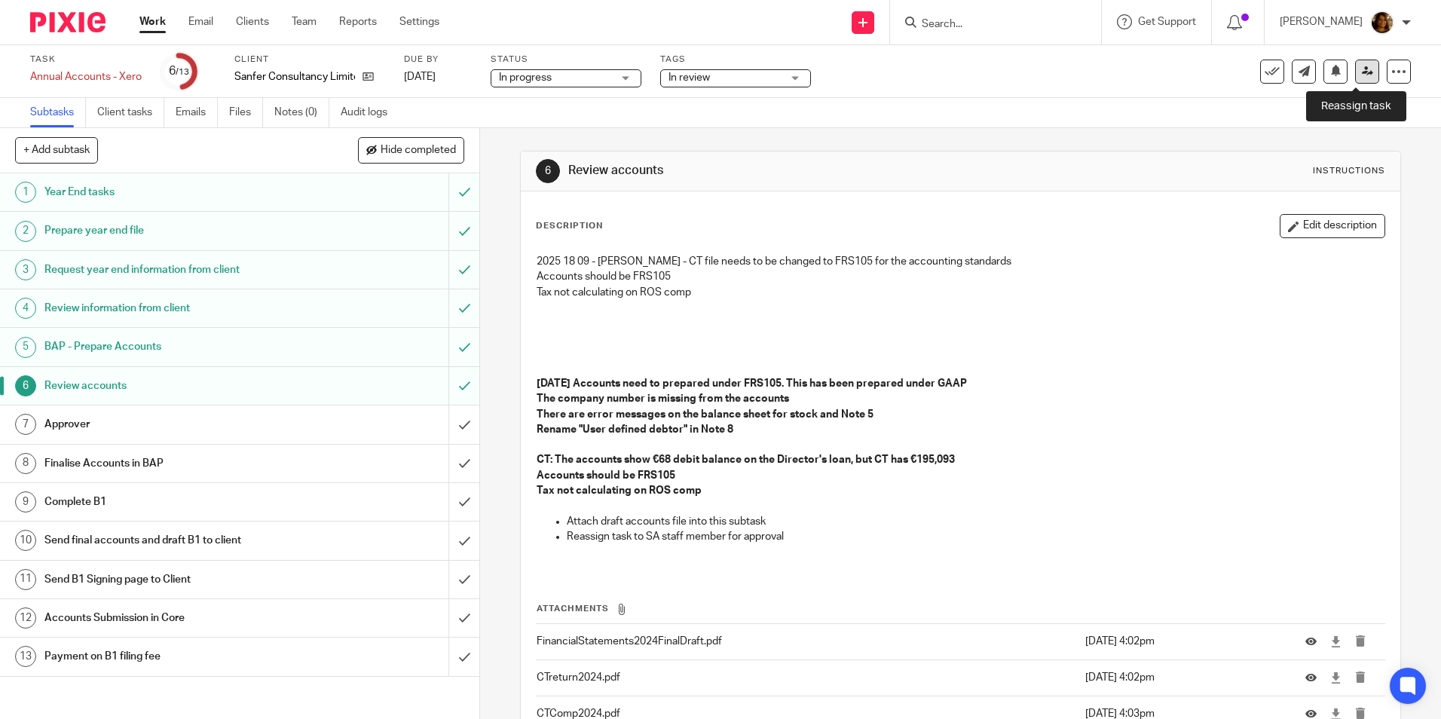
click at [1362, 69] on icon at bounding box center [1367, 71] width 11 height 11
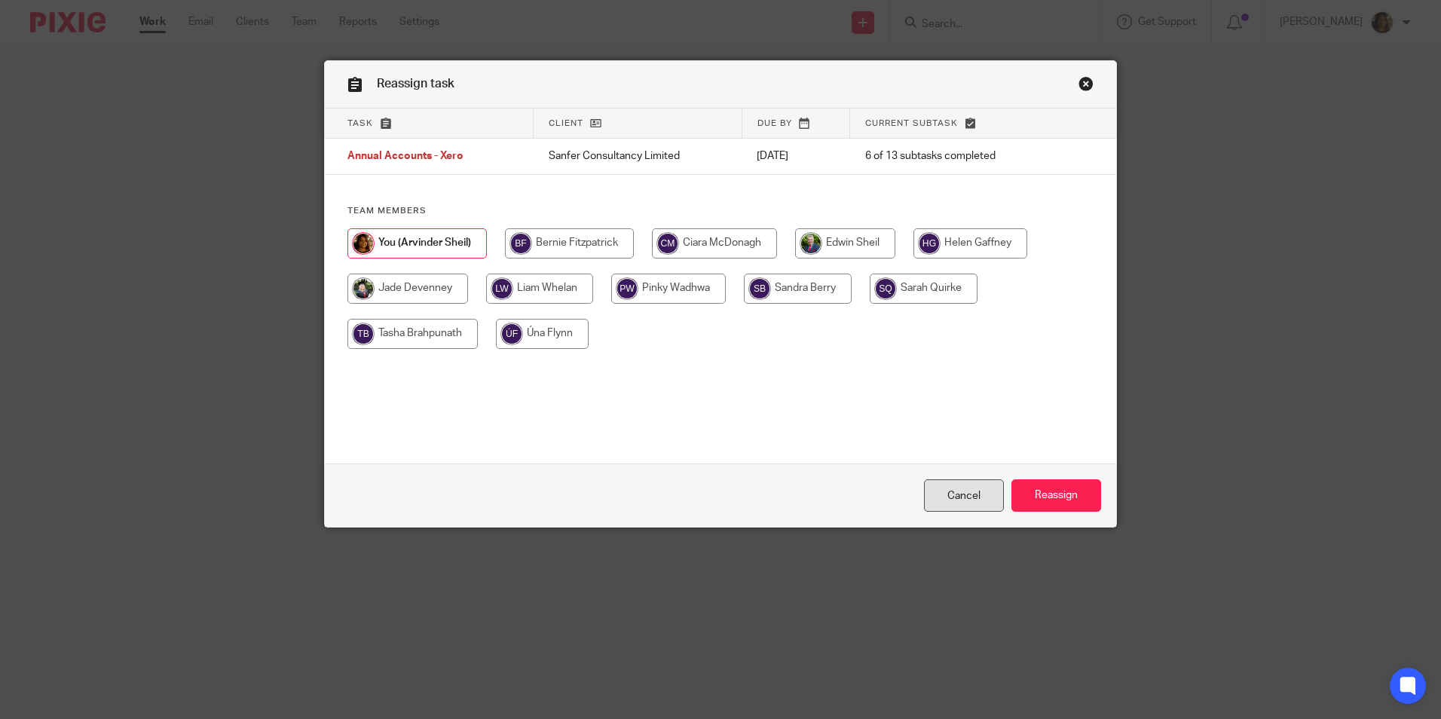
click at [972, 498] on link "Cancel" at bounding box center [964, 495] width 80 height 32
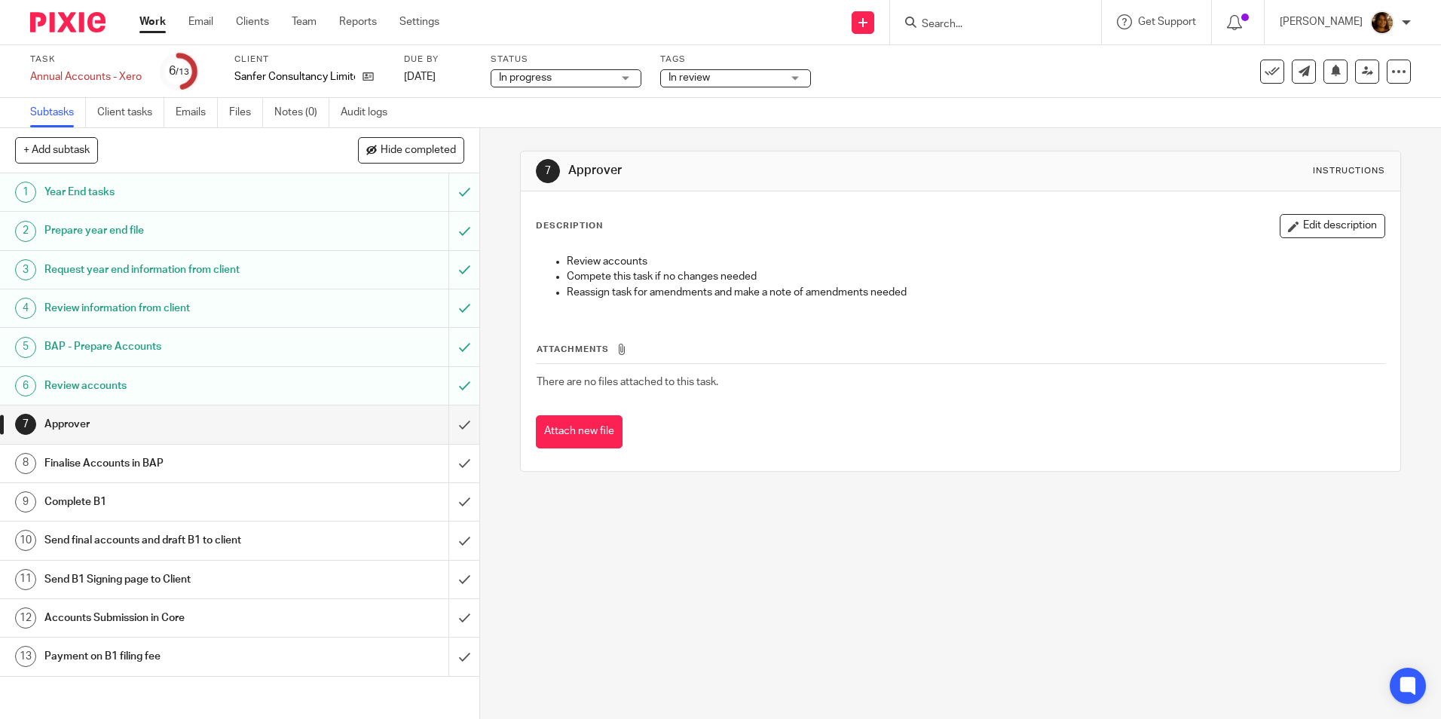
click at [329, 381] on div "Review accounts" at bounding box center [239, 386] width 390 height 23
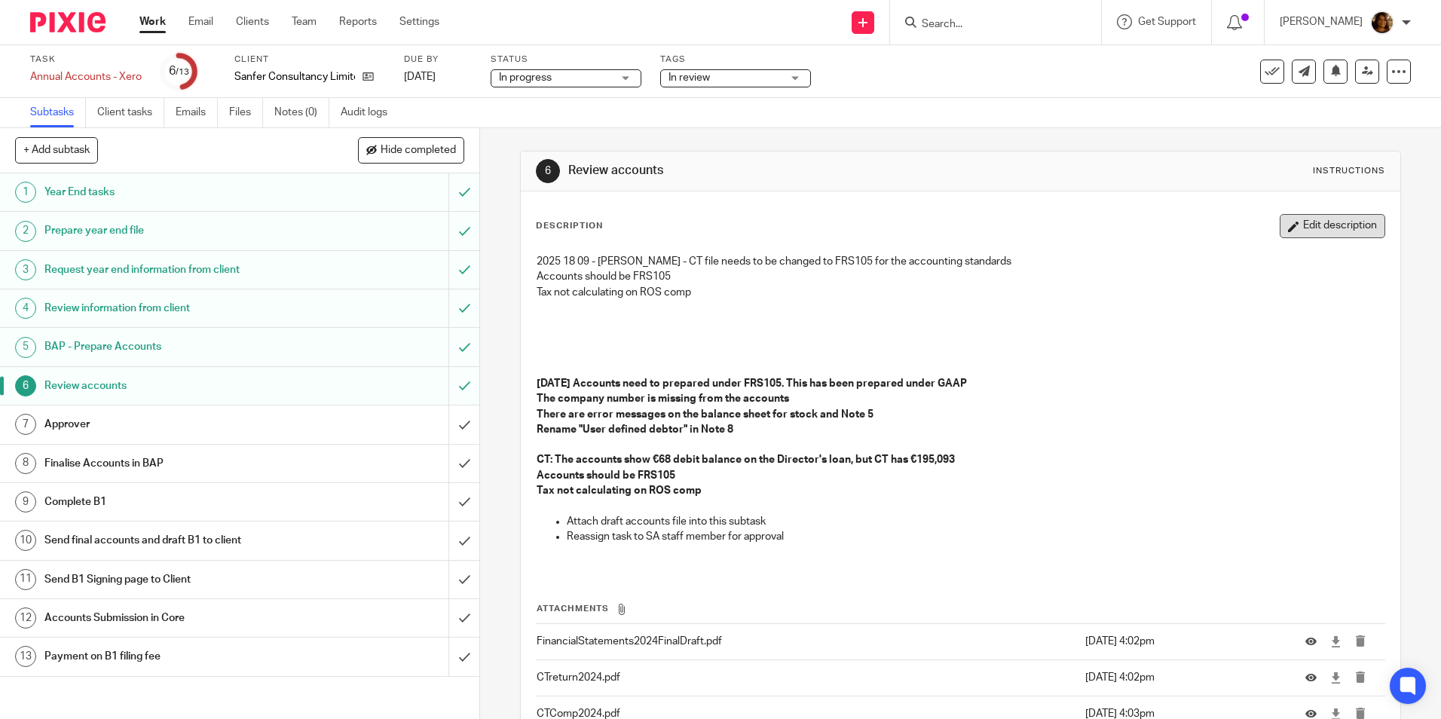
click at [1324, 228] on button "Edit description" at bounding box center [1333, 226] width 106 height 24
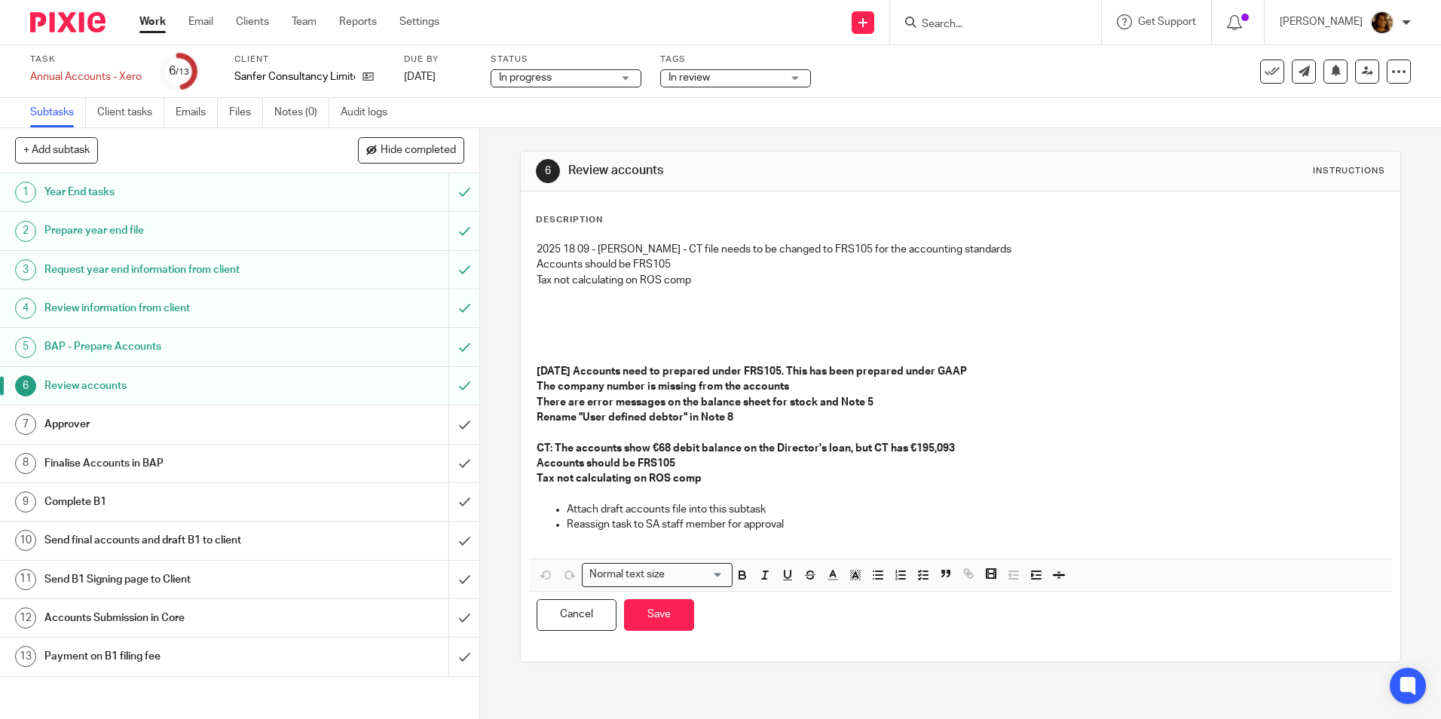
click at [719, 283] on p "Tax not calculating on ROS comp" at bounding box center [960, 280] width 847 height 15
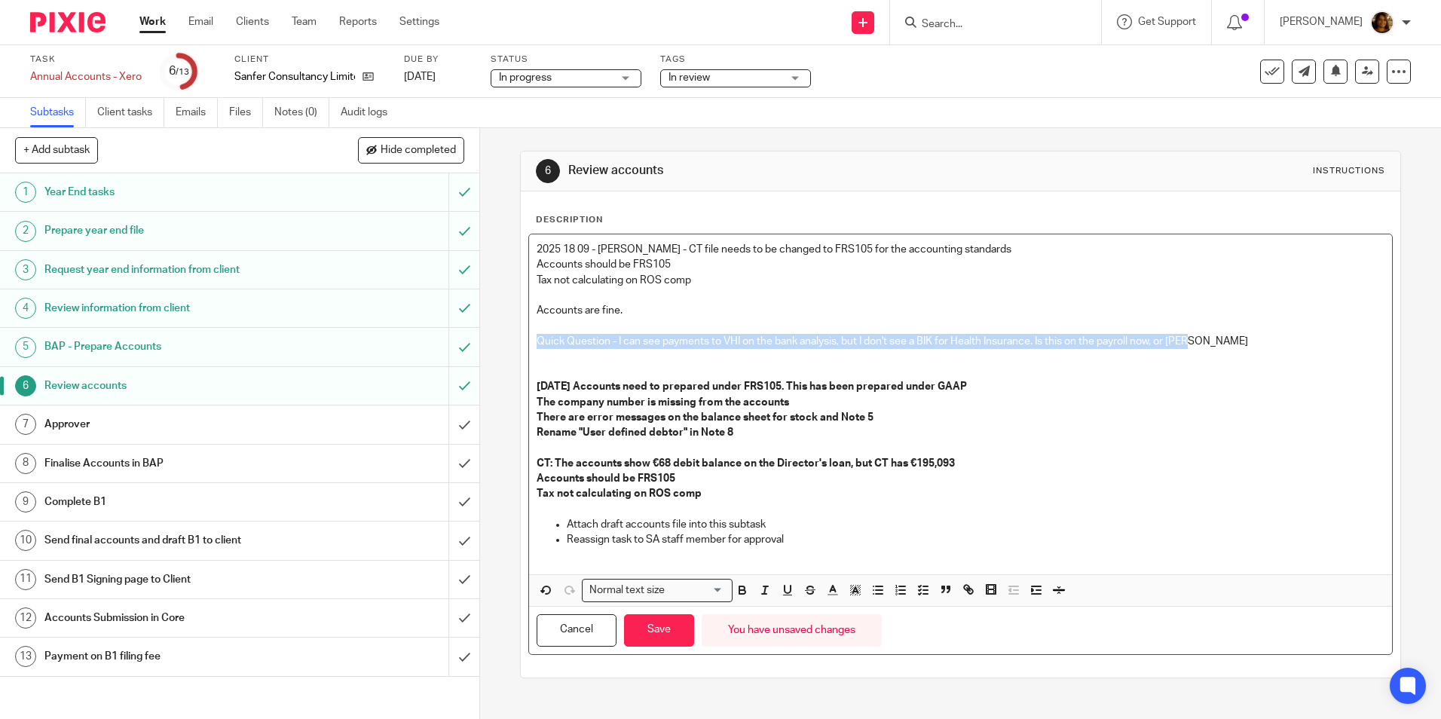
drag, startPoint x: 1194, startPoint y: 345, endPoint x: 530, endPoint y: 345, distance: 664.0
click at [530, 345] on div "2025 18 09 - Arvinder - CT file needs to be changed to FRS105 for the accountin…" at bounding box center [960, 404] width 862 height 340
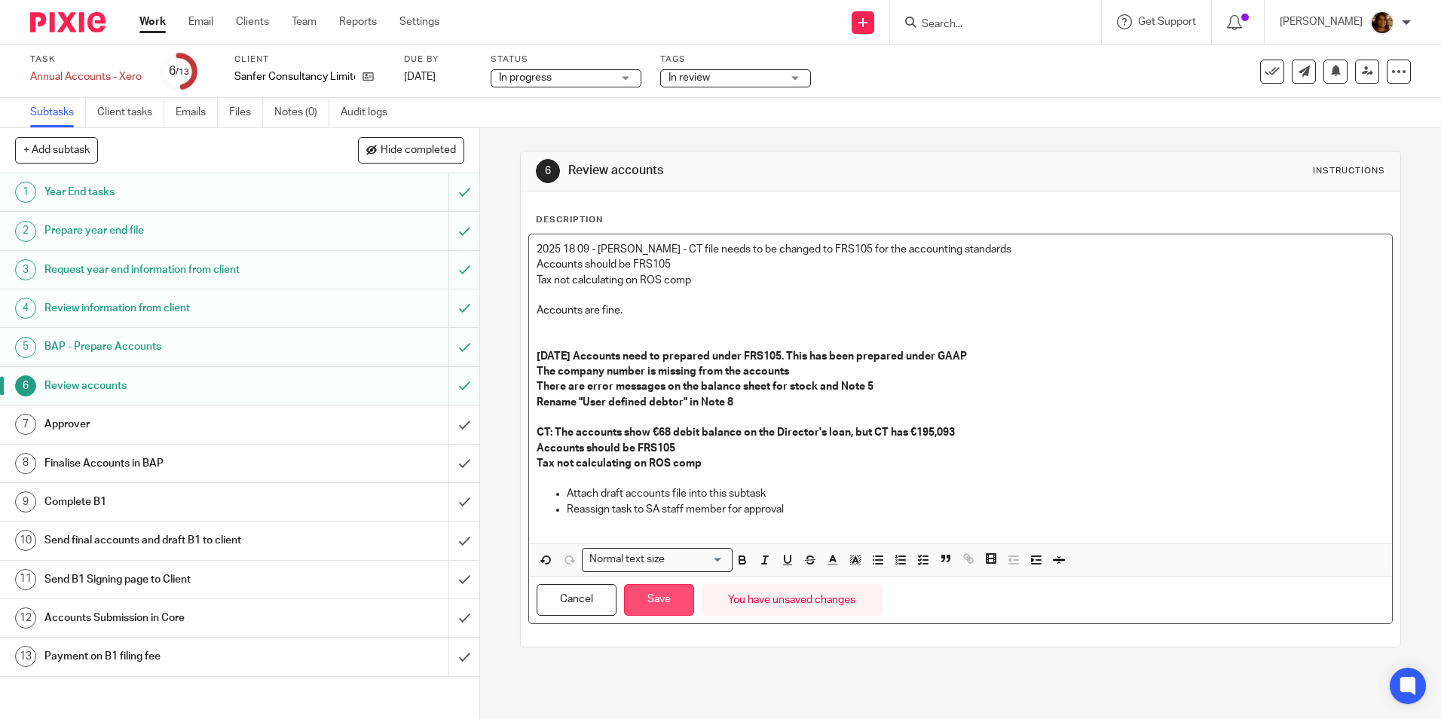
click at [649, 610] on button "Save" at bounding box center [659, 600] width 70 height 32
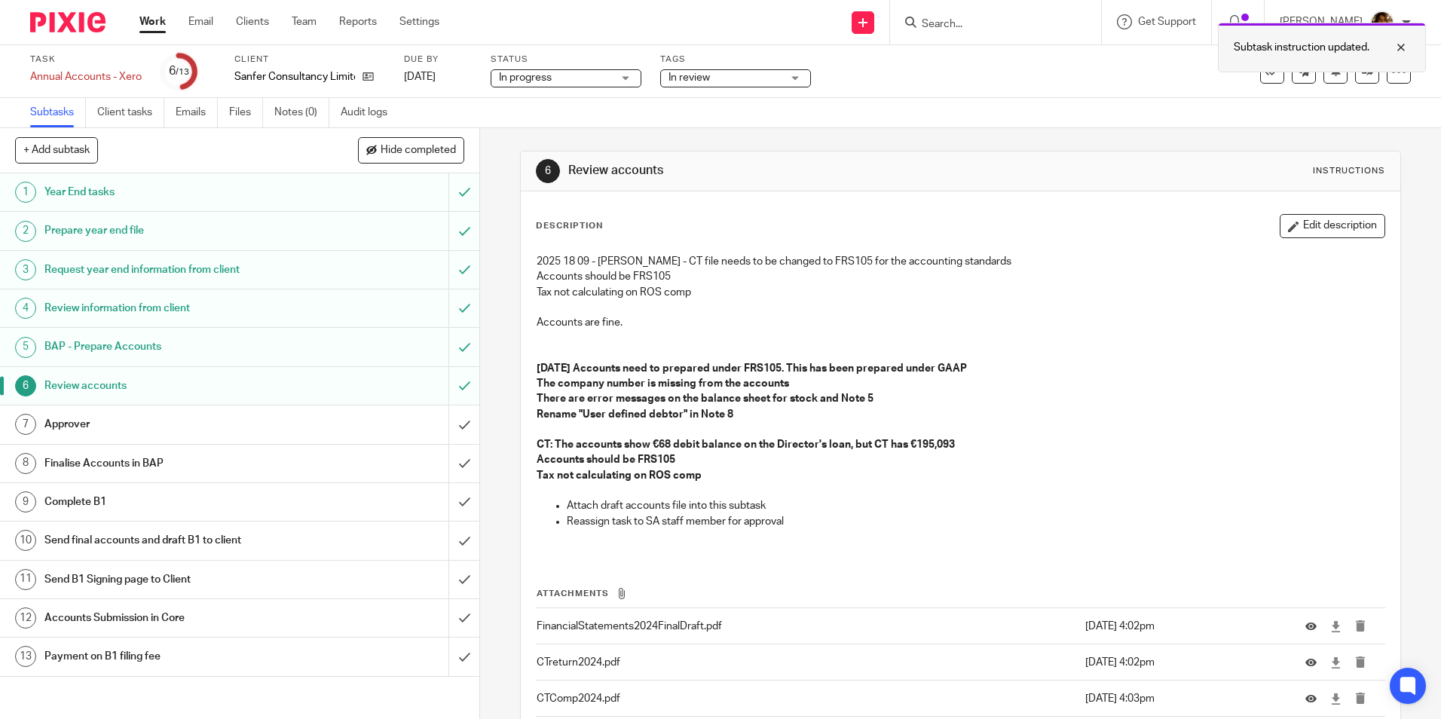
click at [1403, 41] on div at bounding box center [1390, 47] width 41 height 18
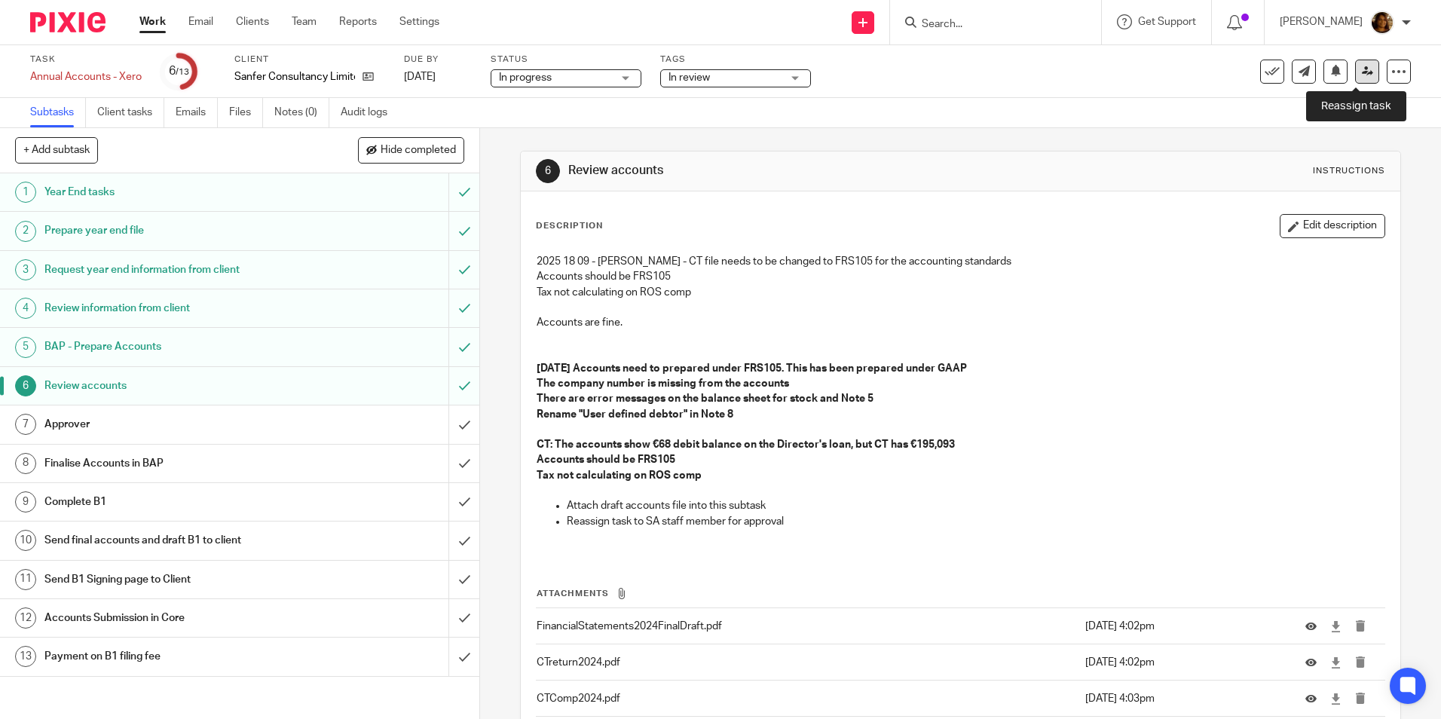
click at [1362, 70] on icon at bounding box center [1367, 71] width 11 height 11
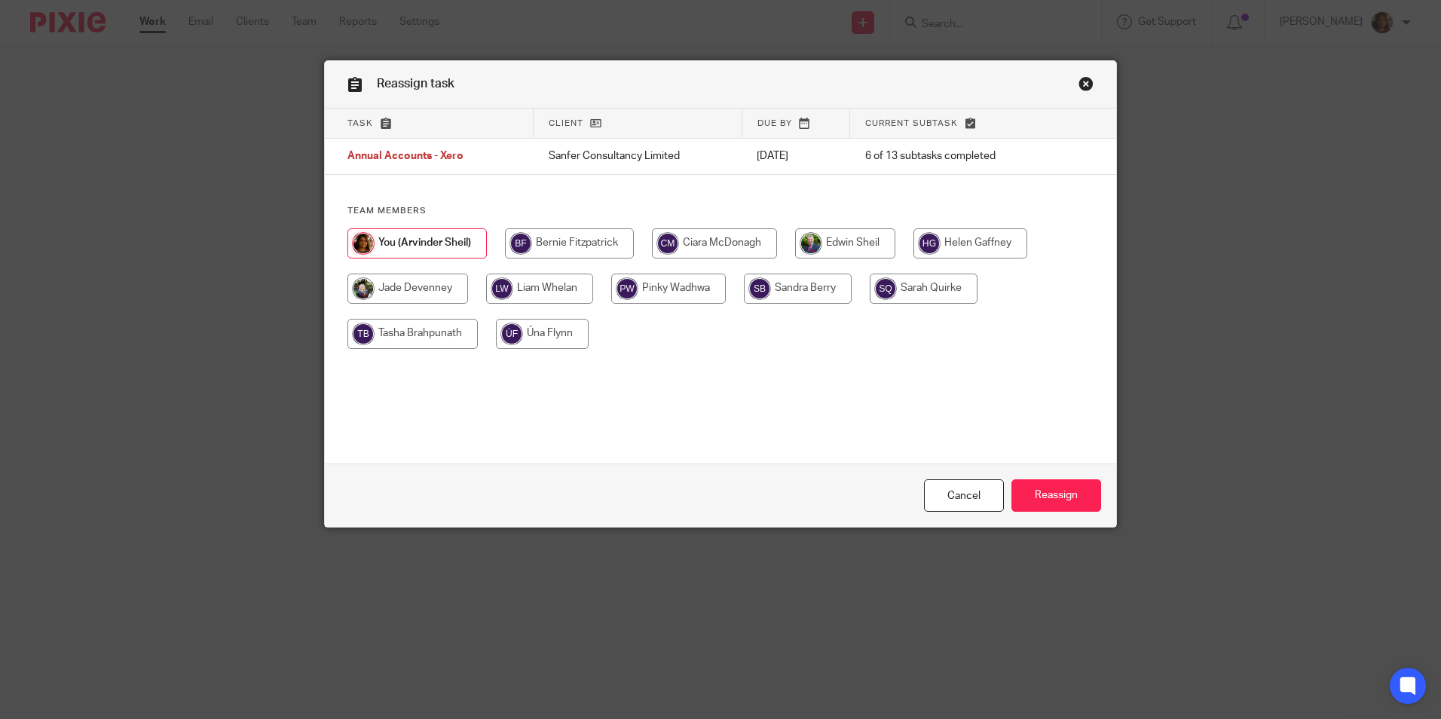
click at [574, 288] on input "radio" at bounding box center [539, 289] width 107 height 30
radio input "true"
click at [1045, 482] on input "Reassign" at bounding box center [1056, 495] width 90 height 32
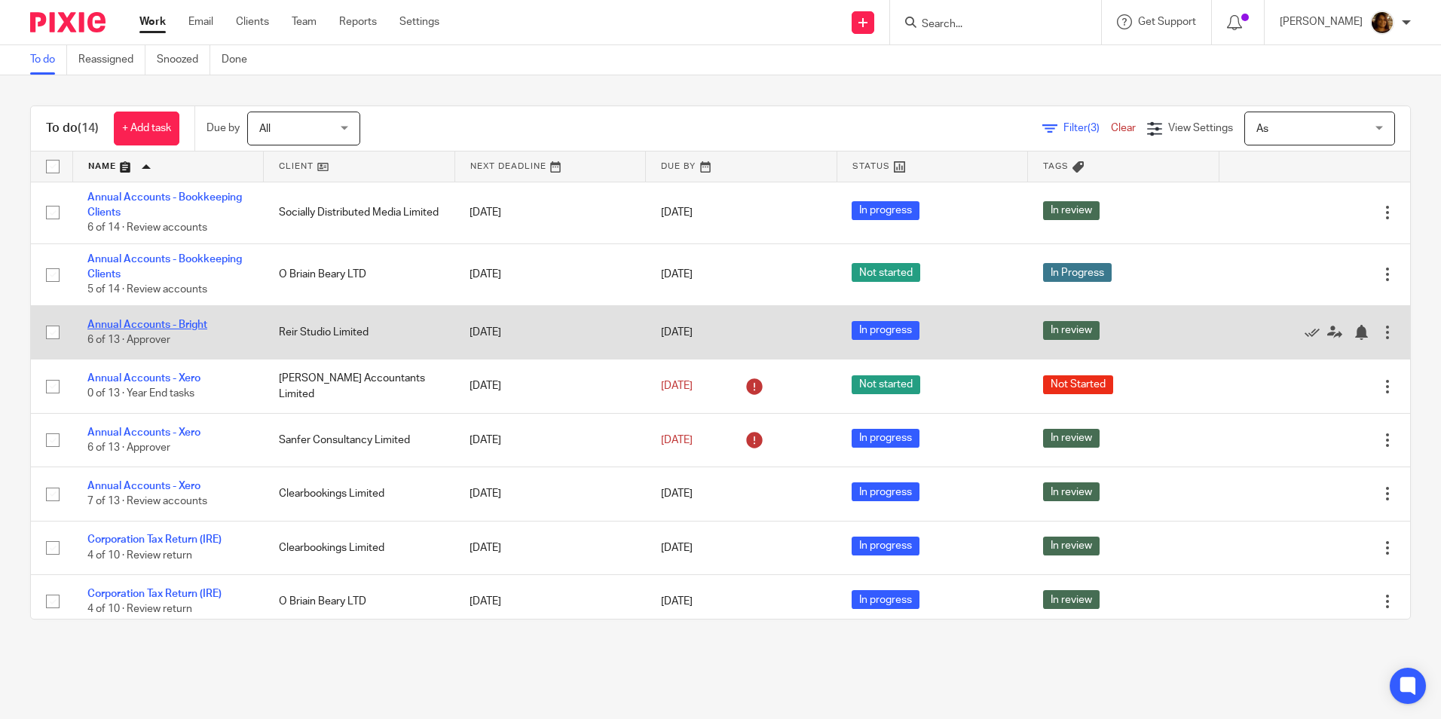
click at [162, 323] on link "Annual Accounts - Bright" at bounding box center [147, 325] width 120 height 11
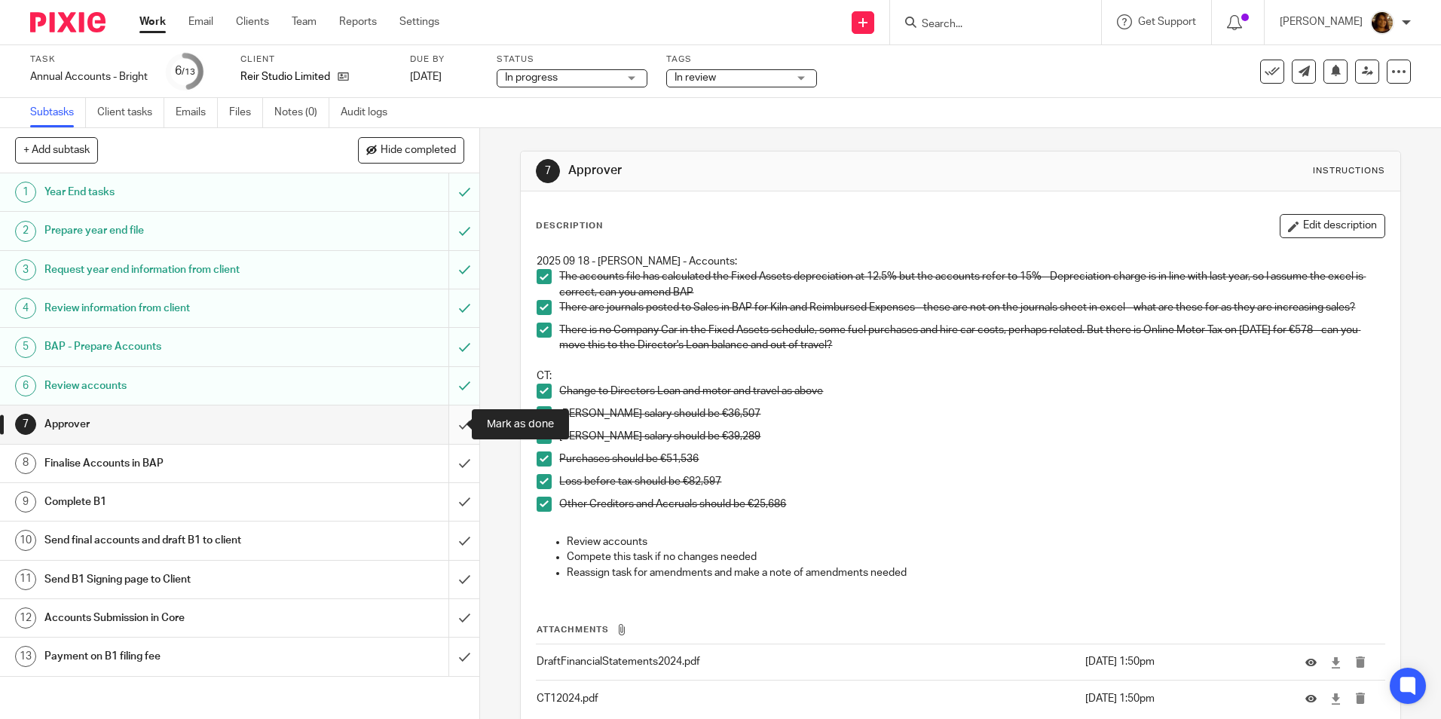
click at [448, 424] on input "submit" at bounding box center [239, 425] width 479 height 38
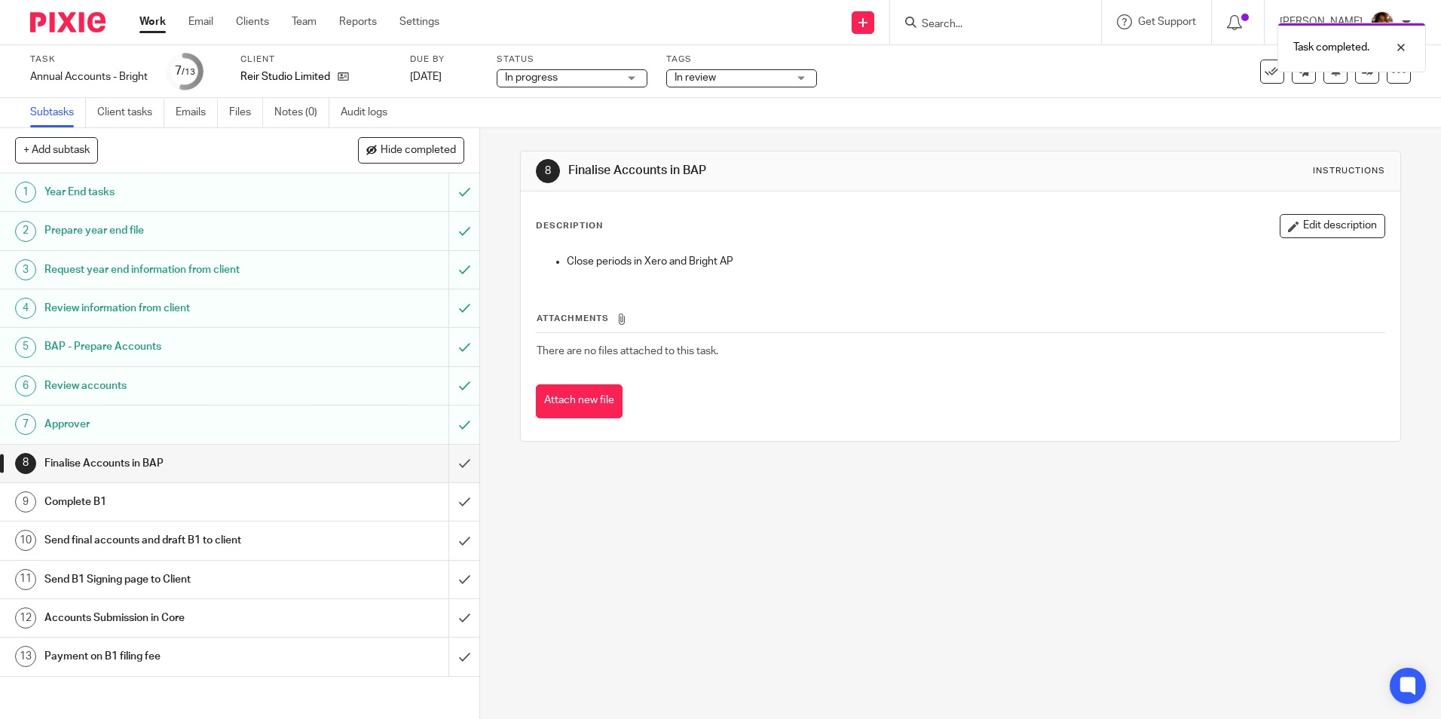
click at [777, 78] on span "In review" at bounding box center [731, 78] width 113 height 16
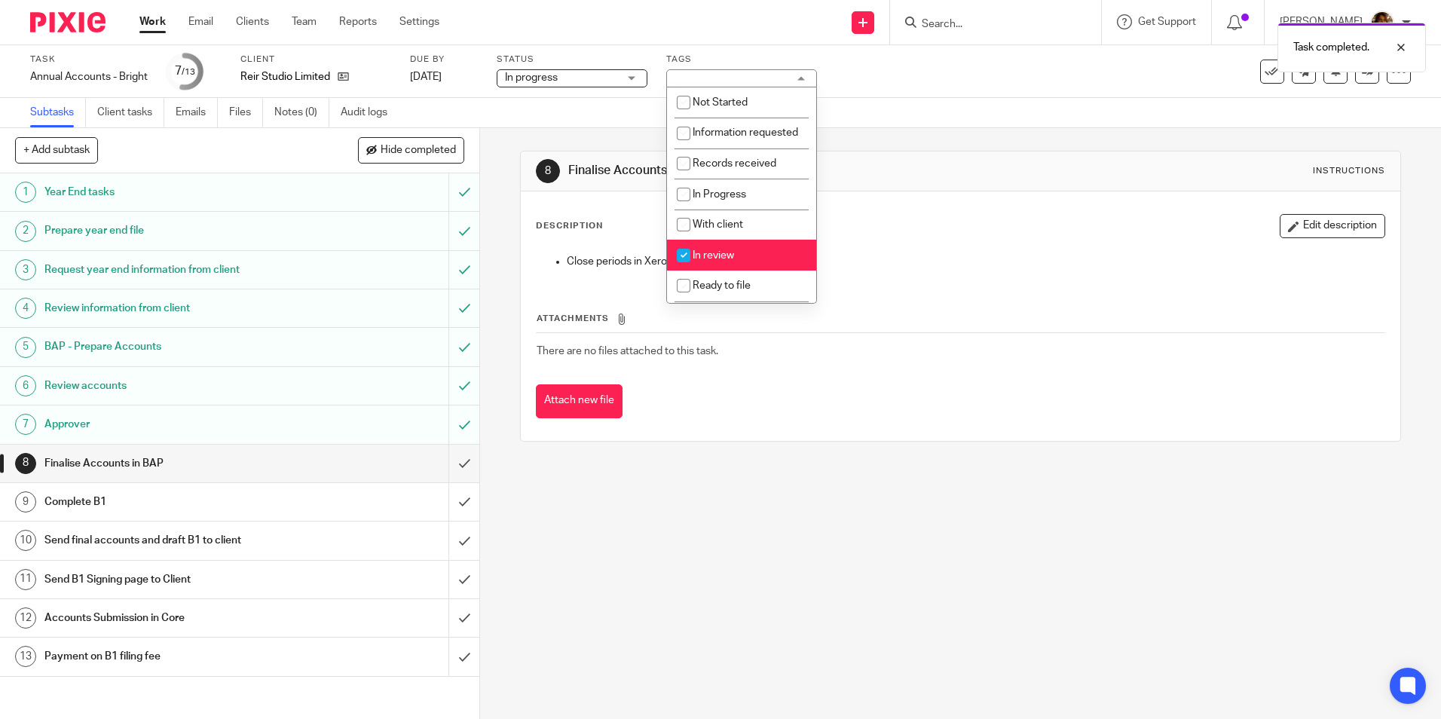
click at [711, 261] on span "In review" at bounding box center [713, 255] width 41 height 11
checkbox input "false"
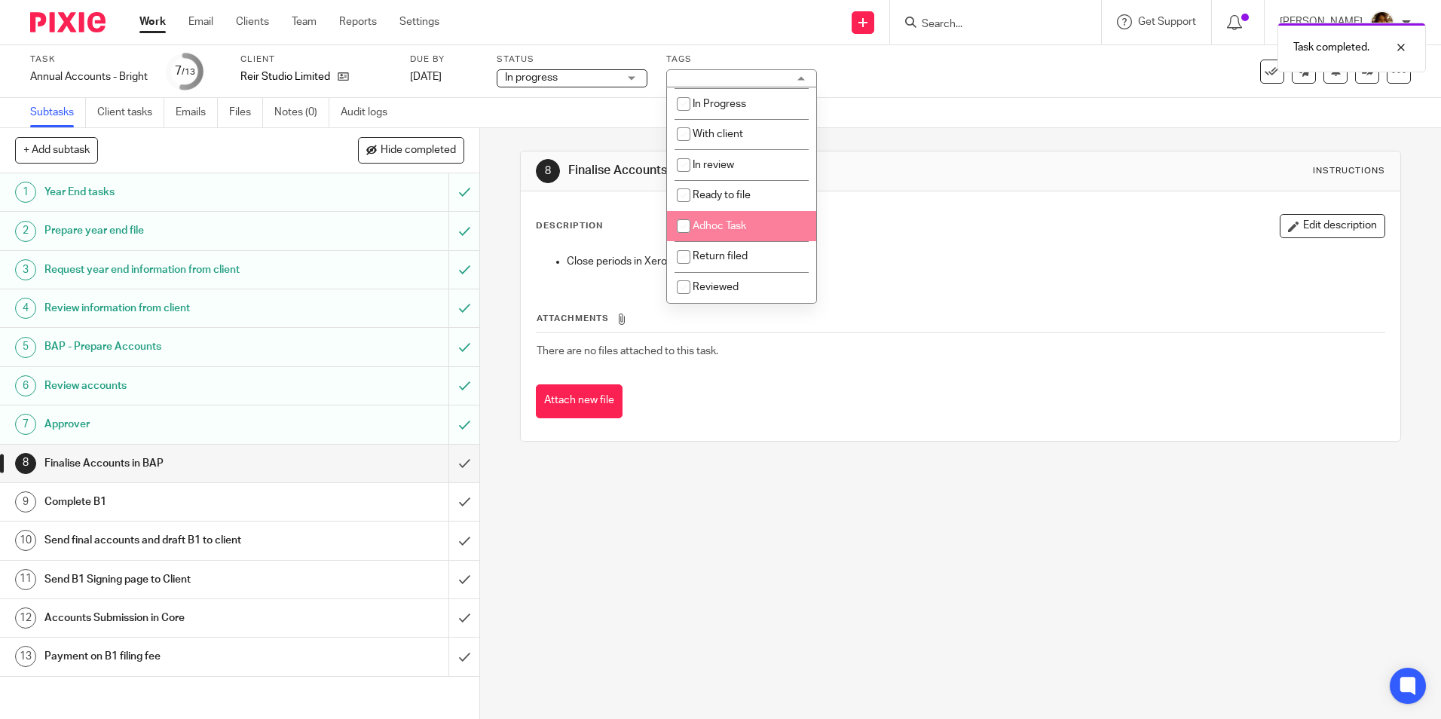
scroll to position [106, 0]
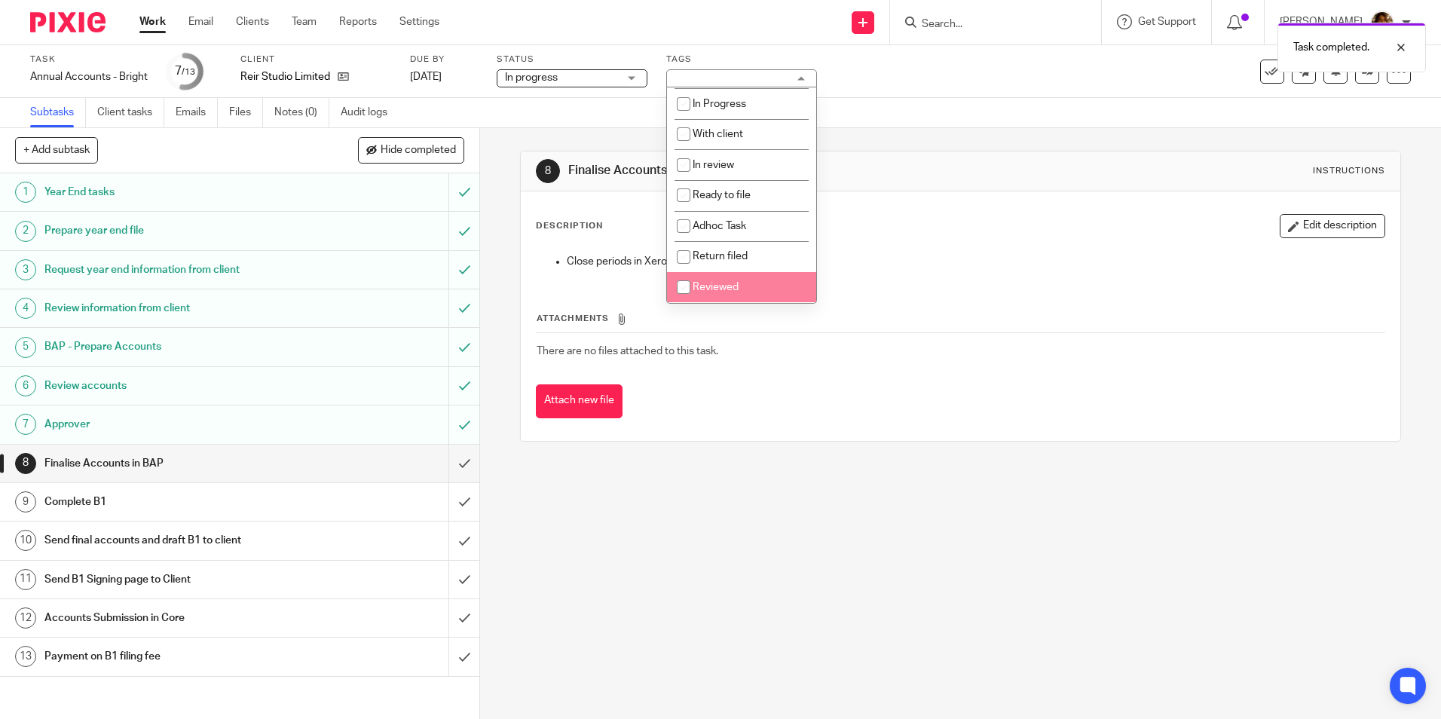
click at [719, 286] on span "Reviewed" at bounding box center [716, 287] width 46 height 11
checkbox input "true"
click at [938, 270] on div "Close periods in Xero and Bright AP" at bounding box center [960, 263] width 862 height 34
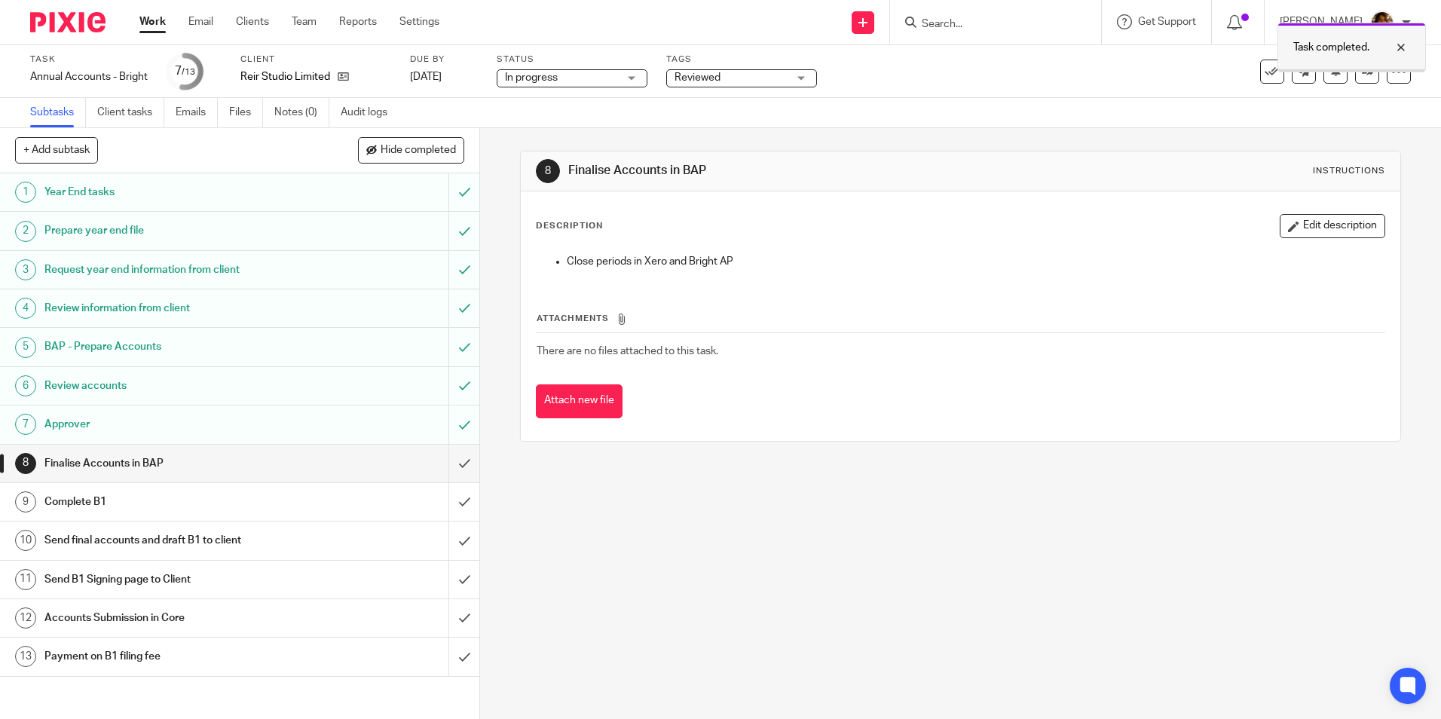
click at [1400, 44] on div at bounding box center [1390, 47] width 41 height 18
click at [1362, 72] on icon at bounding box center [1367, 71] width 11 height 11
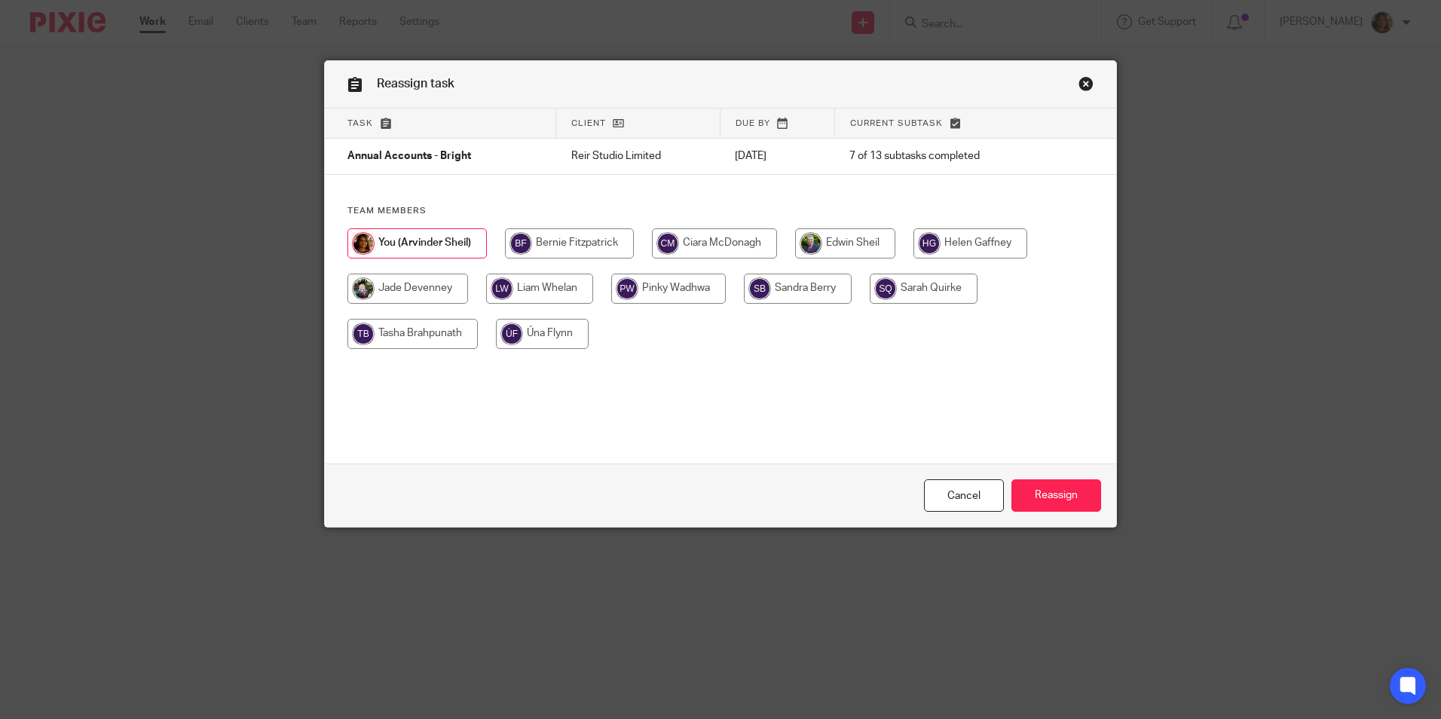
click at [562, 289] on input "radio" at bounding box center [539, 289] width 107 height 30
radio input "true"
click at [1035, 491] on input "Reassign" at bounding box center [1056, 495] width 90 height 32
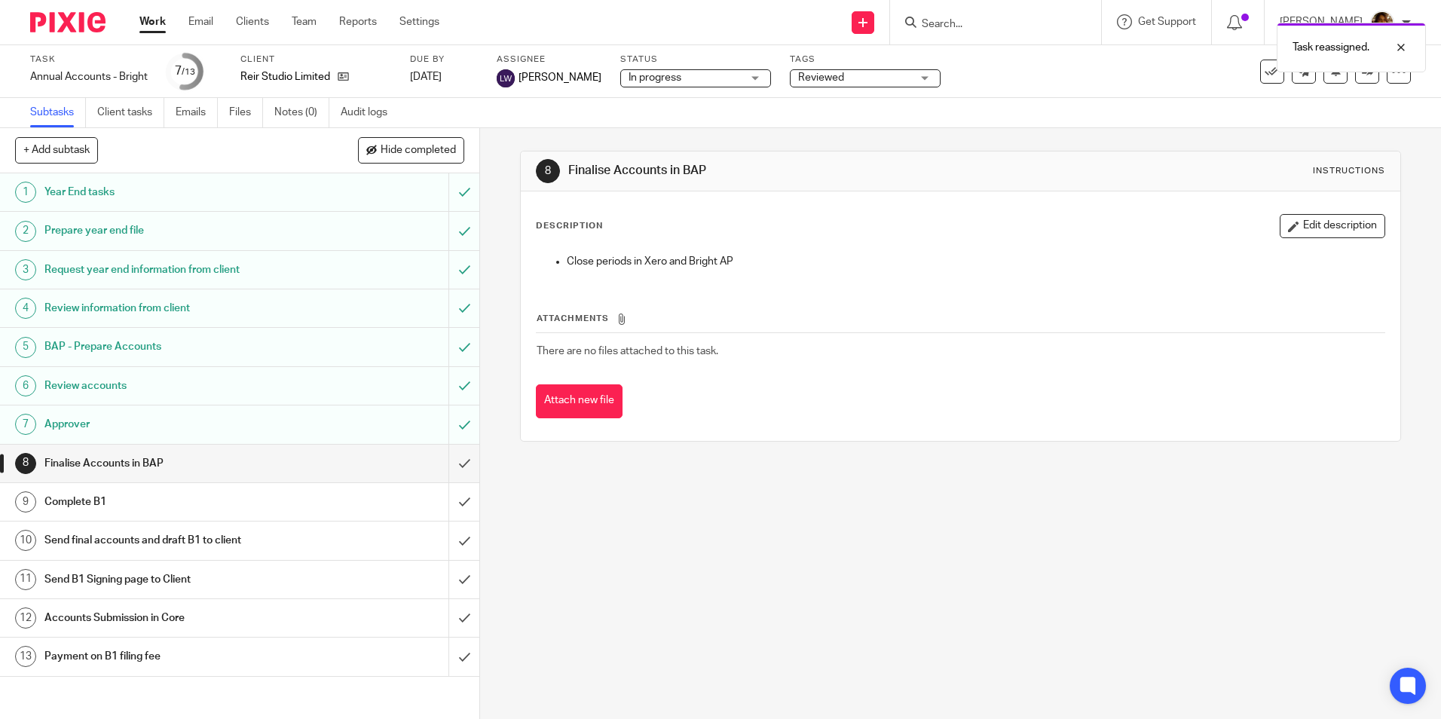
click at [152, 17] on link "Work" at bounding box center [152, 21] width 26 height 15
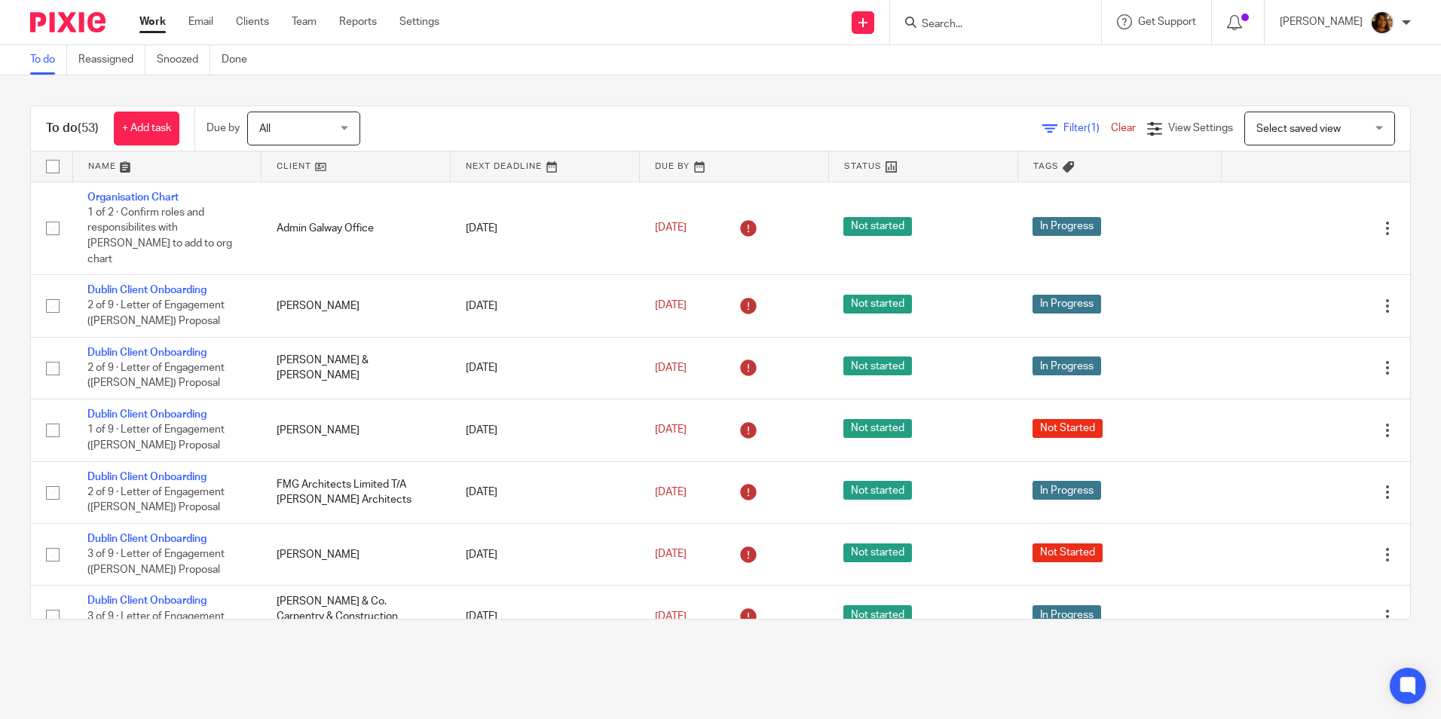
click at [1256, 130] on span "Select saved view" at bounding box center [1298, 129] width 84 height 11
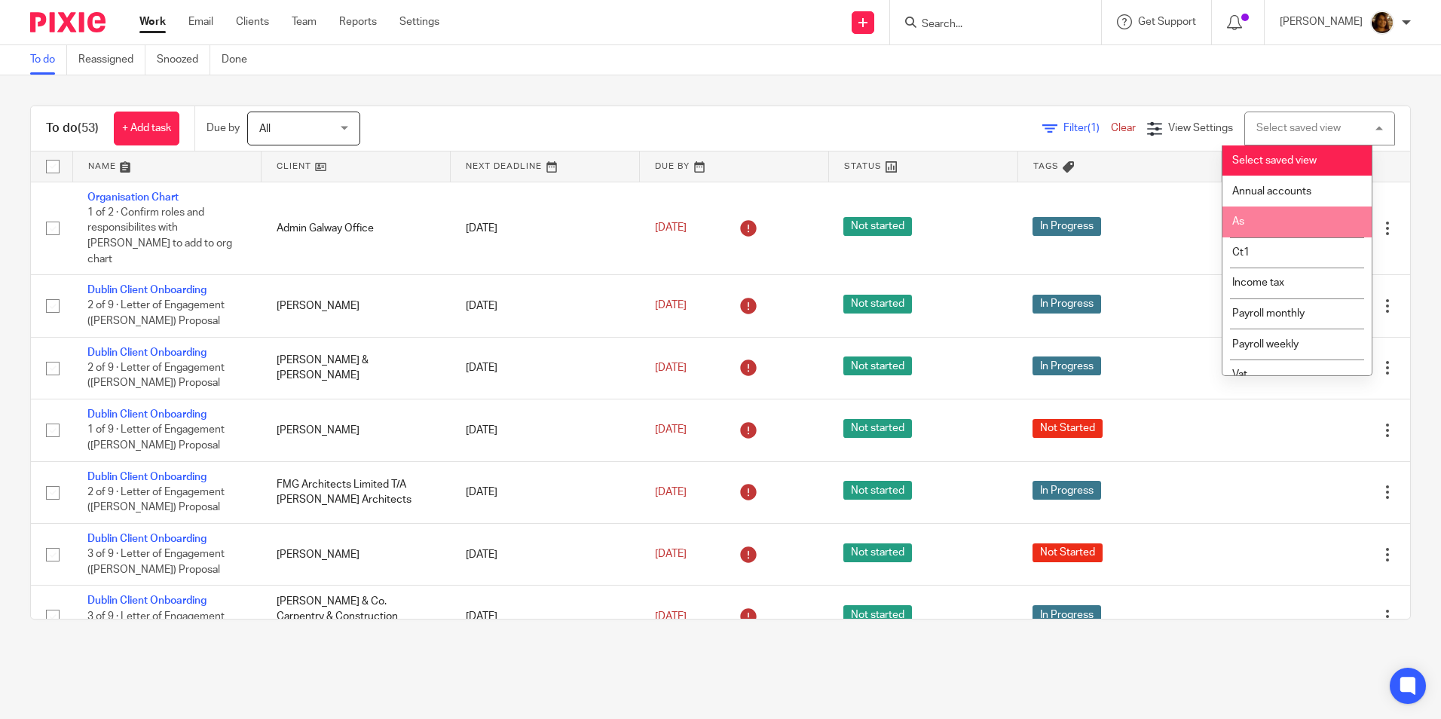
click at [1282, 223] on li "As" at bounding box center [1297, 222] width 149 height 31
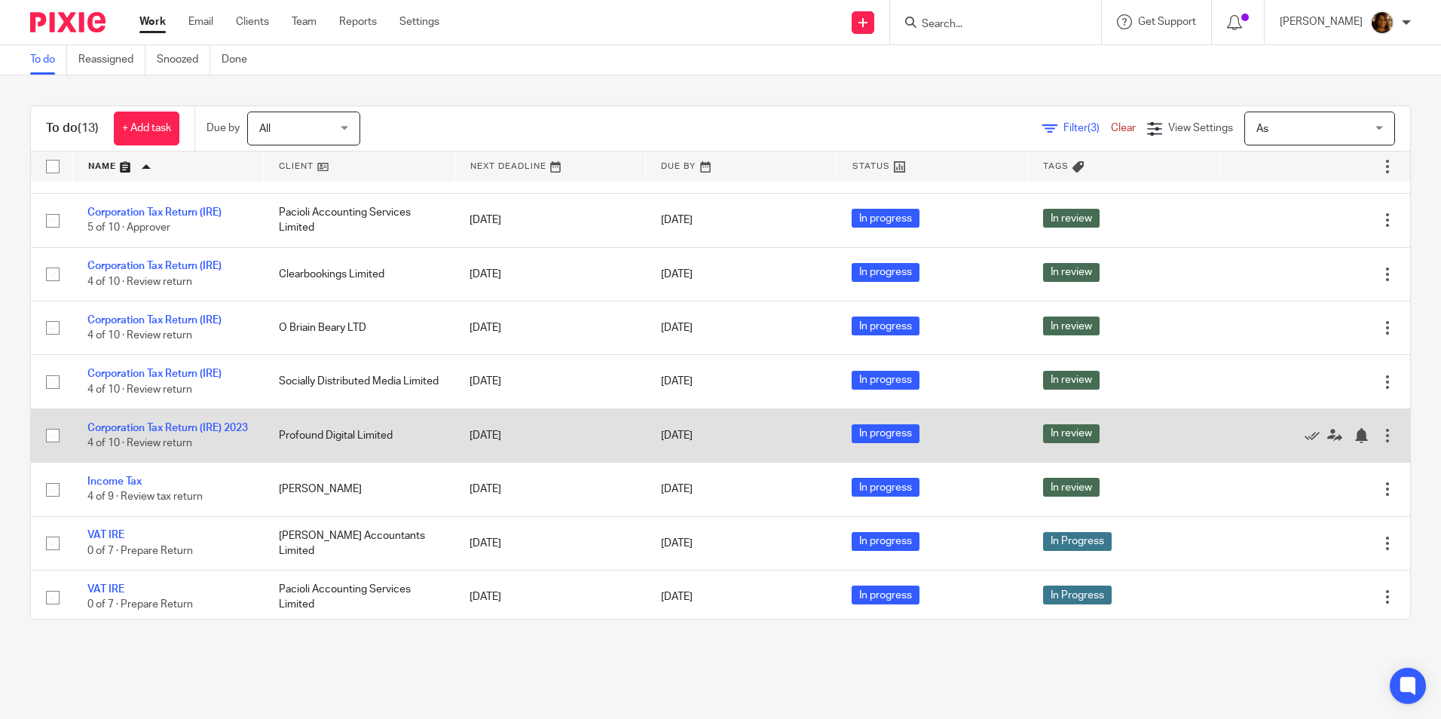
scroll to position [286, 0]
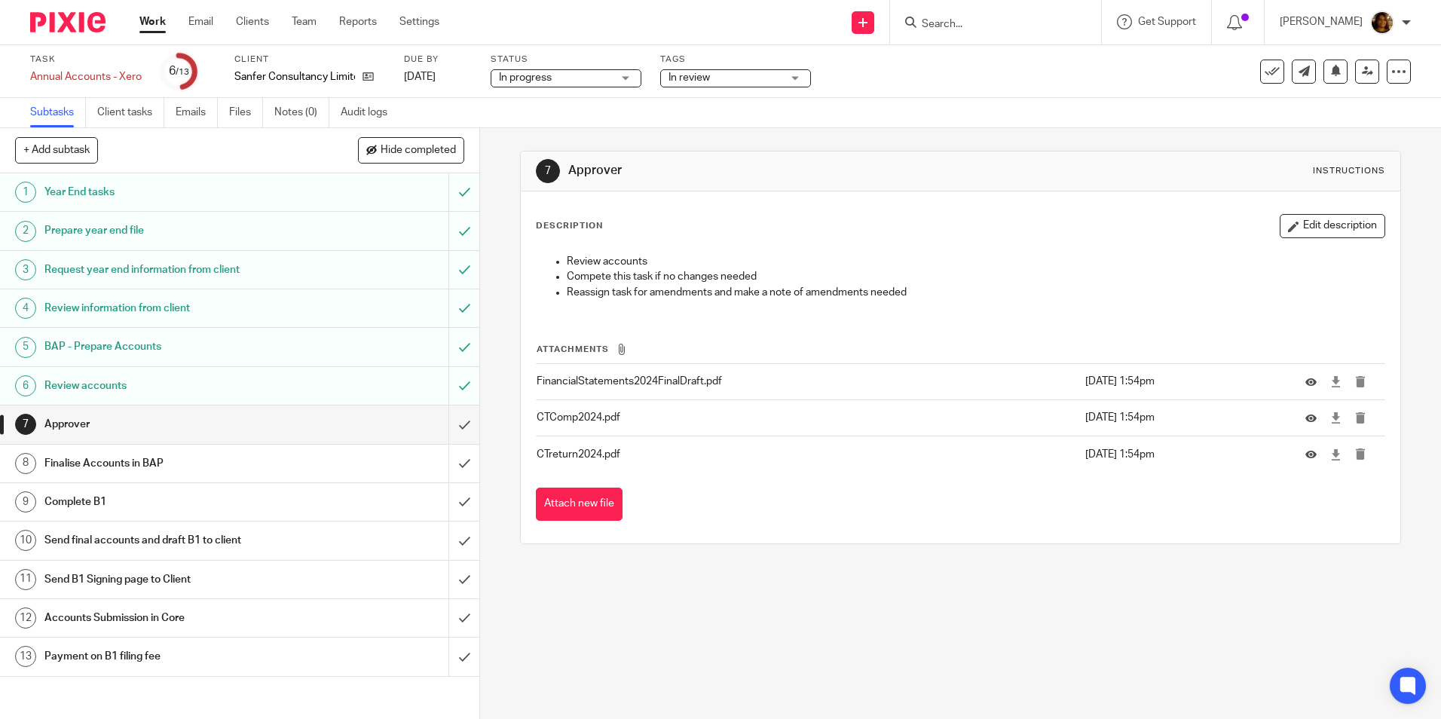
click at [284, 391] on h1 "Review accounts" at bounding box center [173, 386] width 259 height 23
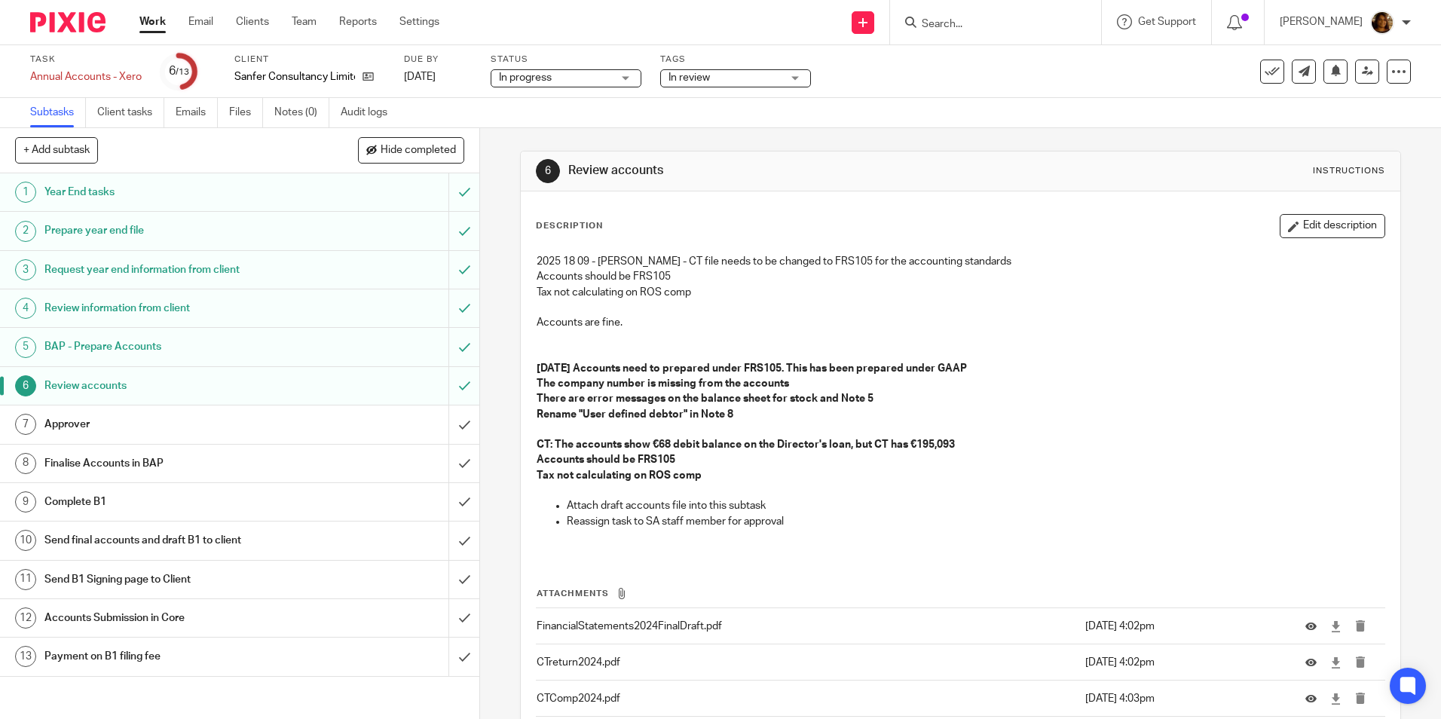
click at [250, 415] on h1 "Approver" at bounding box center [173, 424] width 259 height 23
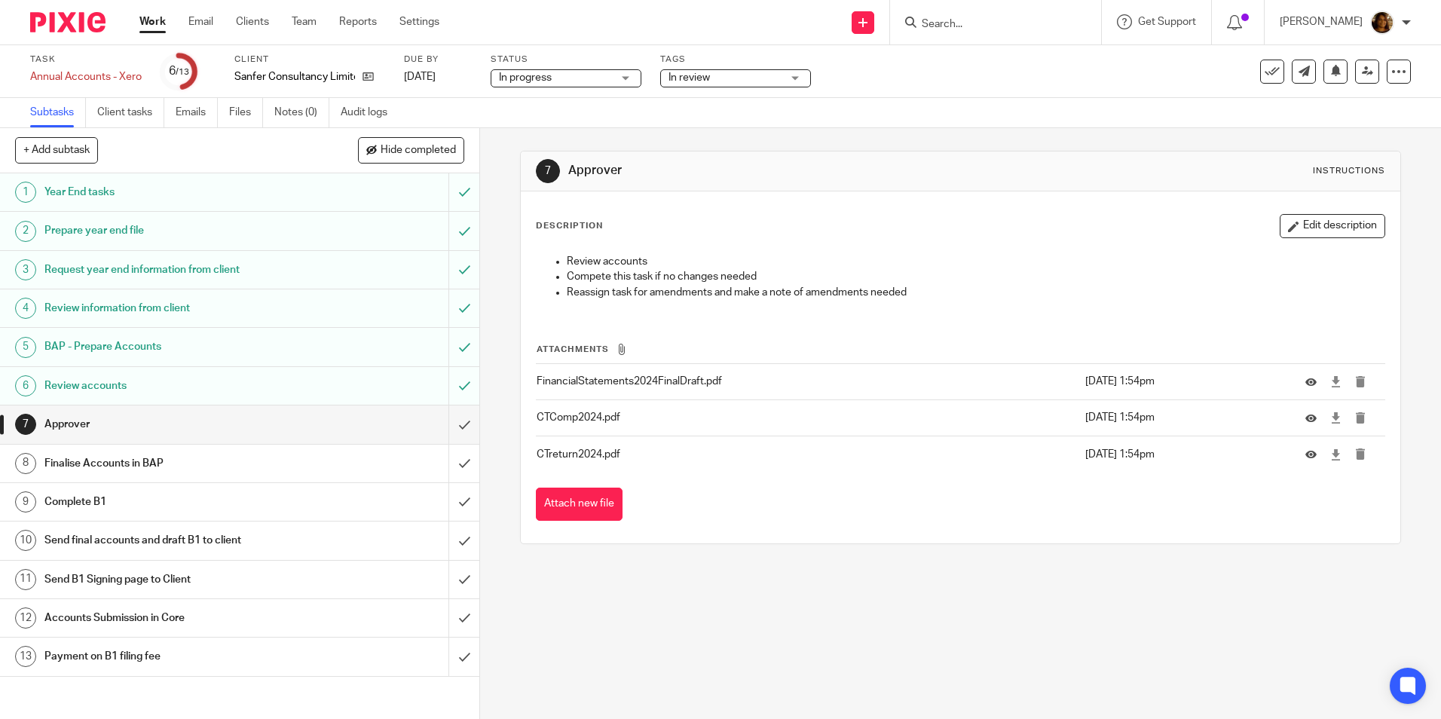
click at [338, 388] on div "Review accounts" at bounding box center [239, 386] width 390 height 23
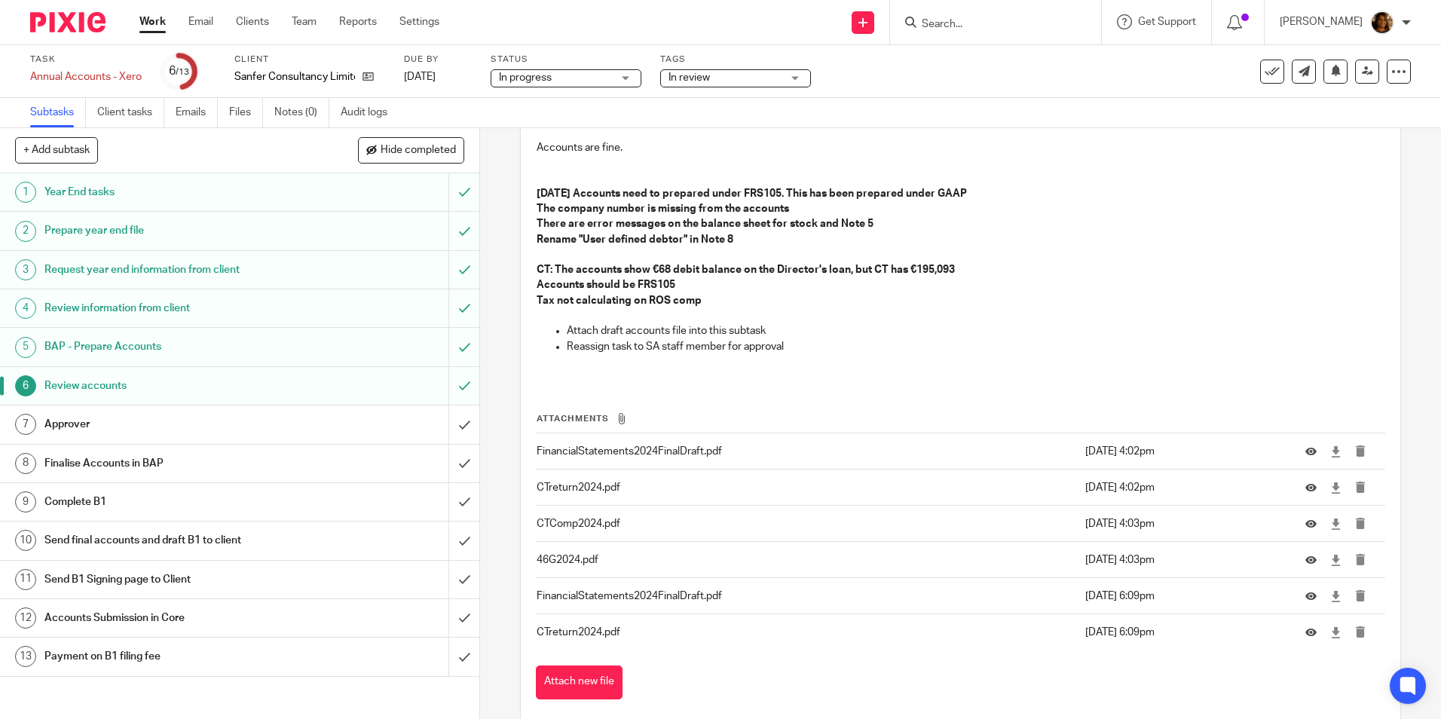
scroll to position [201, 0]
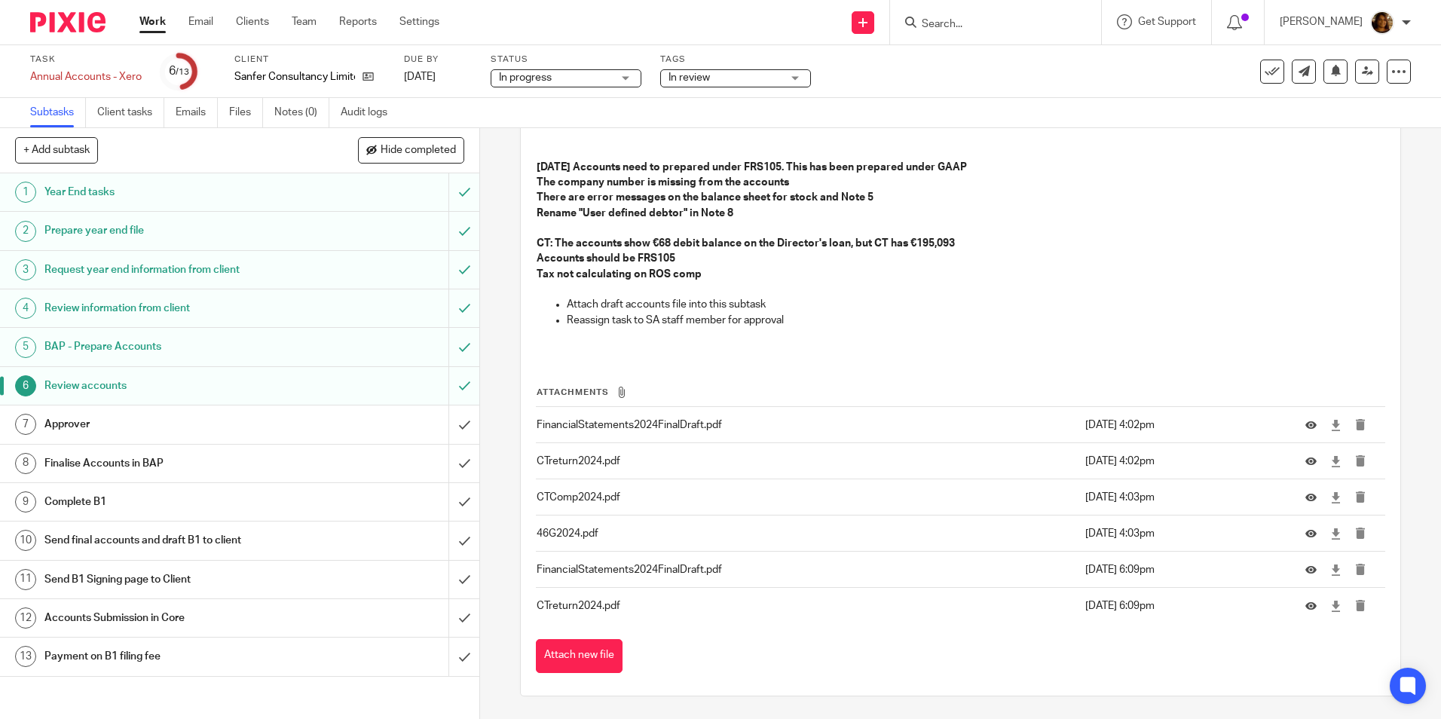
click at [328, 424] on div "Approver" at bounding box center [239, 424] width 390 height 23
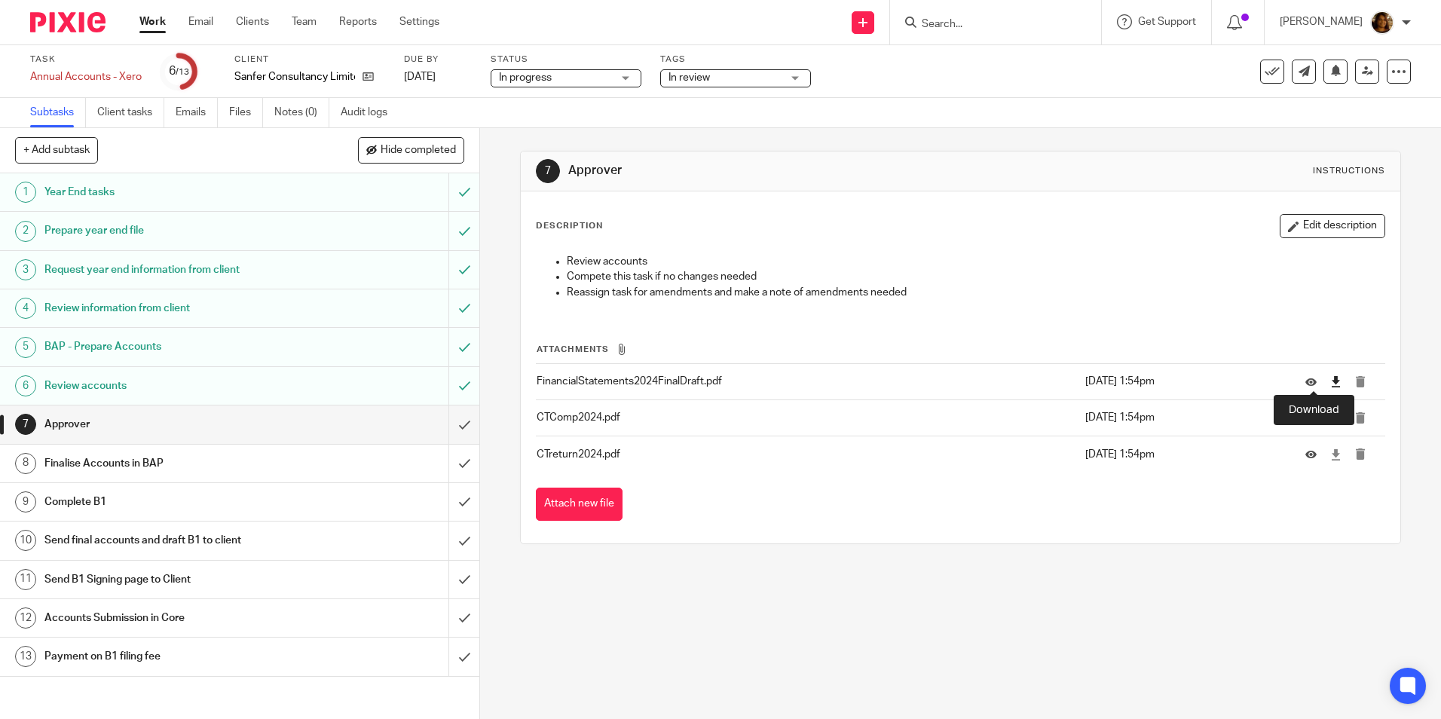
click at [1330, 385] on icon at bounding box center [1335, 381] width 11 height 11
drag, startPoint x: 932, startPoint y: 491, endPoint x: 996, endPoint y: 480, distance: 65.1
click at [932, 491] on div "Attach new file" at bounding box center [960, 505] width 849 height 34
click at [1330, 417] on icon at bounding box center [1335, 417] width 11 height 11
click at [1039, 505] on div "Attach new file" at bounding box center [960, 505] width 849 height 34
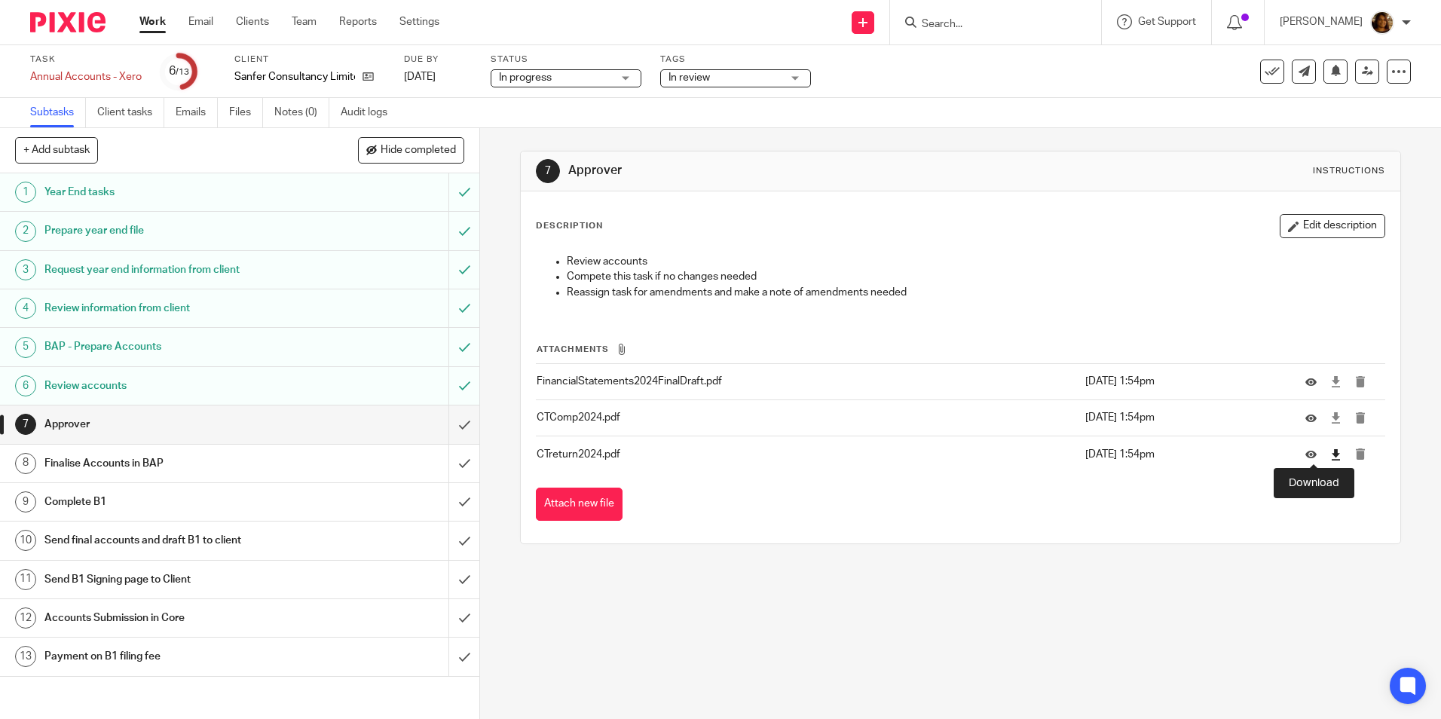
click at [1330, 450] on icon at bounding box center [1335, 454] width 11 height 11
click at [341, 383] on div "Review accounts" at bounding box center [239, 386] width 390 height 23
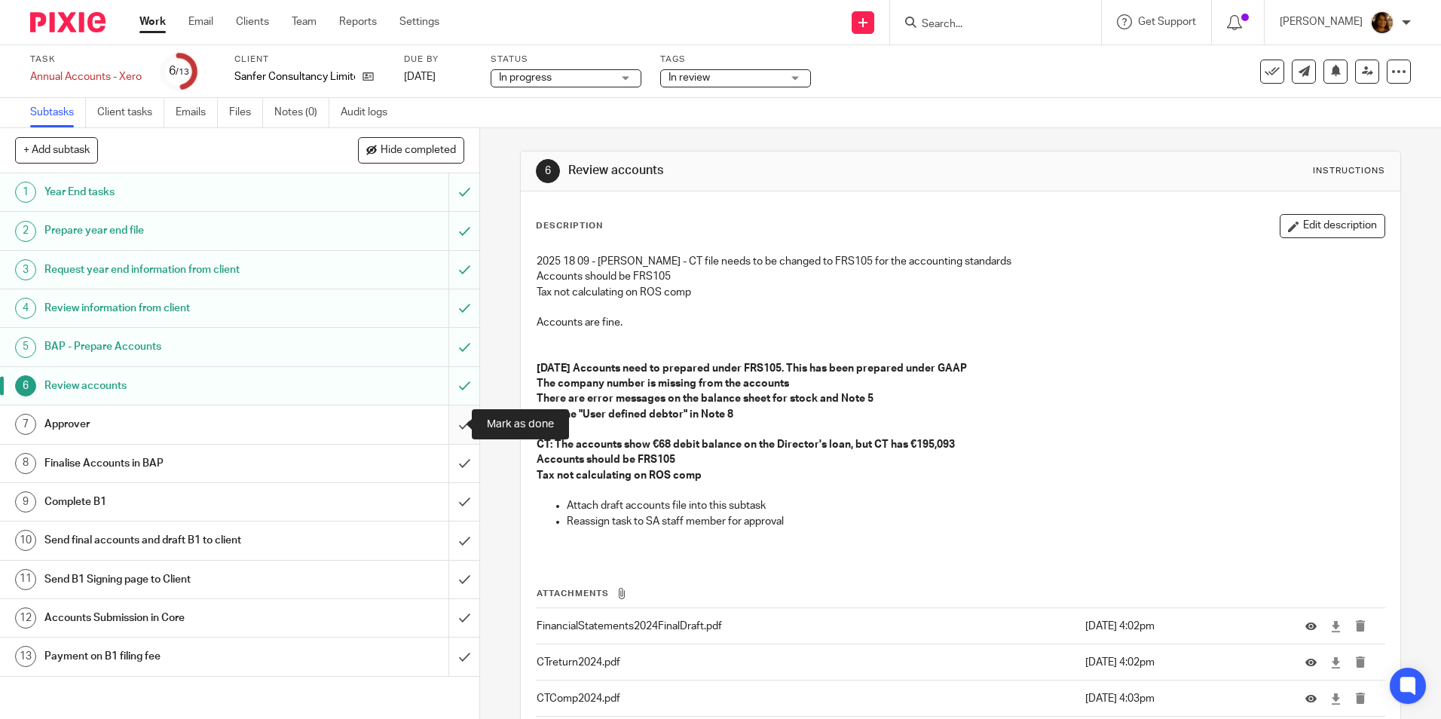
click at [453, 426] on input "submit" at bounding box center [239, 425] width 479 height 38
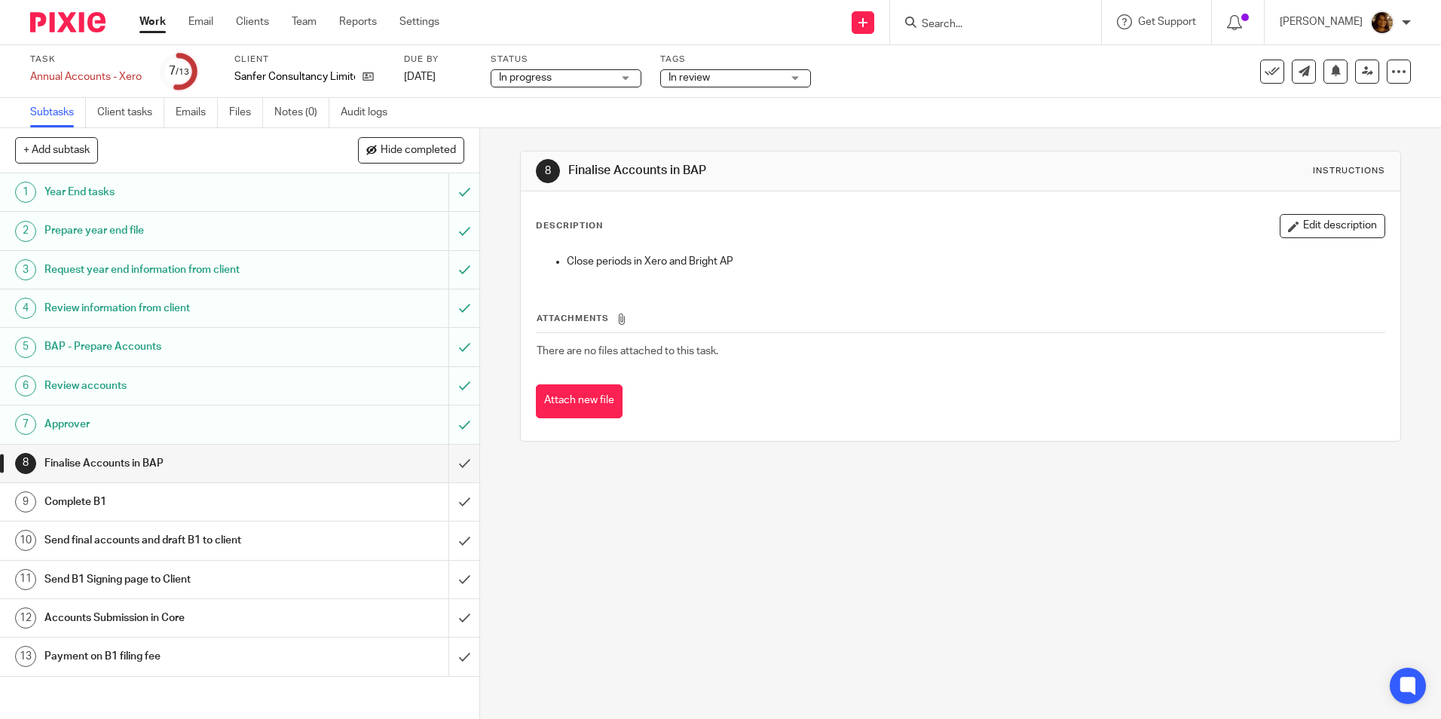
click at [748, 75] on span "In review" at bounding box center [725, 78] width 113 height 16
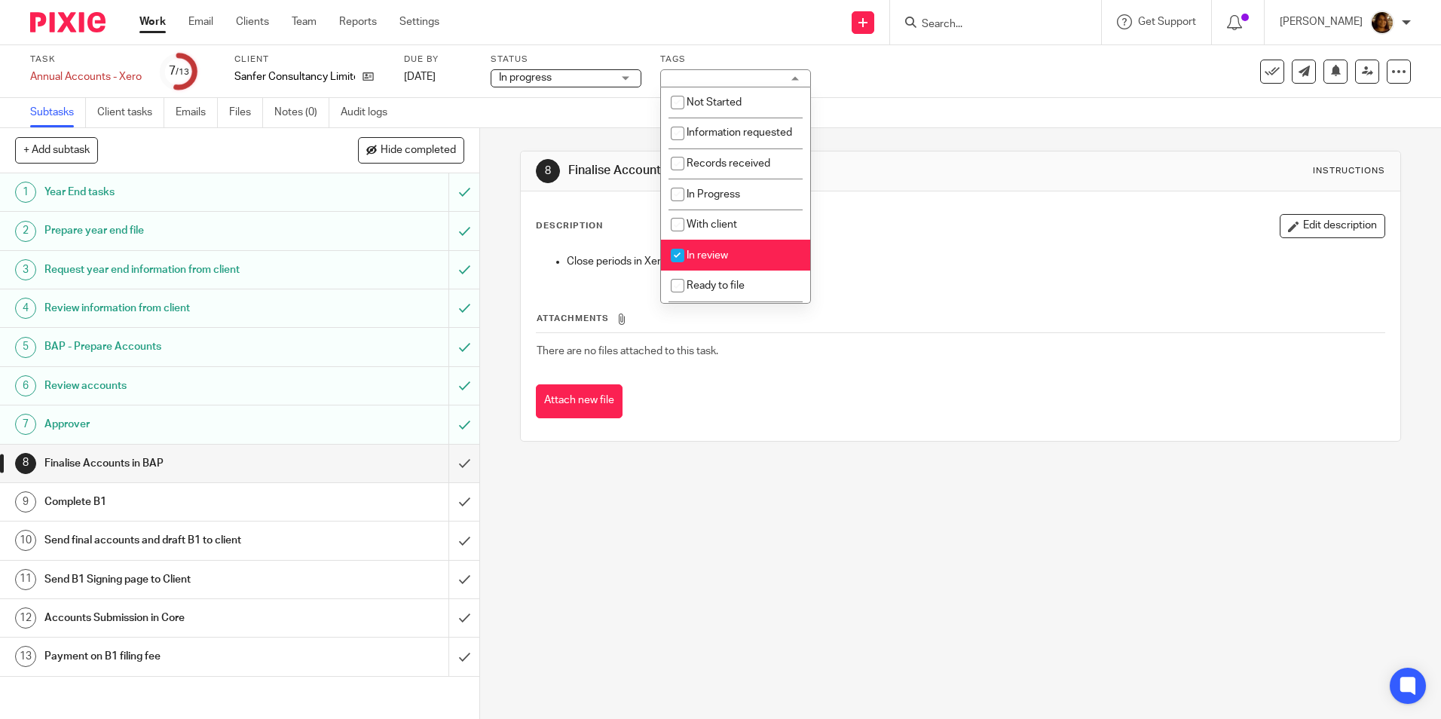
click at [723, 261] on span "In review" at bounding box center [707, 255] width 41 height 11
checkbox input "false"
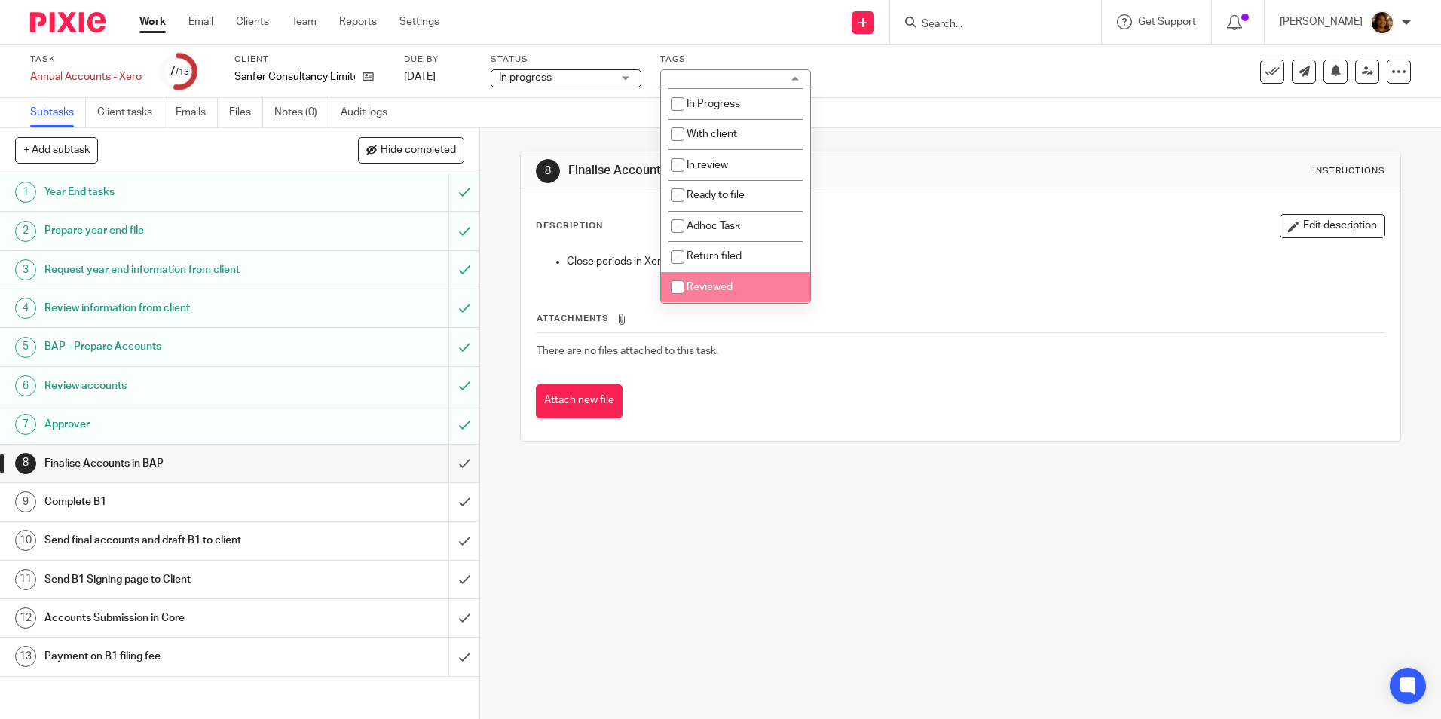
click at [724, 281] on li "Reviewed" at bounding box center [735, 287] width 149 height 31
checkbox input "true"
click at [947, 253] on div "Close periods in Xero and Bright AP" at bounding box center [960, 263] width 862 height 34
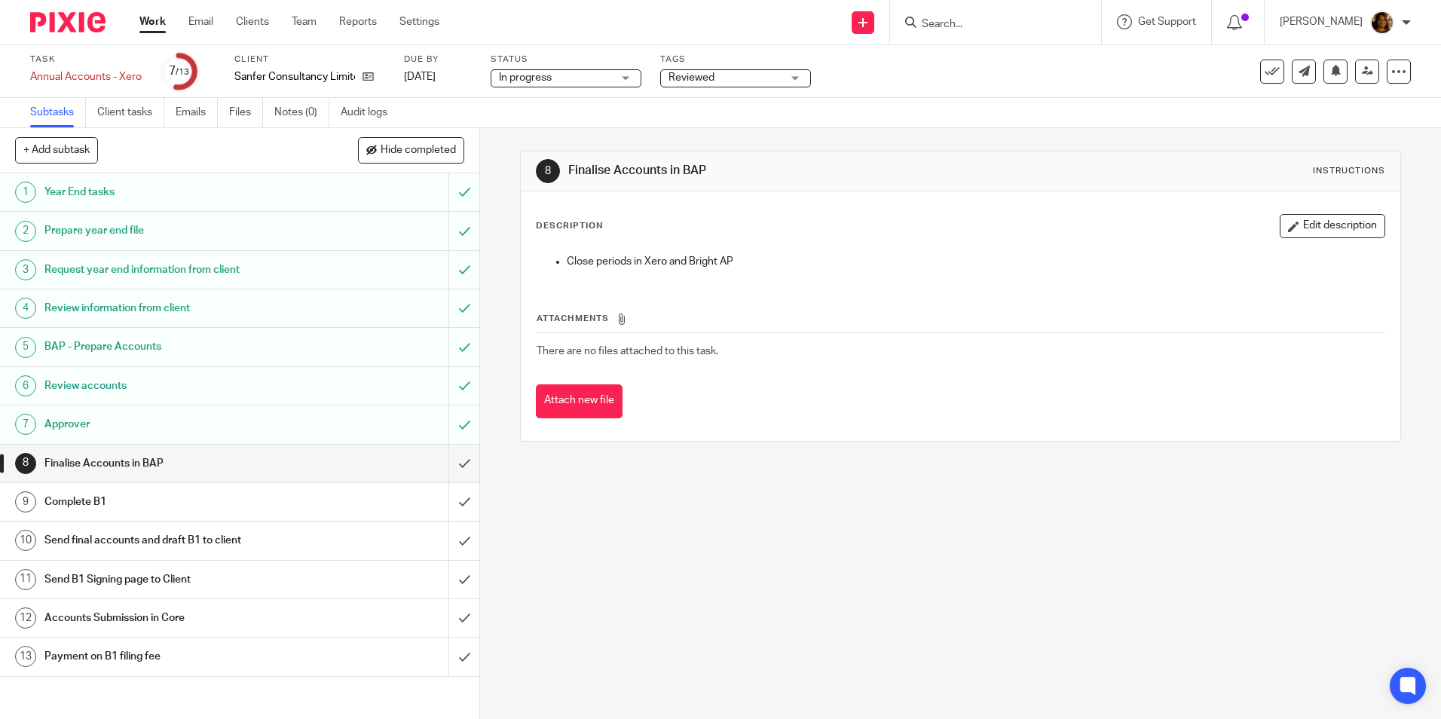
click at [998, 320] on th "Attachments" at bounding box center [960, 322] width 849 height 22
click at [1362, 69] on icon at bounding box center [1367, 71] width 11 height 11
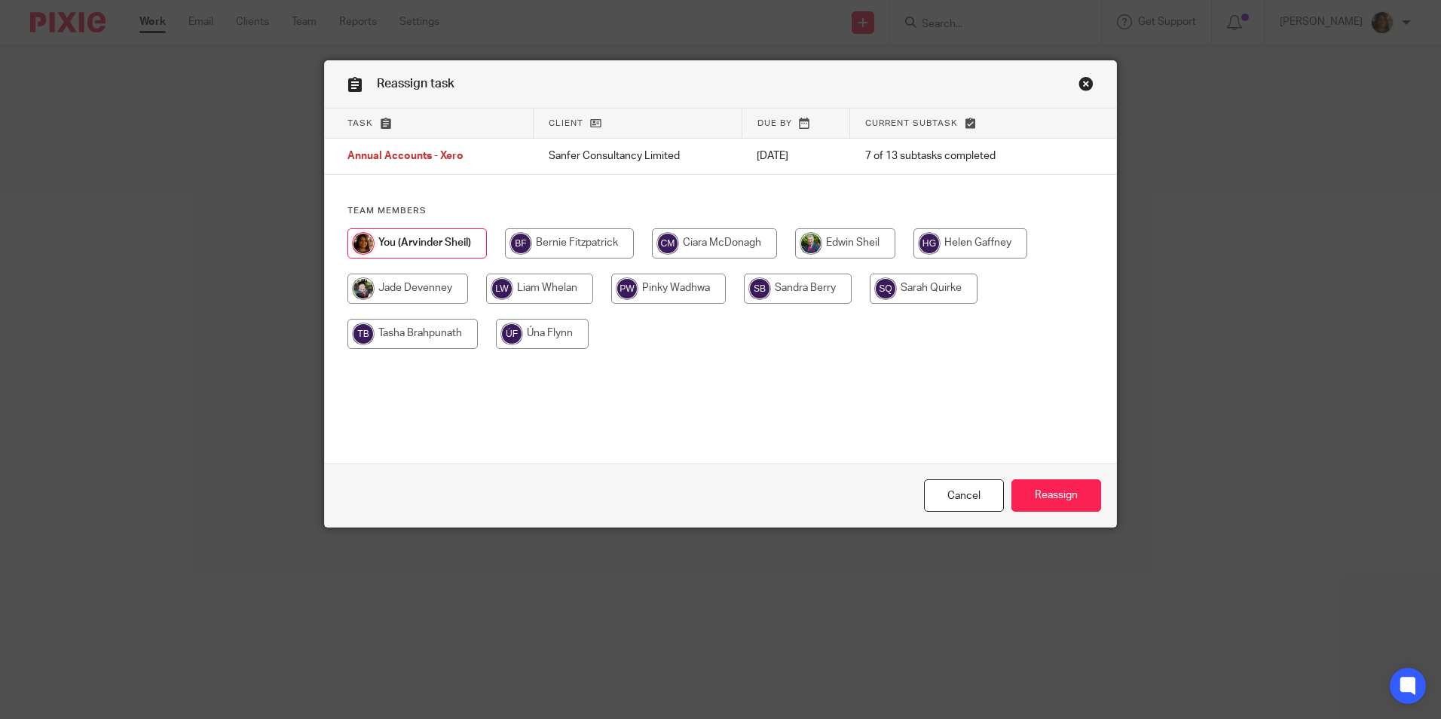
click at [529, 292] on input "radio" at bounding box center [539, 289] width 107 height 30
radio input "true"
click at [1052, 486] on input "Reassign" at bounding box center [1056, 495] width 90 height 32
